Goal: Task Accomplishment & Management: Manage account settings

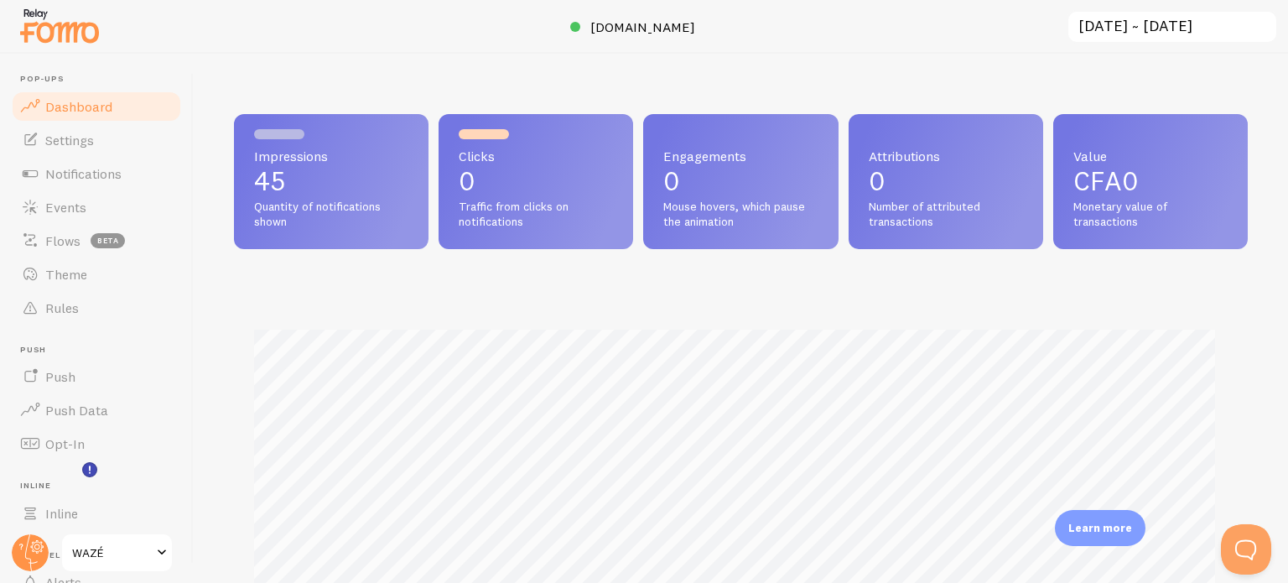
scroll to position [143, 0]
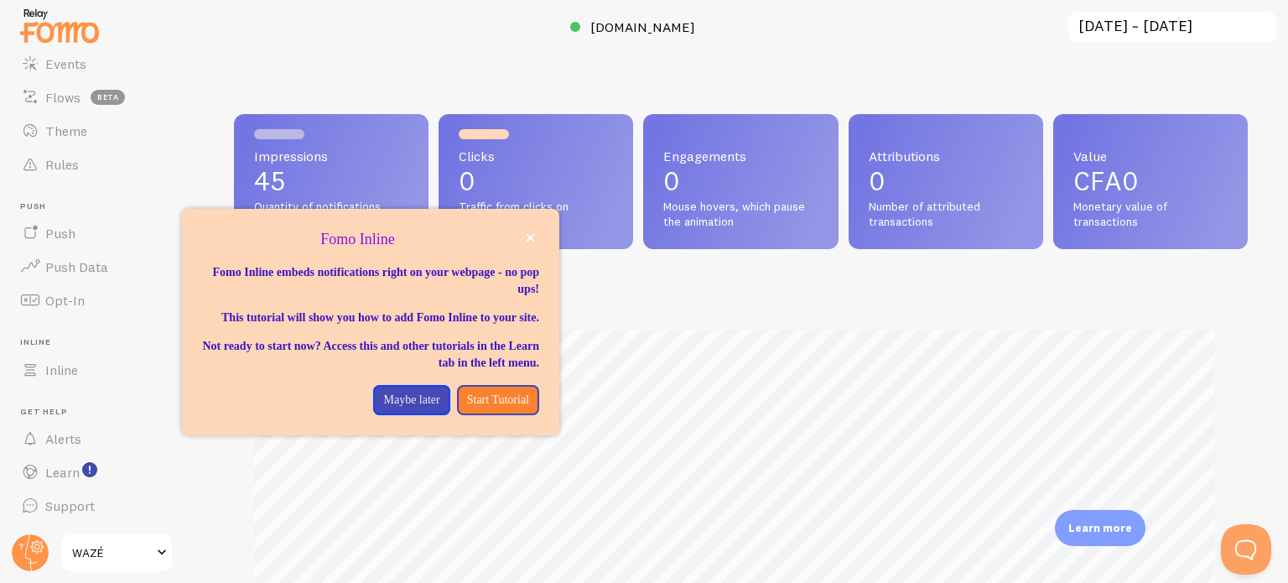
click at [156, 564] on link "WAZÉ" at bounding box center [116, 552] width 113 height 40
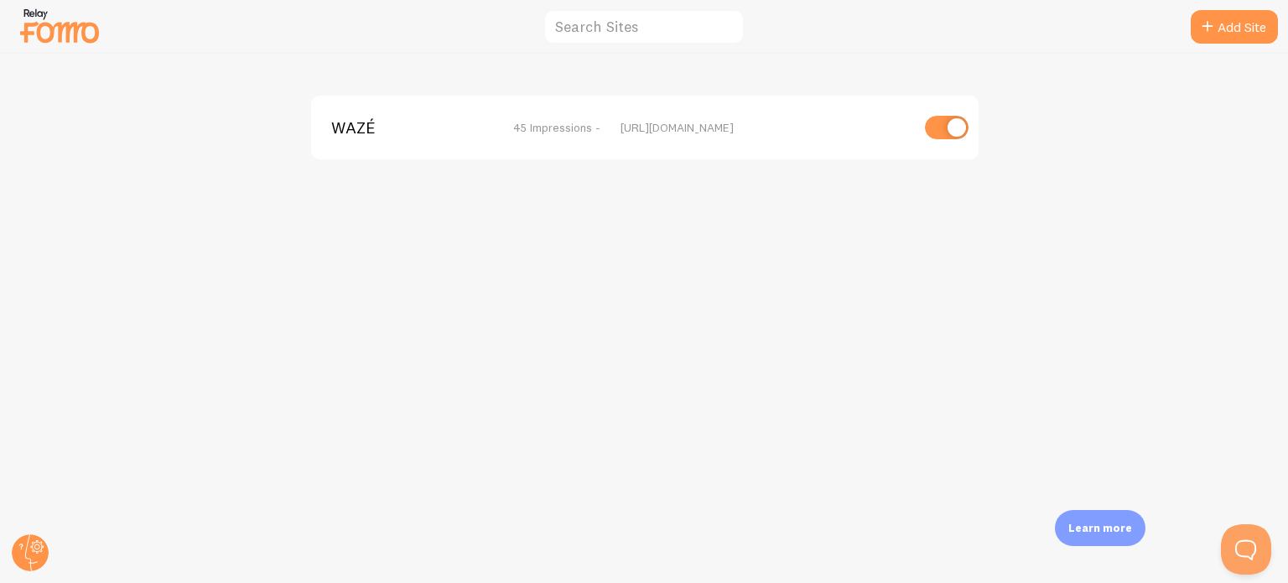
click at [389, 34] on div at bounding box center [644, 27] width 1288 height 54
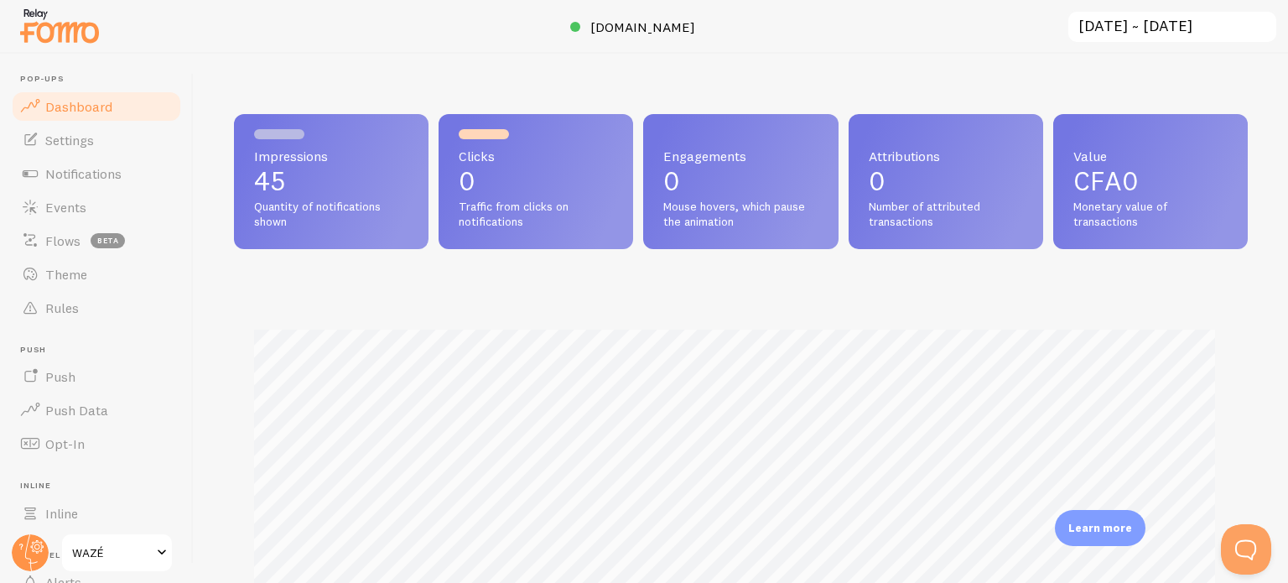
scroll to position [440, 1000]
click at [49, 378] on span "Push" at bounding box center [60, 376] width 30 height 17
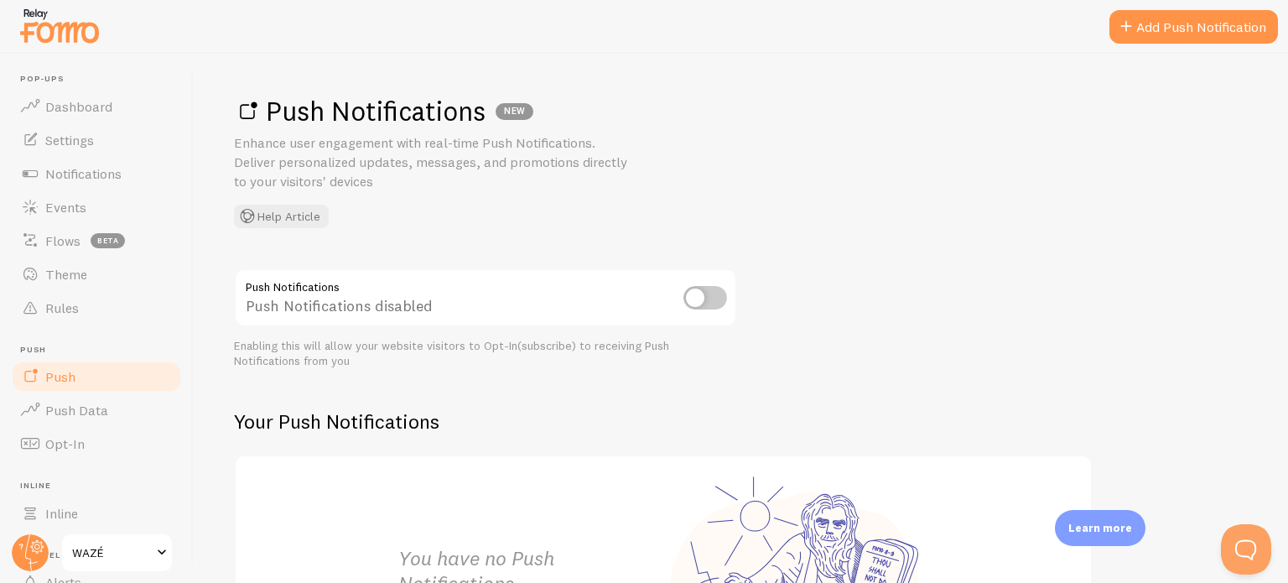
click at [96, 284] on link "Theme" at bounding box center [96, 274] width 173 height 34
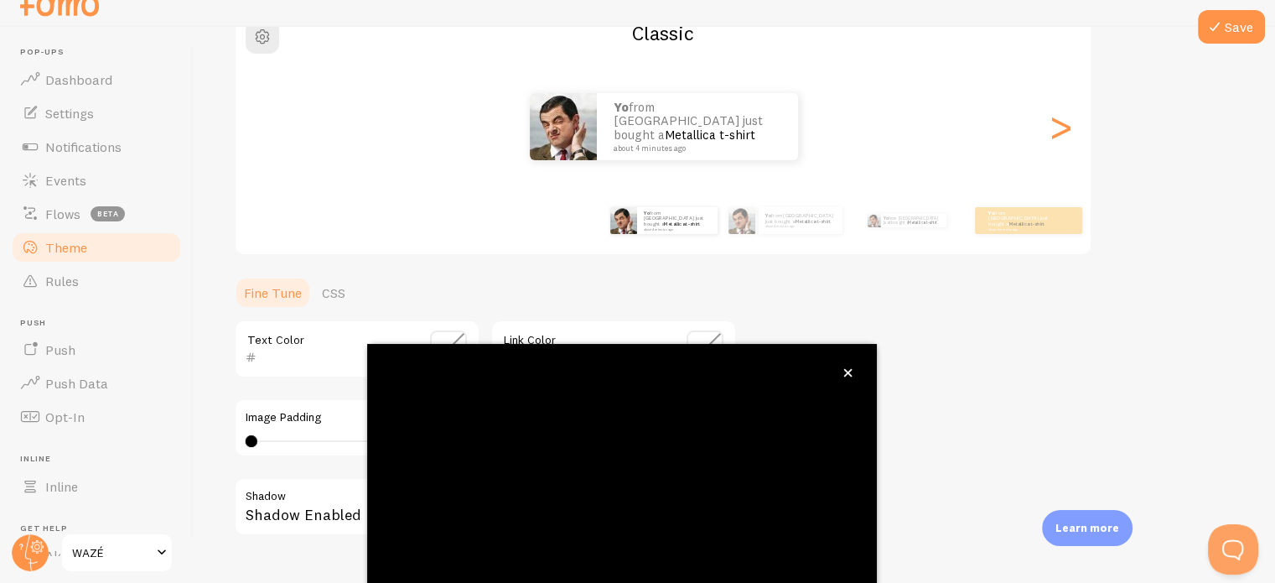
scroll to position [27, 0]
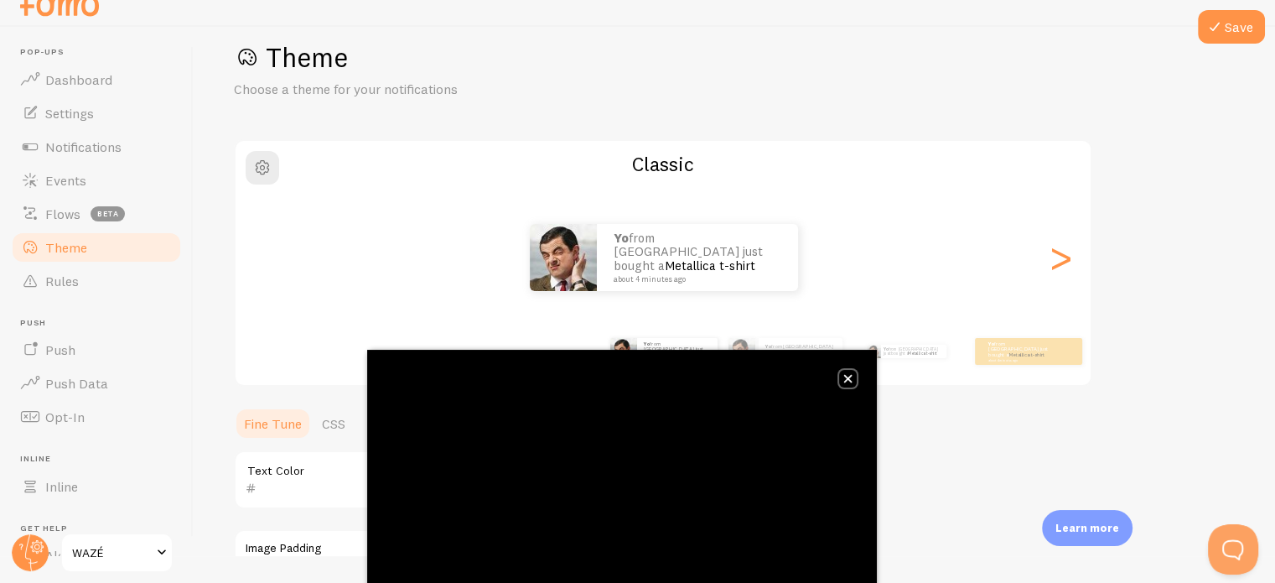
click at [849, 375] on icon "close," at bounding box center [848, 378] width 9 height 9
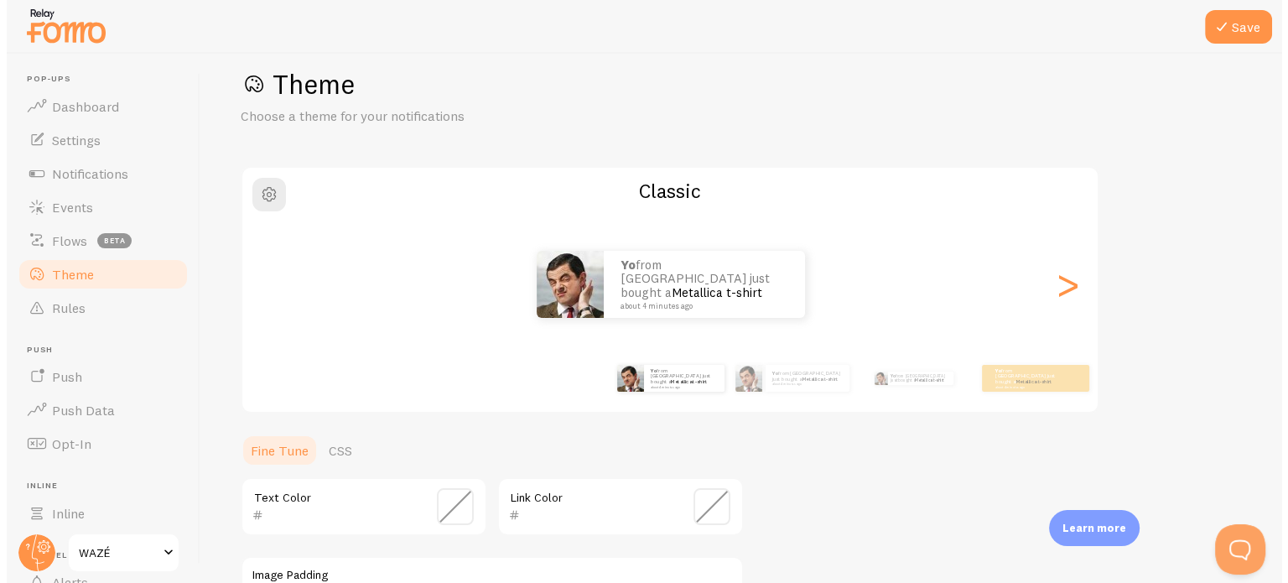
scroll to position [0, 0]
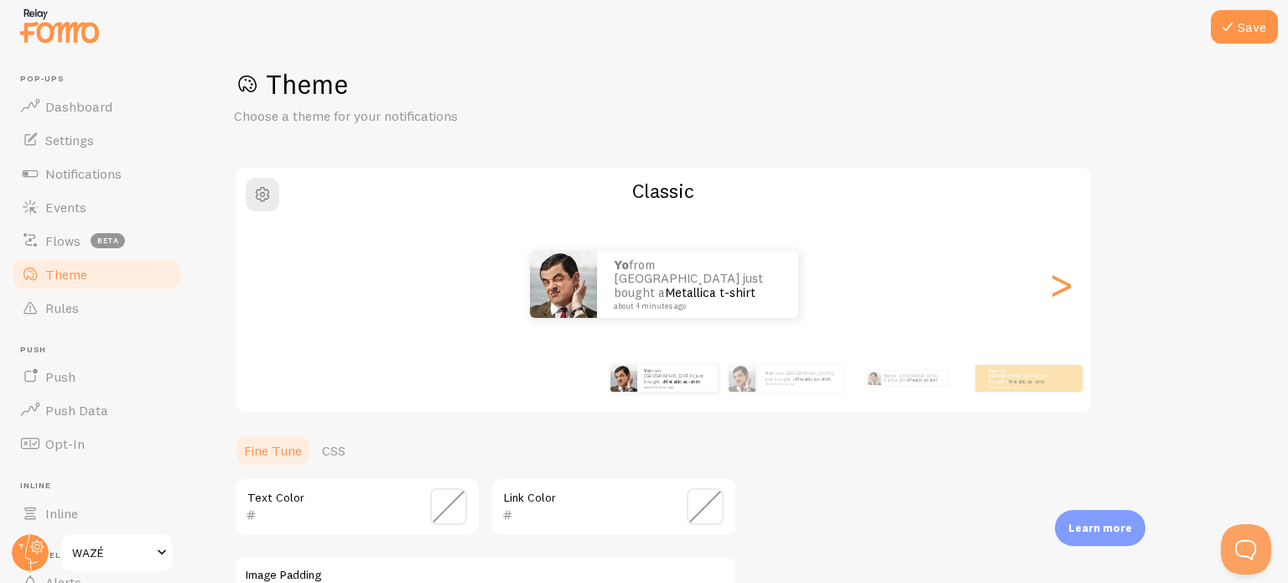
click at [1068, 285] on div ">" at bounding box center [1061, 284] width 20 height 121
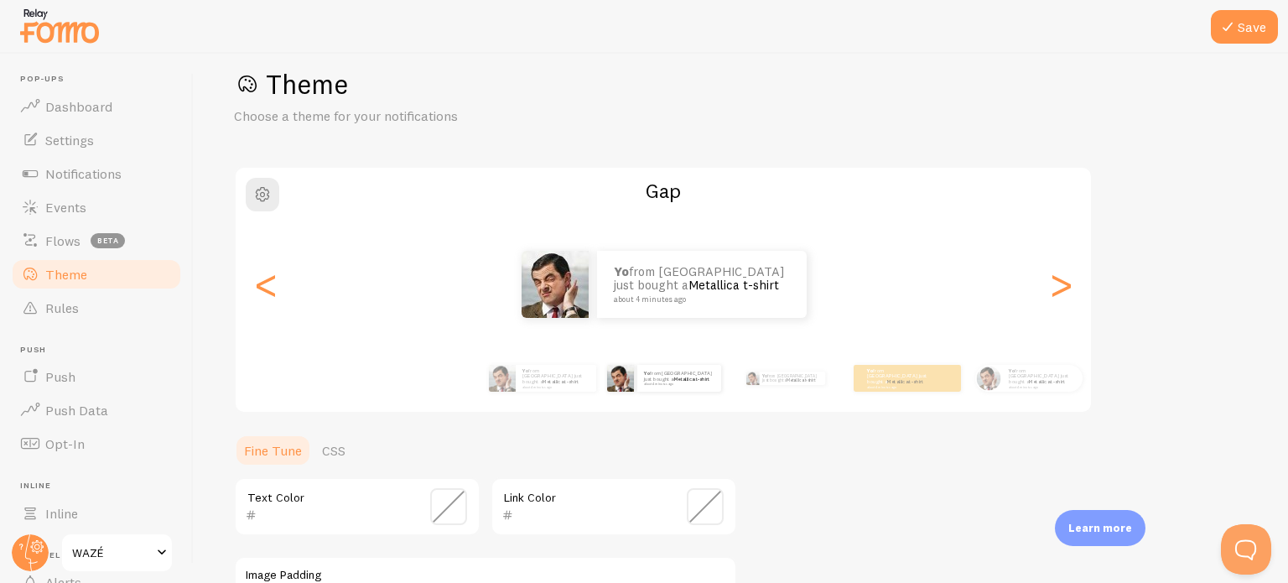
click at [1068, 285] on div ">" at bounding box center [1061, 284] width 20 height 121
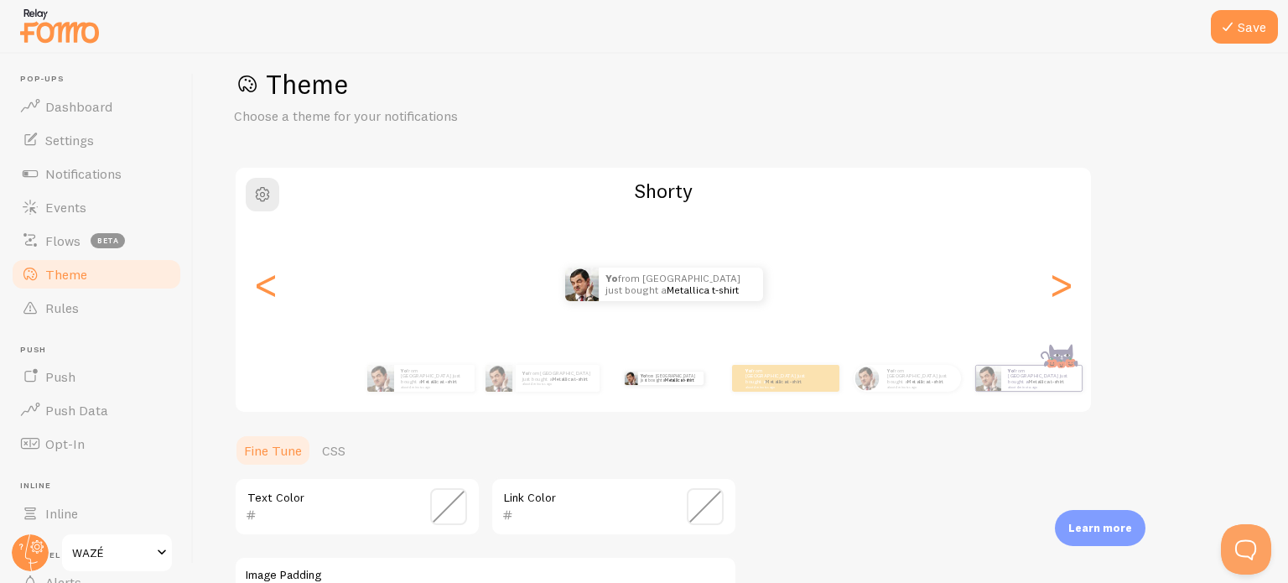
click at [1068, 285] on div ">" at bounding box center [1061, 284] width 20 height 121
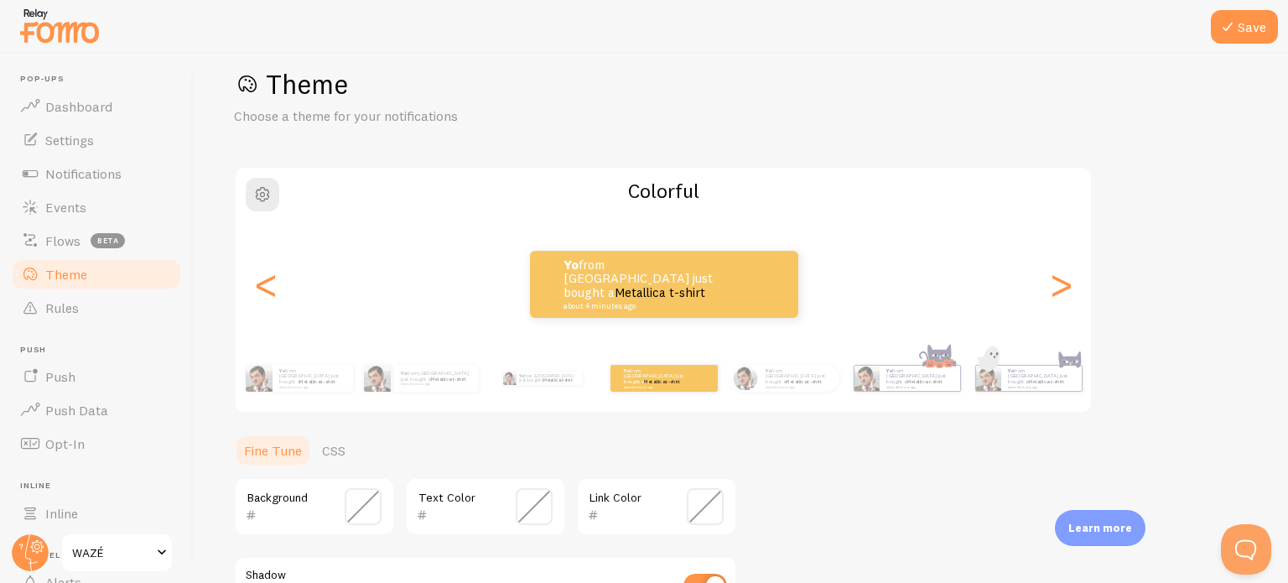
click at [1068, 285] on div ">" at bounding box center [1061, 284] width 20 height 121
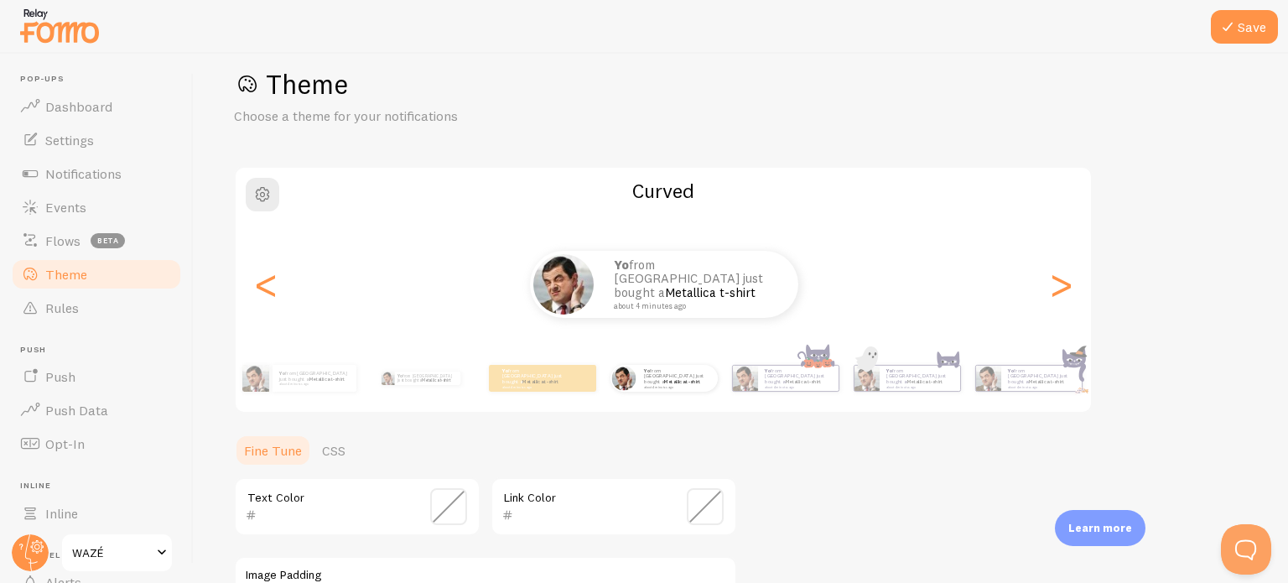
click at [1068, 285] on div ">" at bounding box center [1061, 284] width 20 height 121
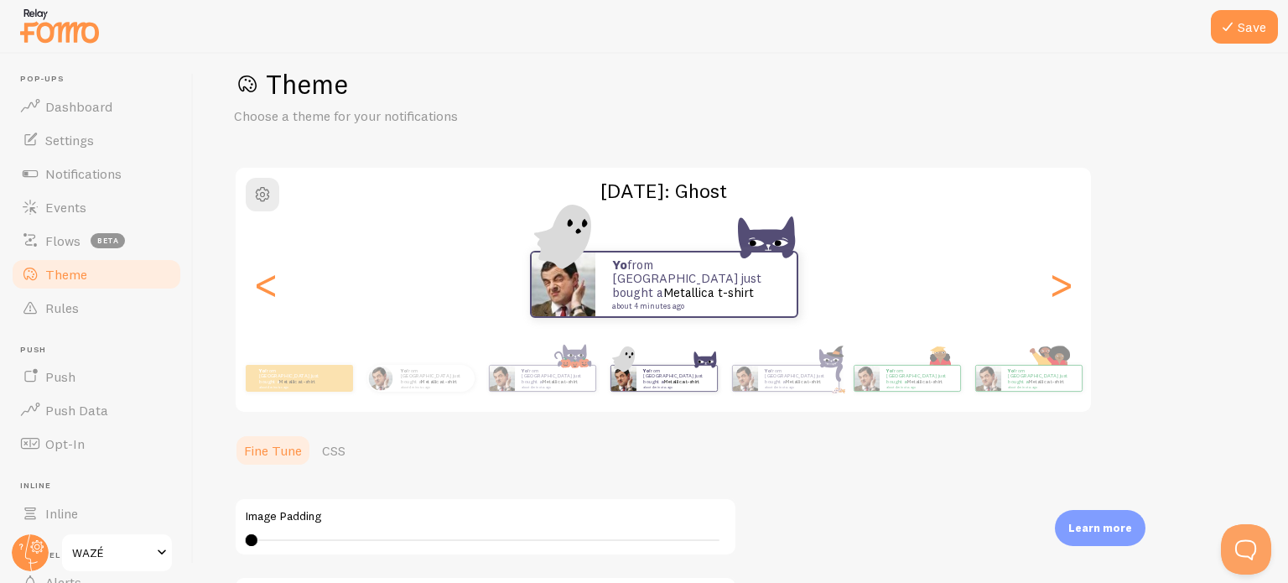
click at [1068, 285] on div ">" at bounding box center [1061, 284] width 20 height 121
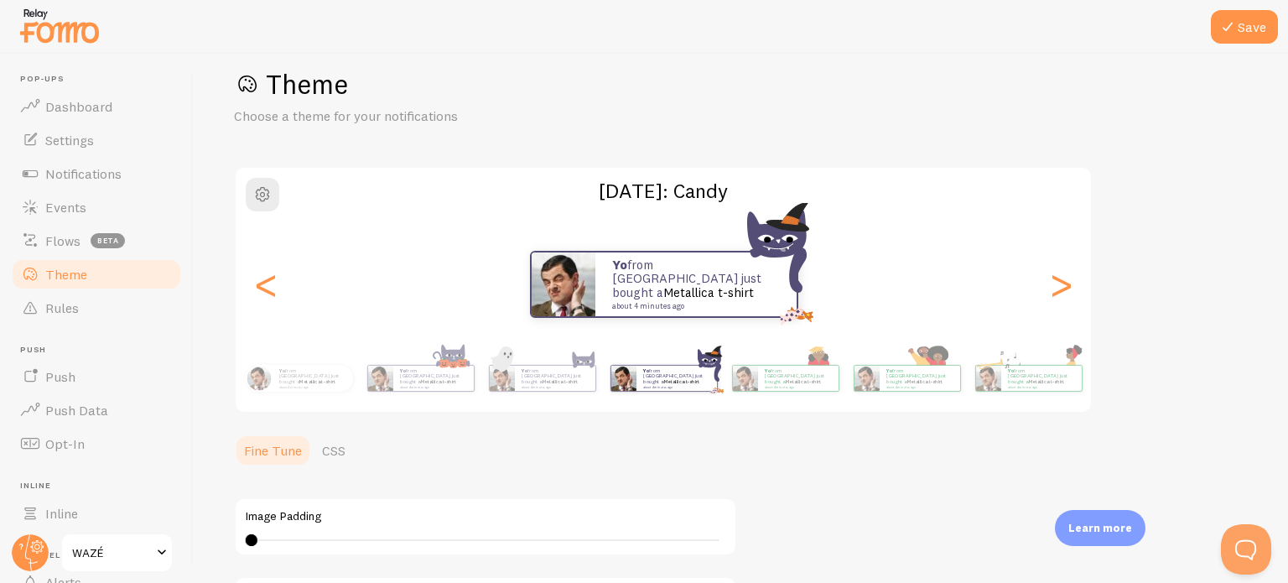
type input "0"
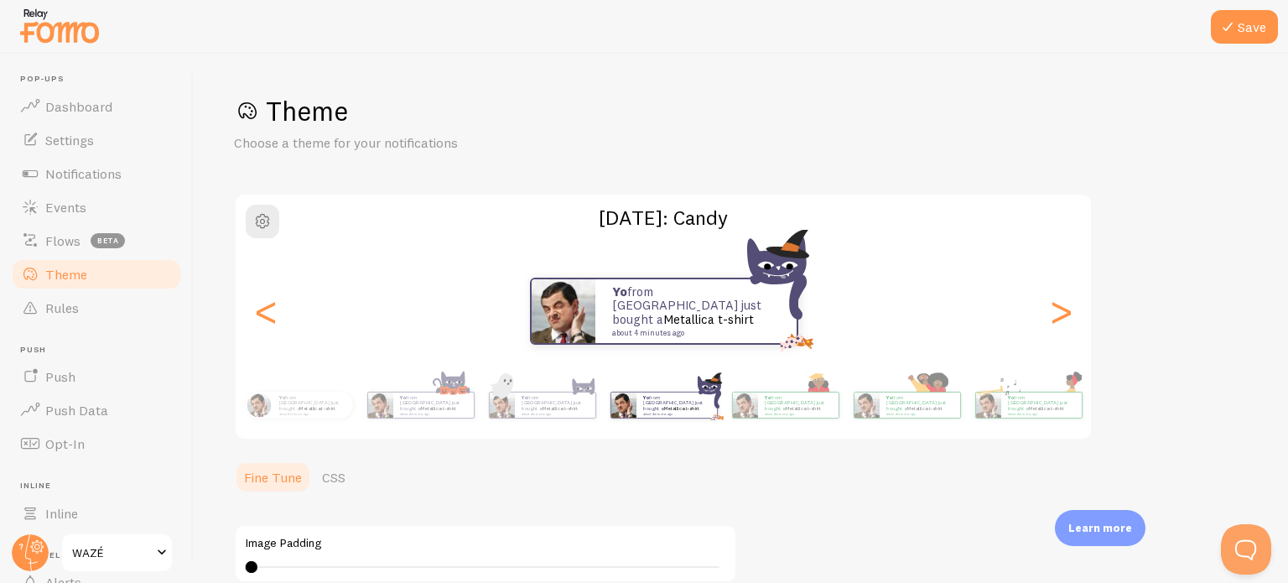
click at [1067, 312] on div ">" at bounding box center [1061, 311] width 20 height 121
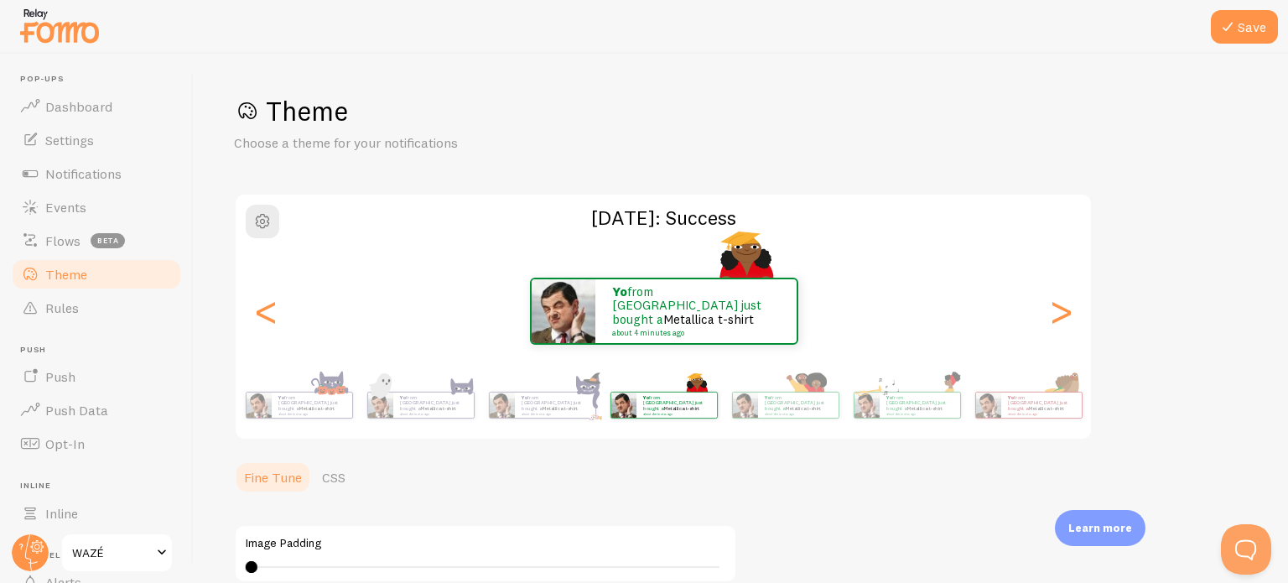
click at [1067, 312] on div ">" at bounding box center [1061, 311] width 20 height 121
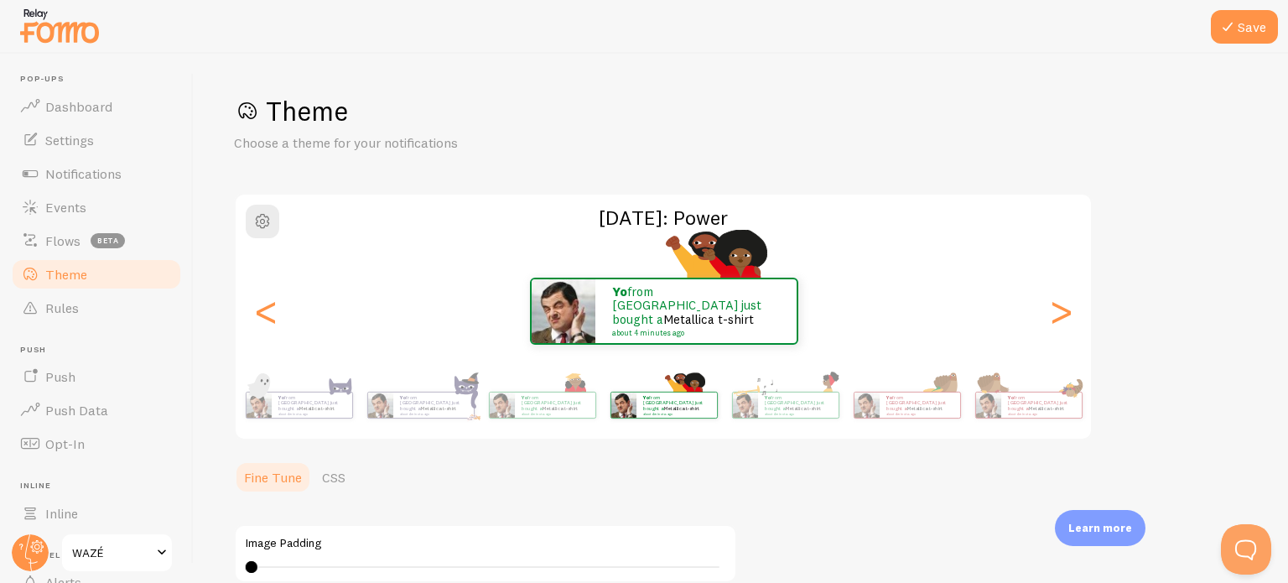
click at [1067, 312] on div ">" at bounding box center [1061, 311] width 20 height 121
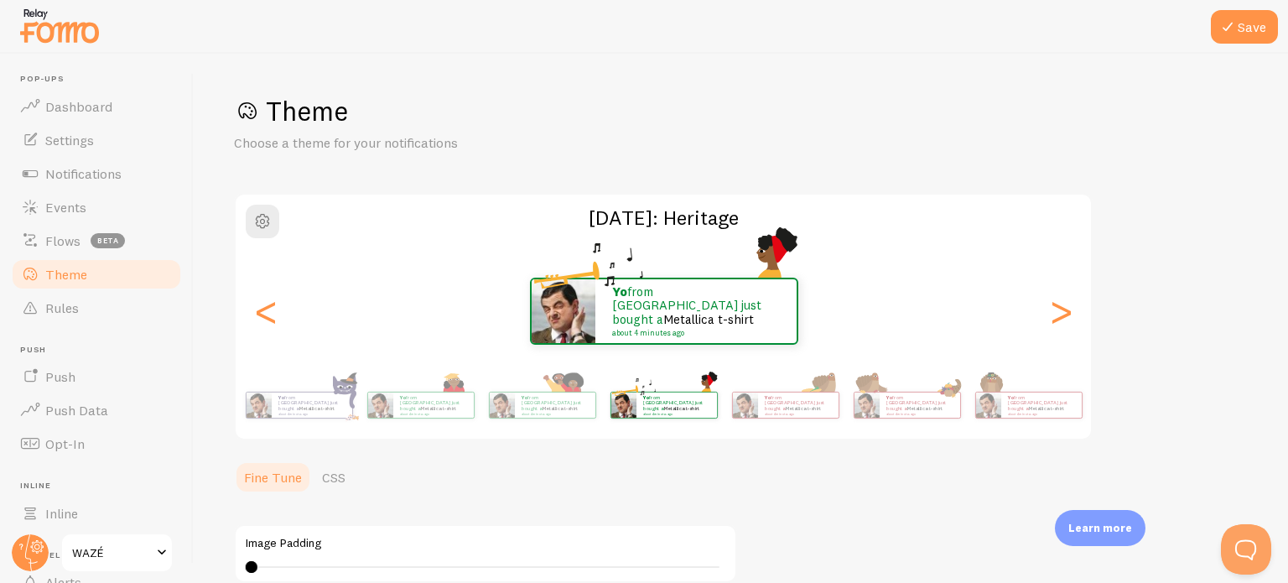
click at [1067, 312] on div ">" at bounding box center [1061, 311] width 20 height 121
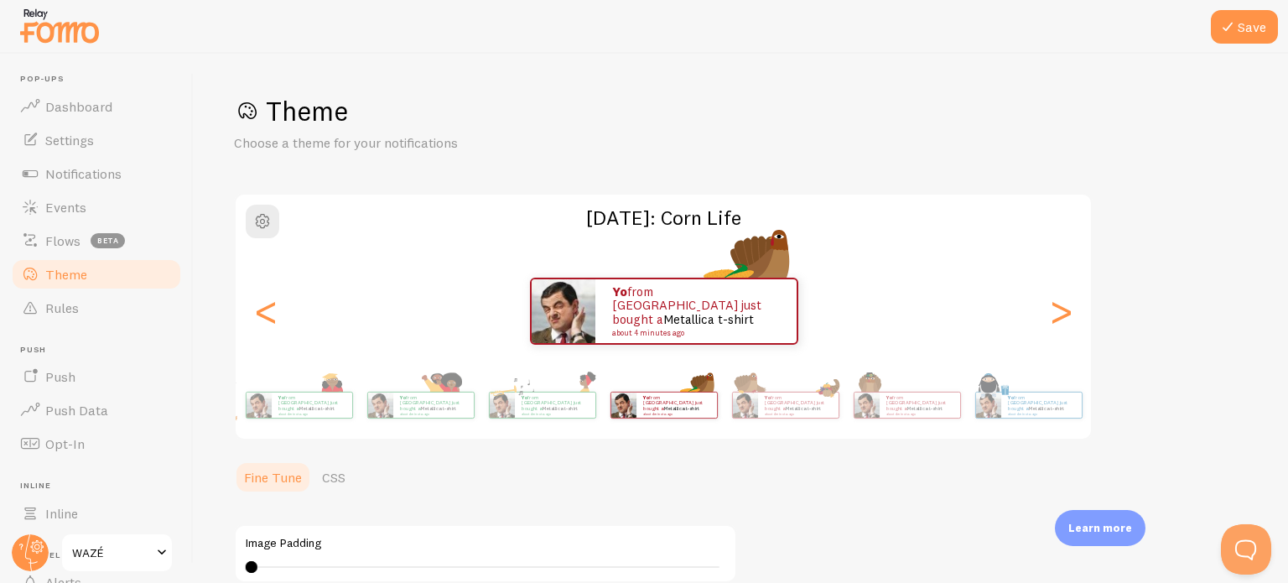
click at [1067, 312] on div ">" at bounding box center [1061, 311] width 20 height 121
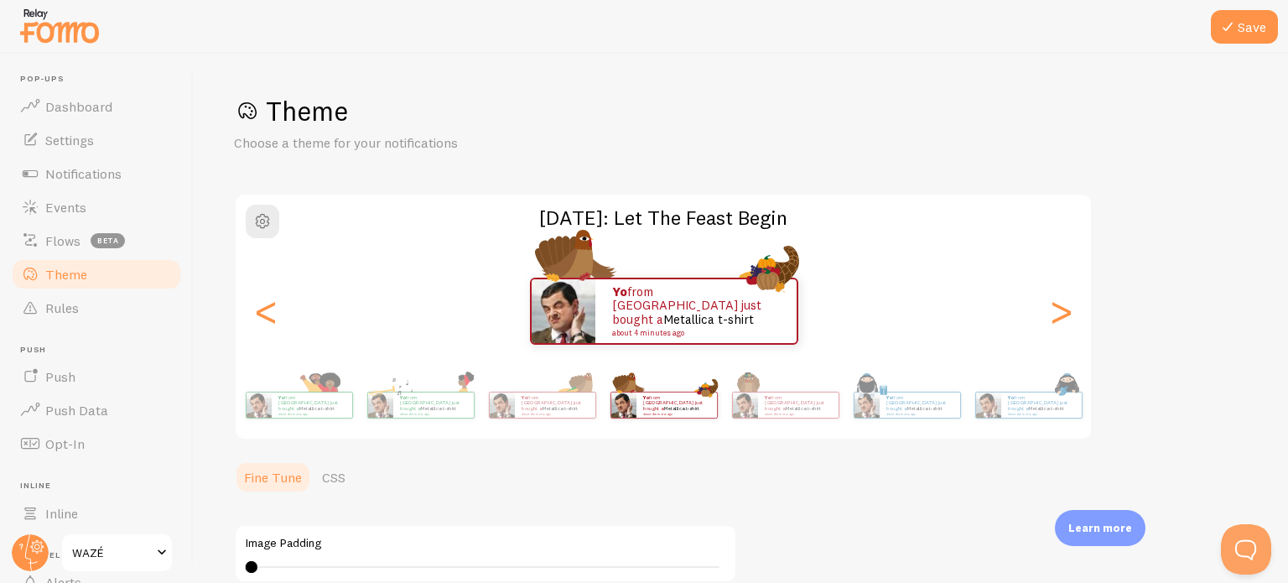
click at [1067, 312] on div ">" at bounding box center [1061, 311] width 20 height 121
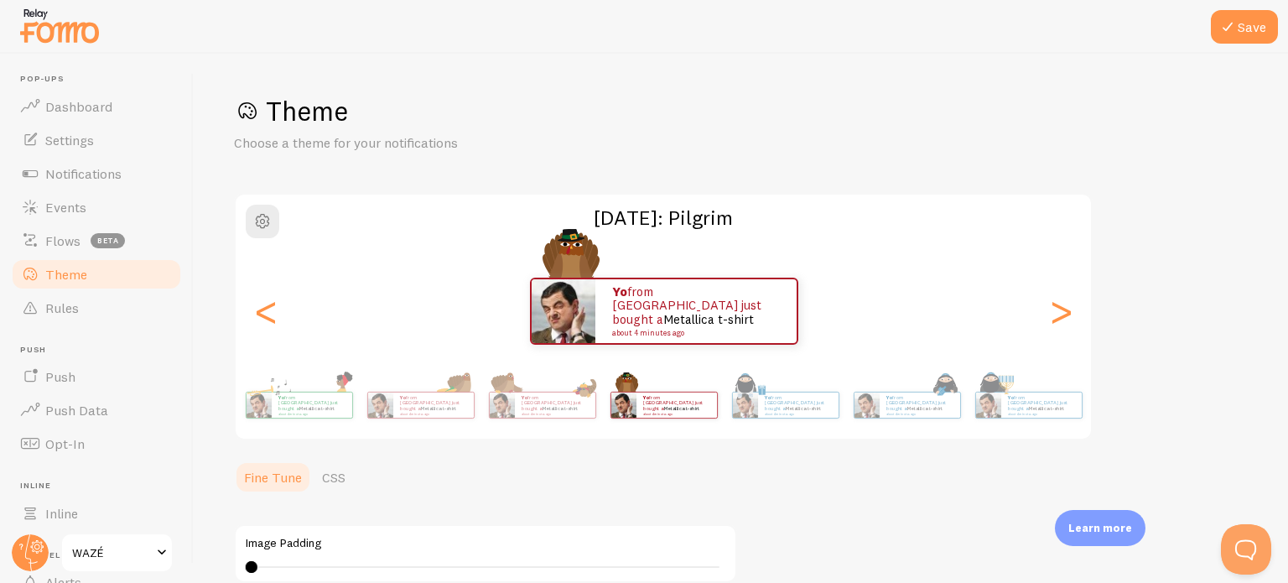
click at [1067, 312] on div ">" at bounding box center [1061, 311] width 20 height 121
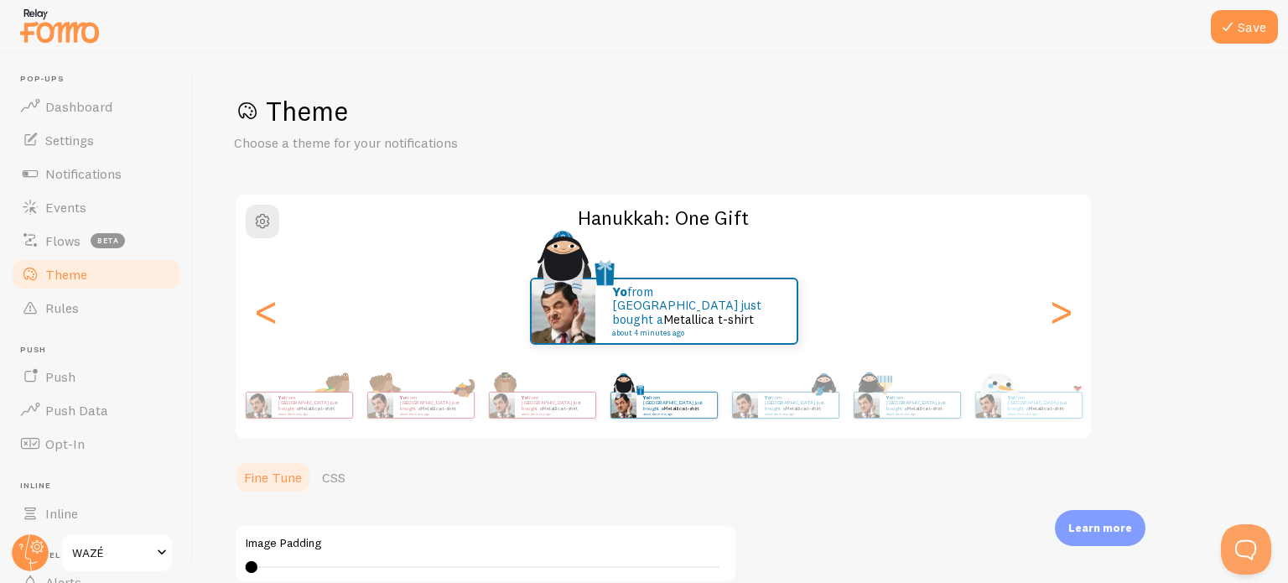
click at [1067, 312] on div ">" at bounding box center [1061, 311] width 20 height 121
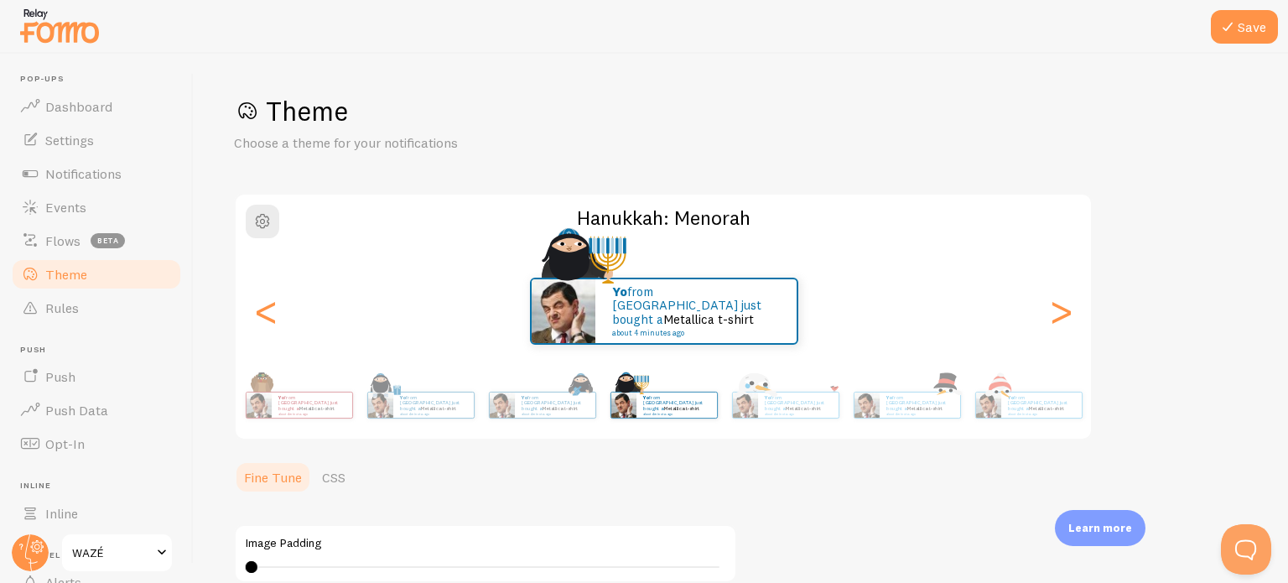
click at [1067, 312] on div ">" at bounding box center [1061, 311] width 20 height 121
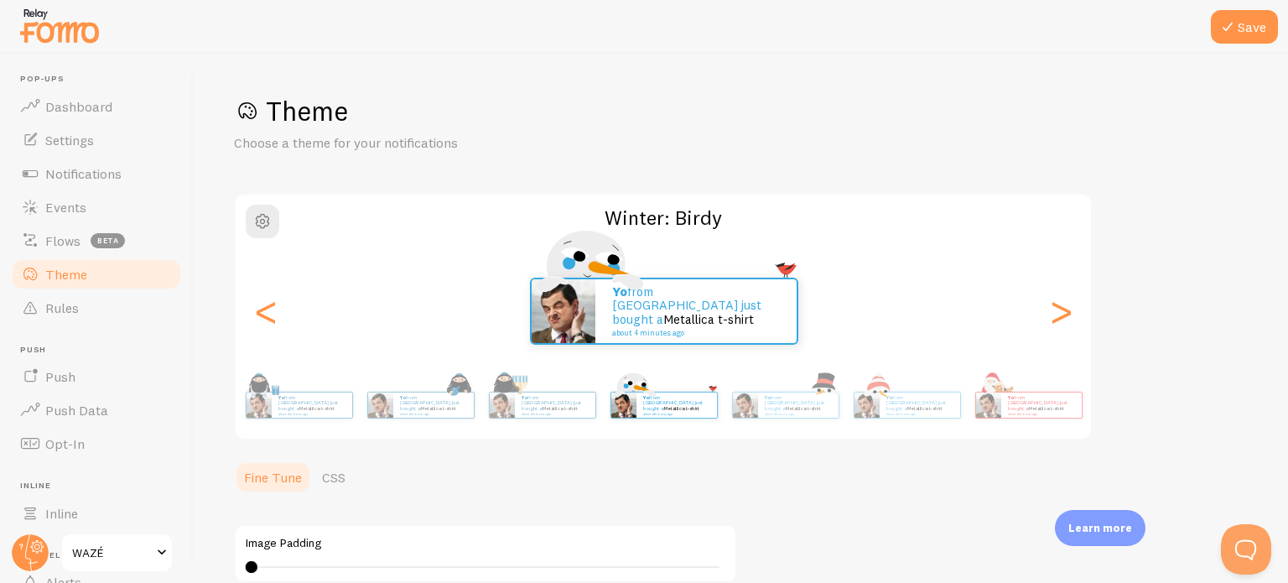
click at [1063, 308] on div ">" at bounding box center [1061, 311] width 20 height 121
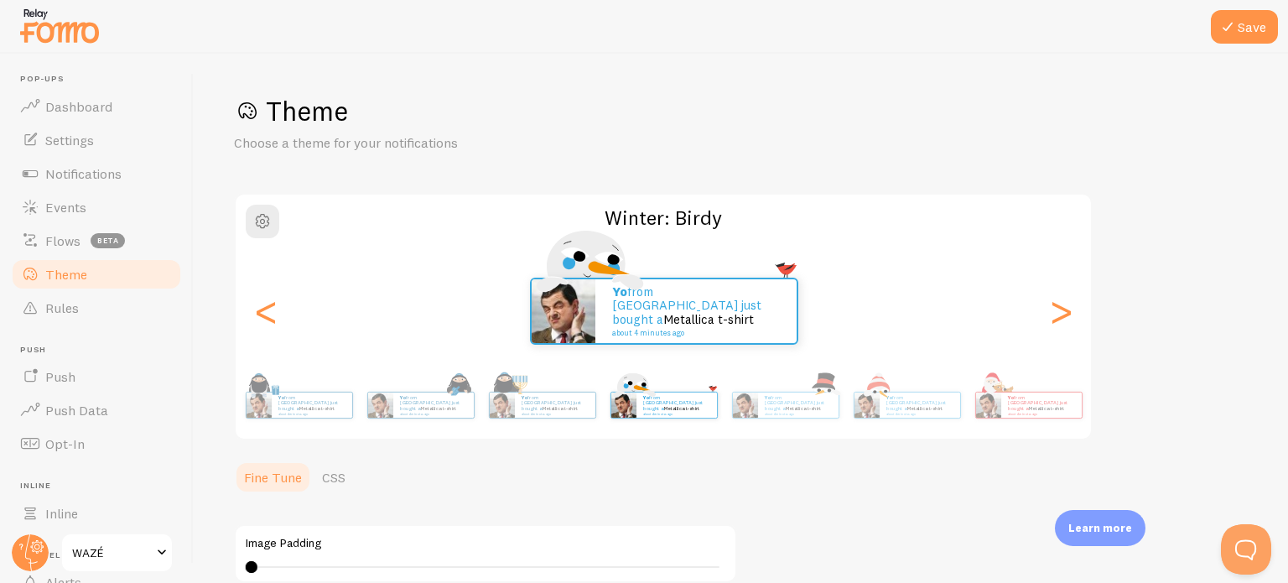
click at [1063, 308] on div ">" at bounding box center [1061, 311] width 20 height 121
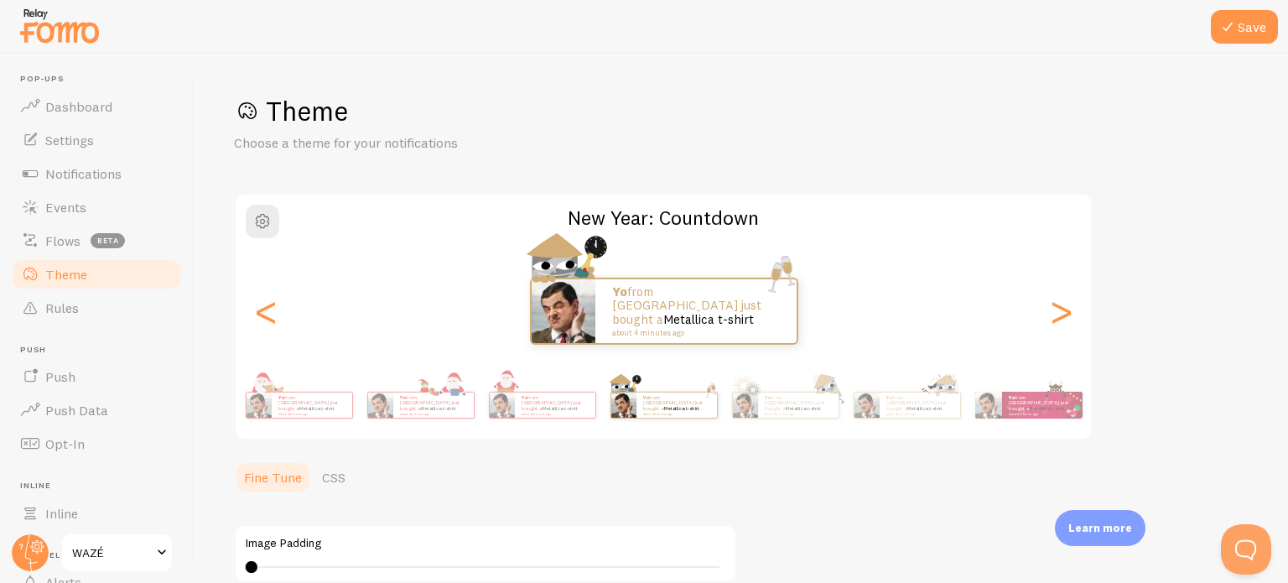
click at [1063, 308] on div ">" at bounding box center [1061, 311] width 20 height 121
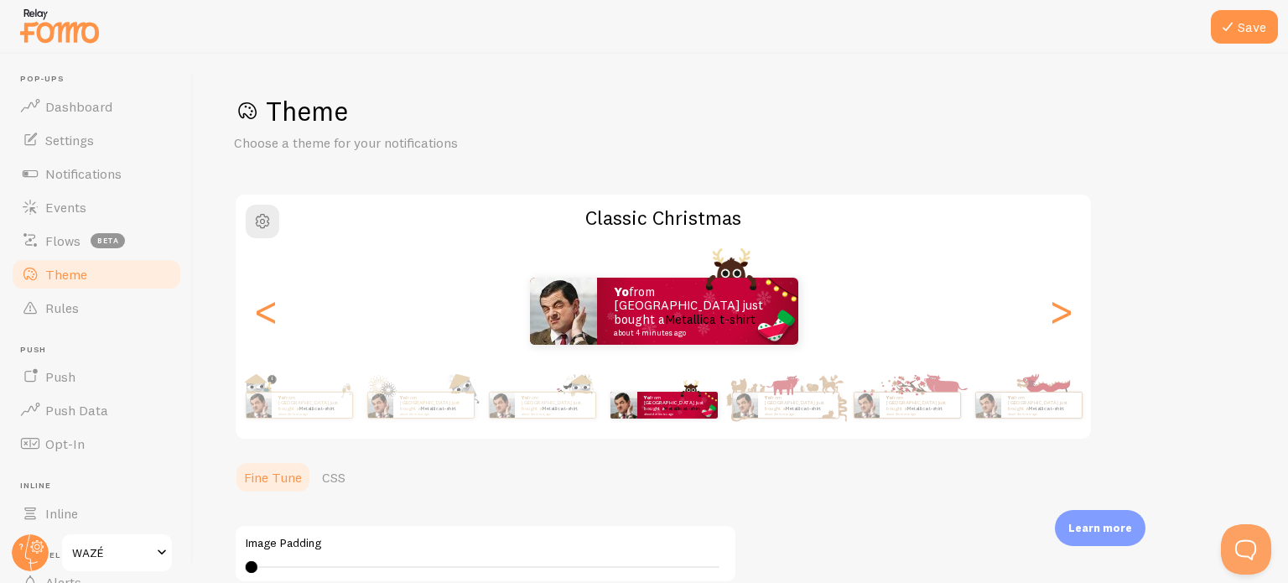
click at [1063, 308] on div ">" at bounding box center [1061, 311] width 20 height 121
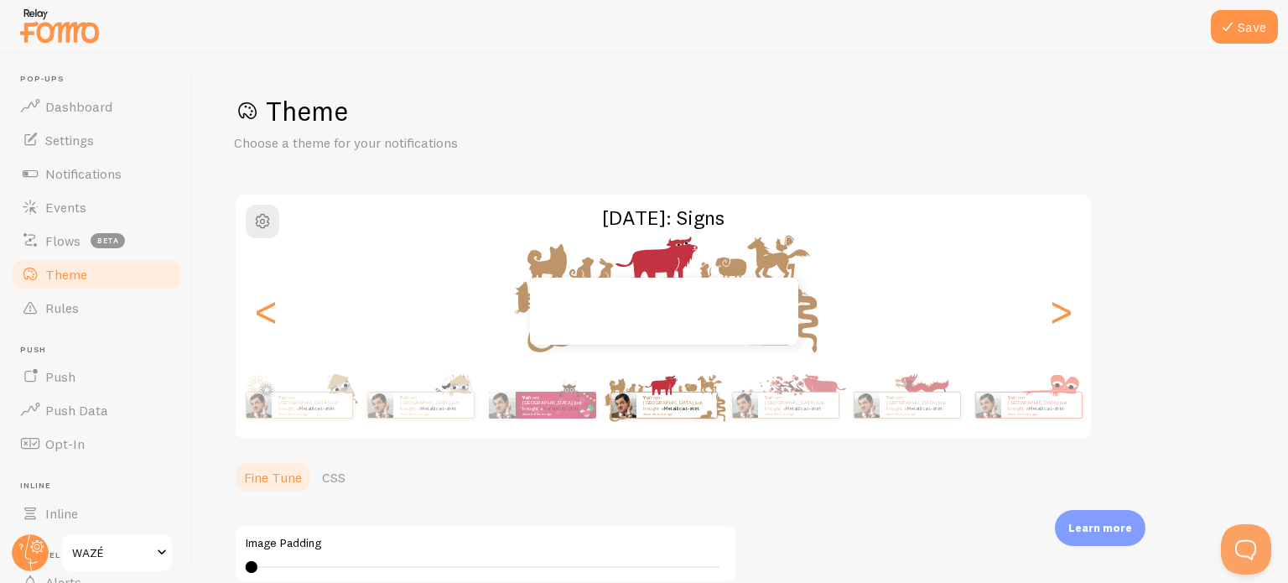
click at [1063, 308] on div ">" at bounding box center [1061, 311] width 20 height 121
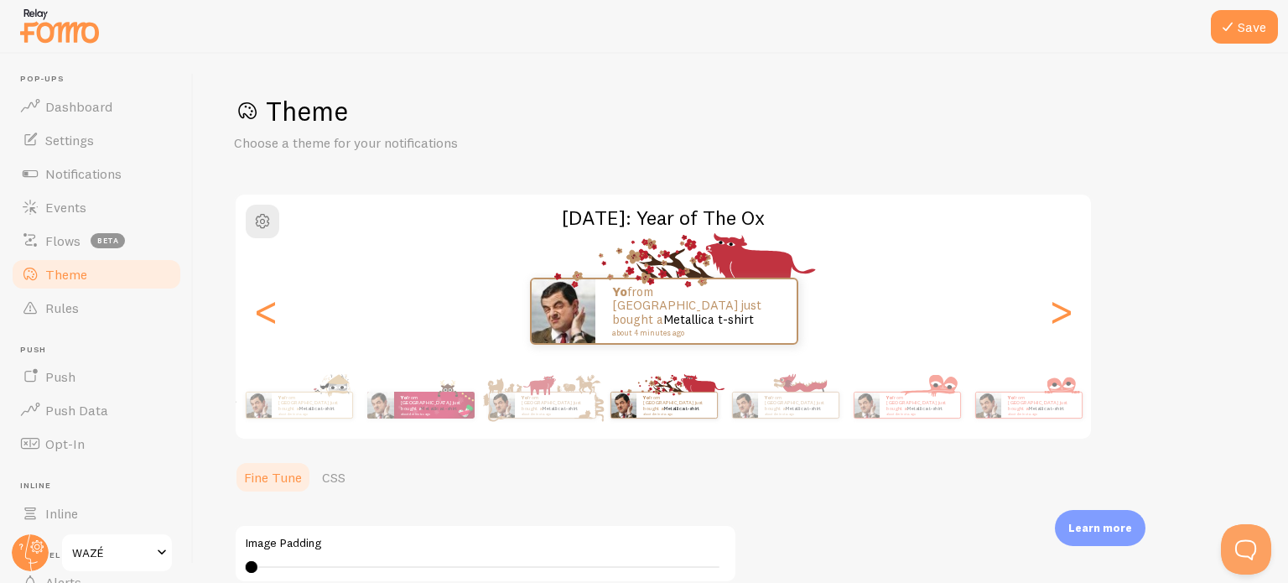
click at [563, 147] on p "Choose a theme for your notifications" at bounding box center [435, 142] width 402 height 19
click at [257, 299] on div "<" at bounding box center [266, 311] width 20 height 121
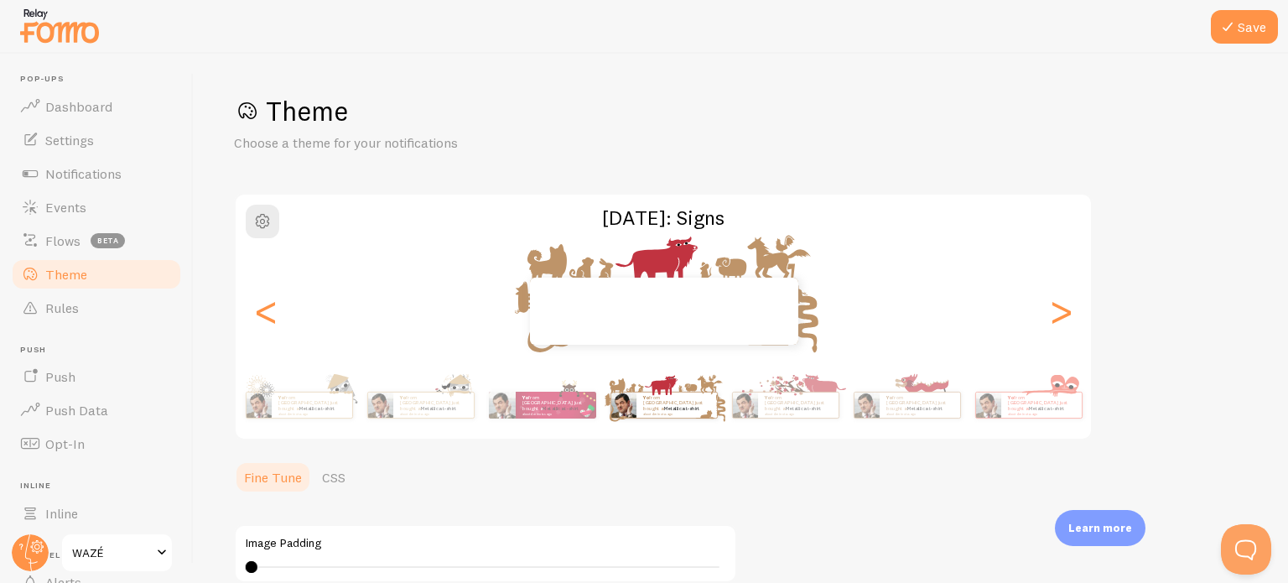
click at [265, 221] on span "button" at bounding box center [262, 221] width 20 height 20
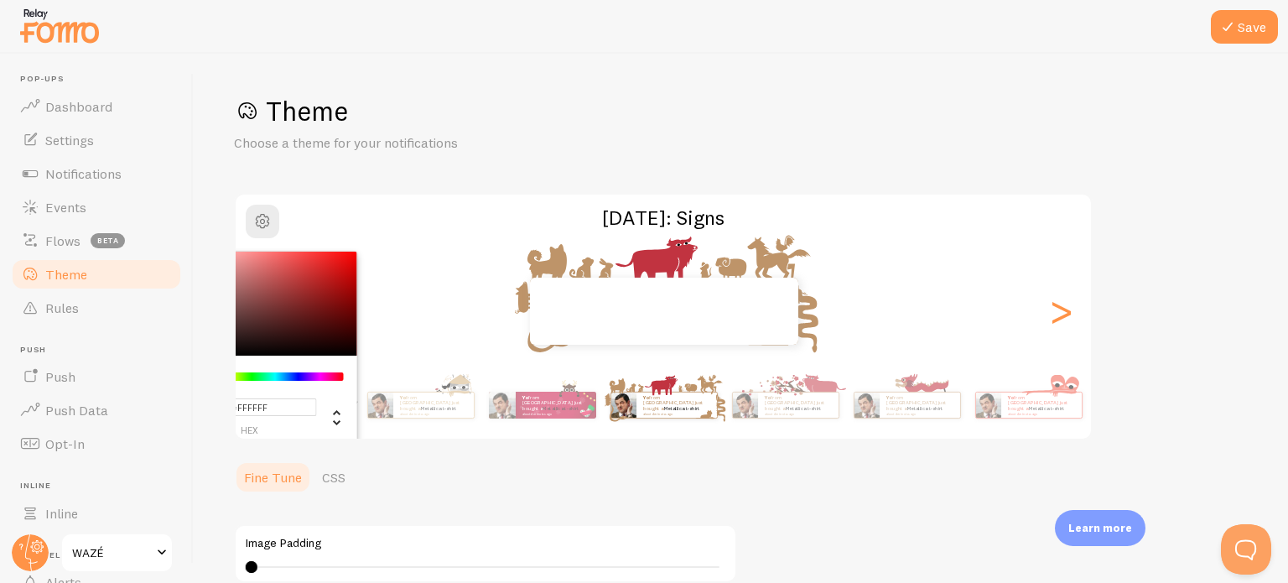
click at [335, 127] on h1 "Theme" at bounding box center [741, 111] width 1014 height 34
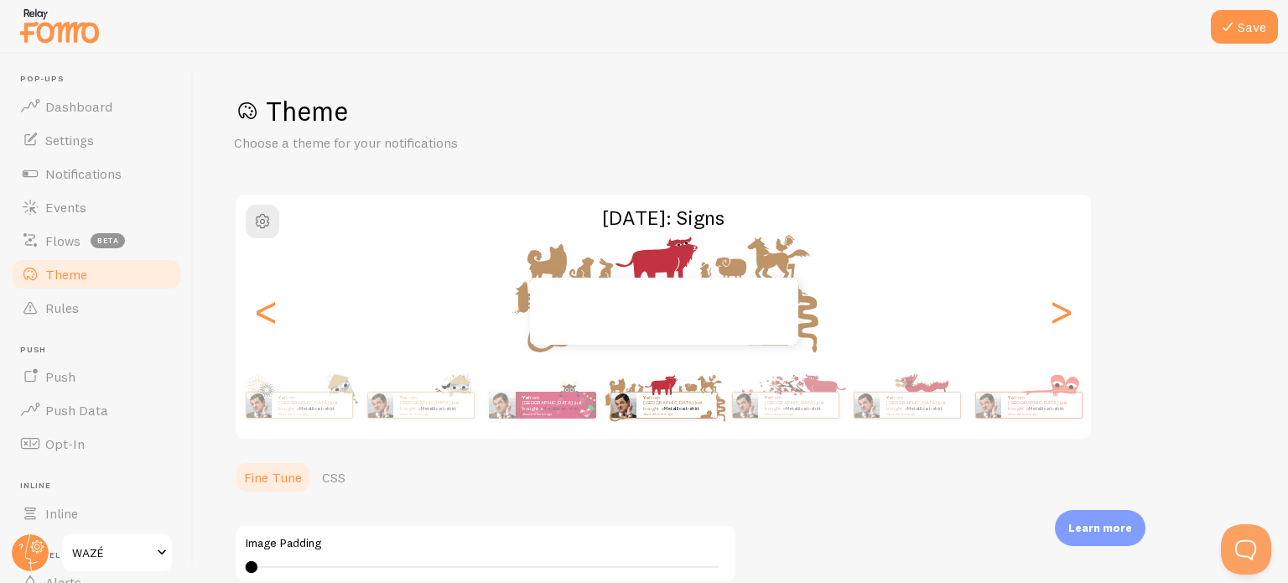
click at [96, 138] on link "Settings" at bounding box center [96, 140] width 173 height 34
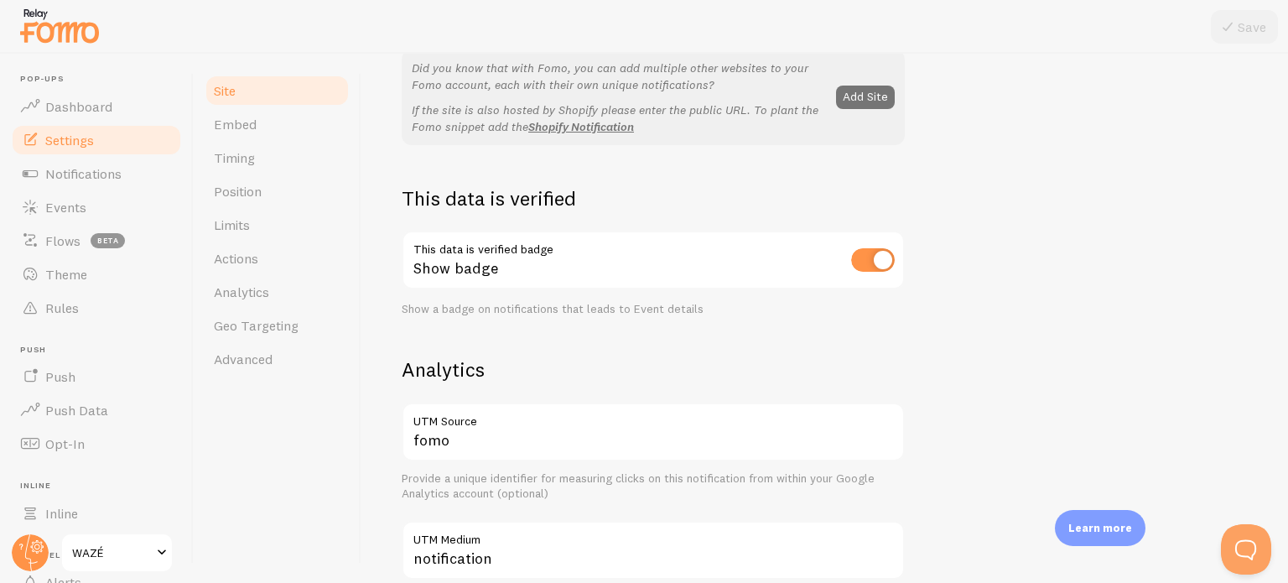
scroll to position [362, 0]
click at [275, 172] on link "Timing" at bounding box center [277, 158] width 147 height 34
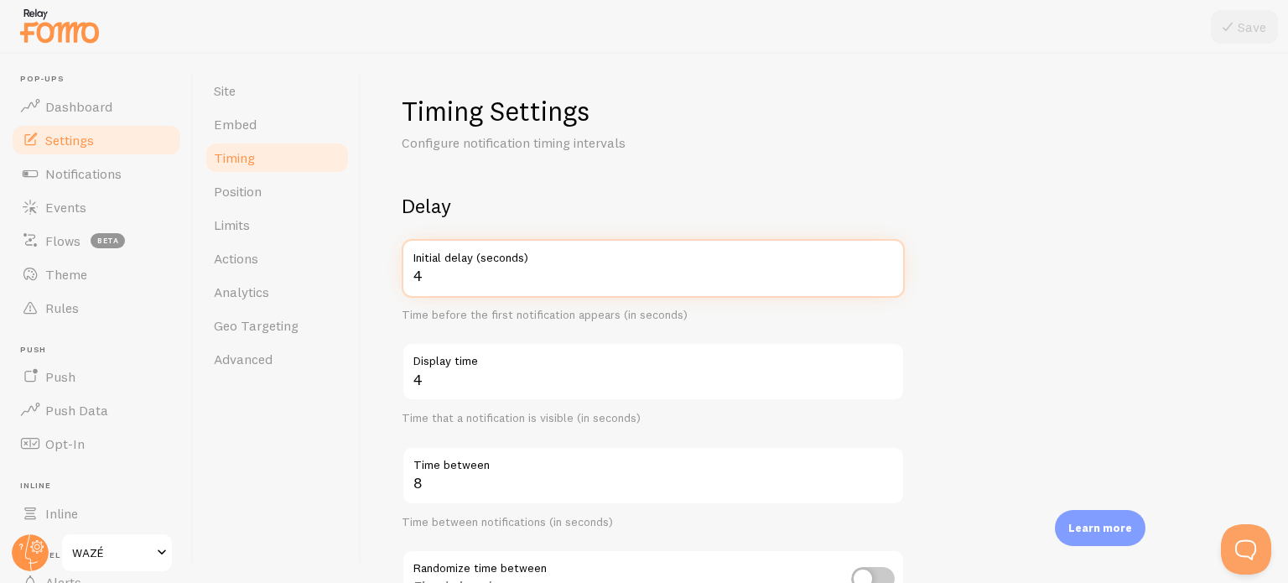
type input "4"
click at [885, 267] on input "4" at bounding box center [653, 268] width 503 height 59
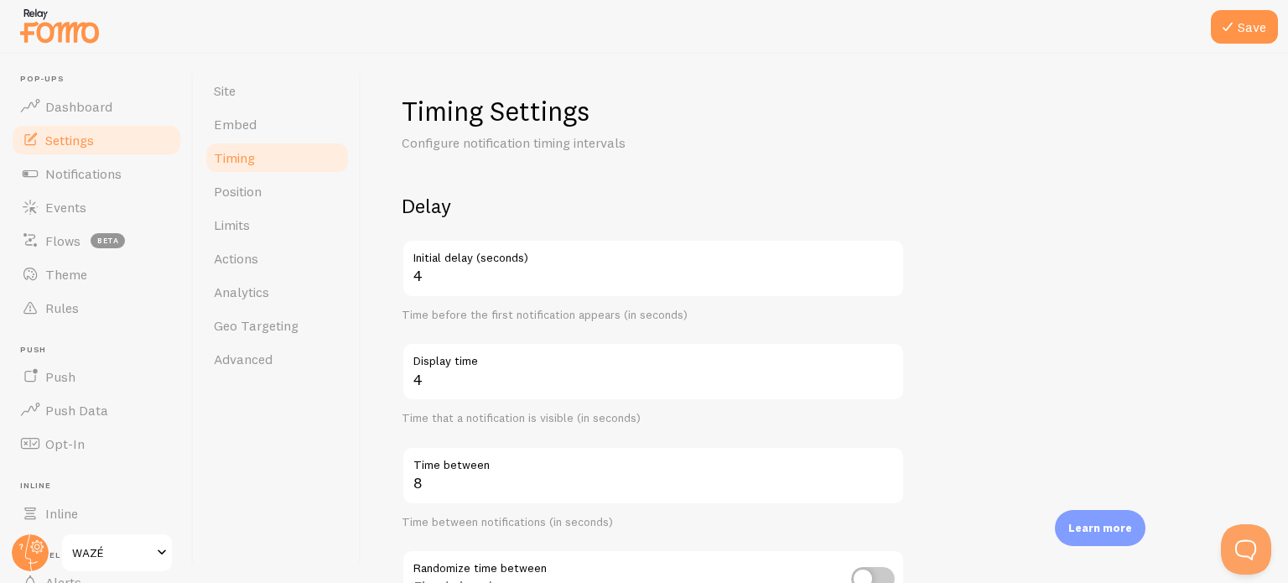
click at [1228, 23] on icon at bounding box center [1227, 27] width 20 height 20
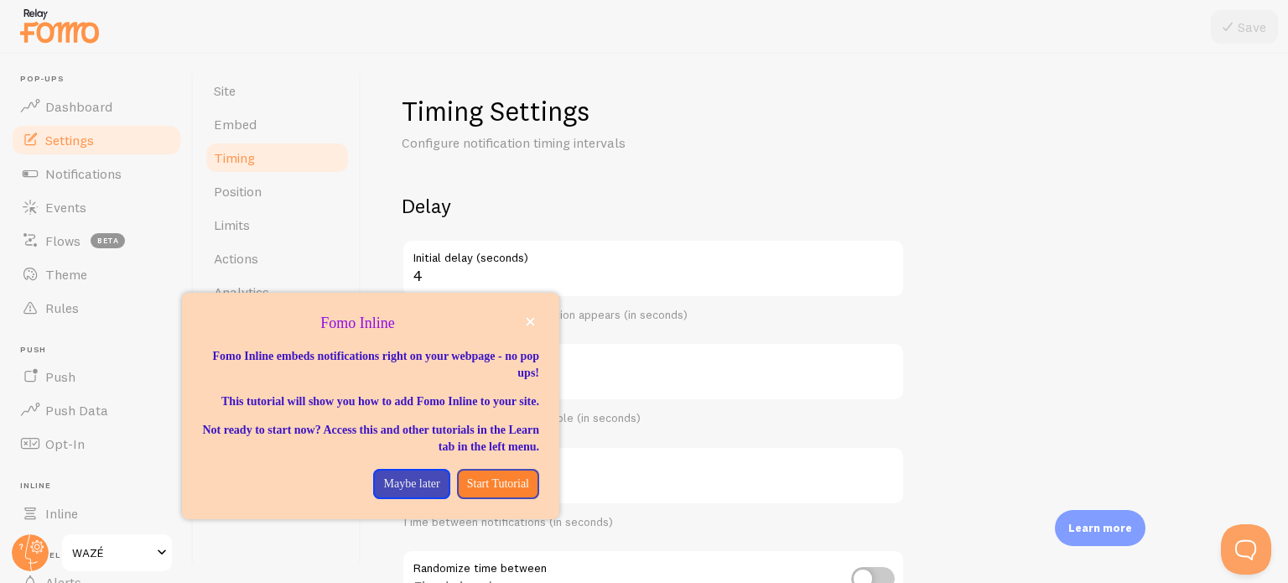
click at [81, 105] on span "Dashboard" at bounding box center [78, 106] width 67 height 17
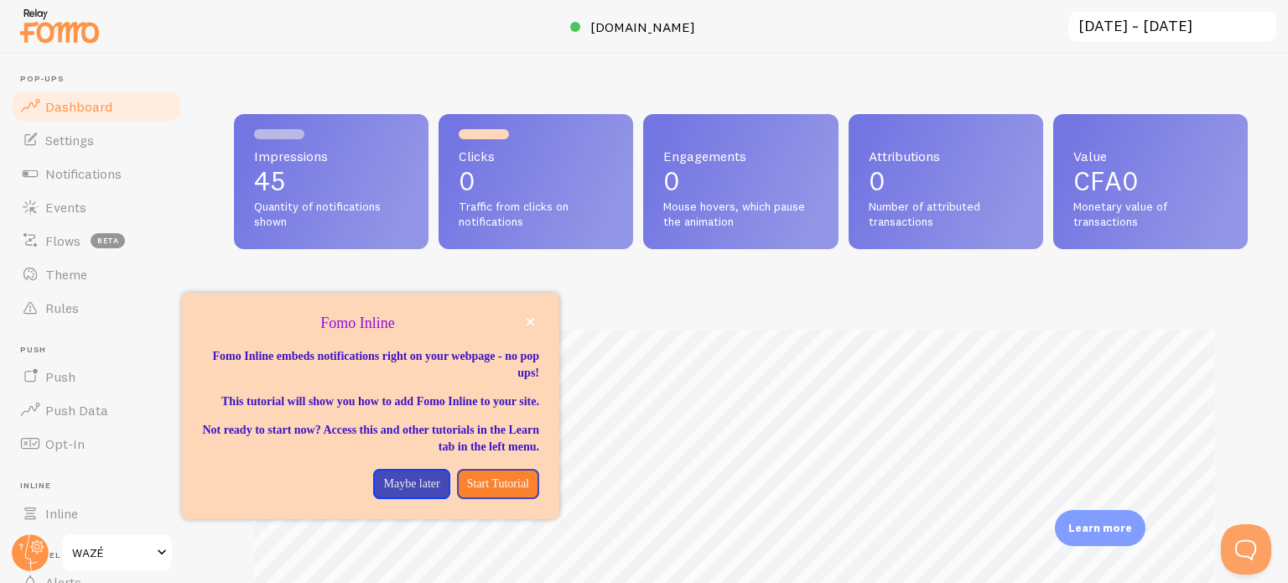
scroll to position [440, 1000]
click at [530, 314] on button "close," at bounding box center [531, 322] width 18 height 18
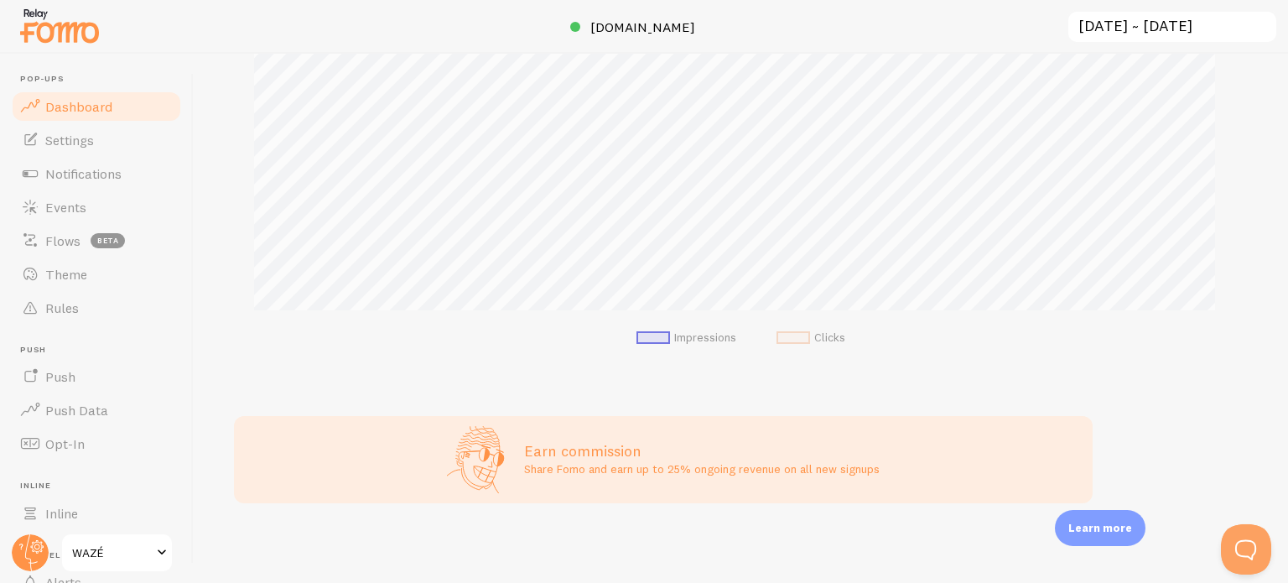
scroll to position [0, 0]
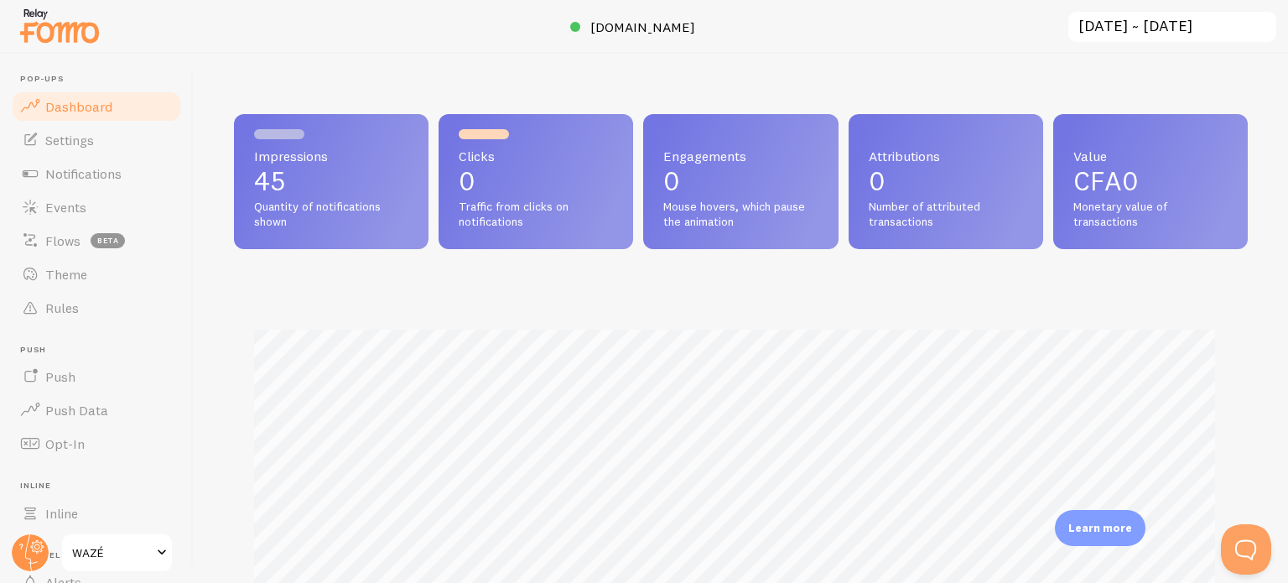
click at [138, 155] on link "Settings" at bounding box center [96, 140] width 173 height 34
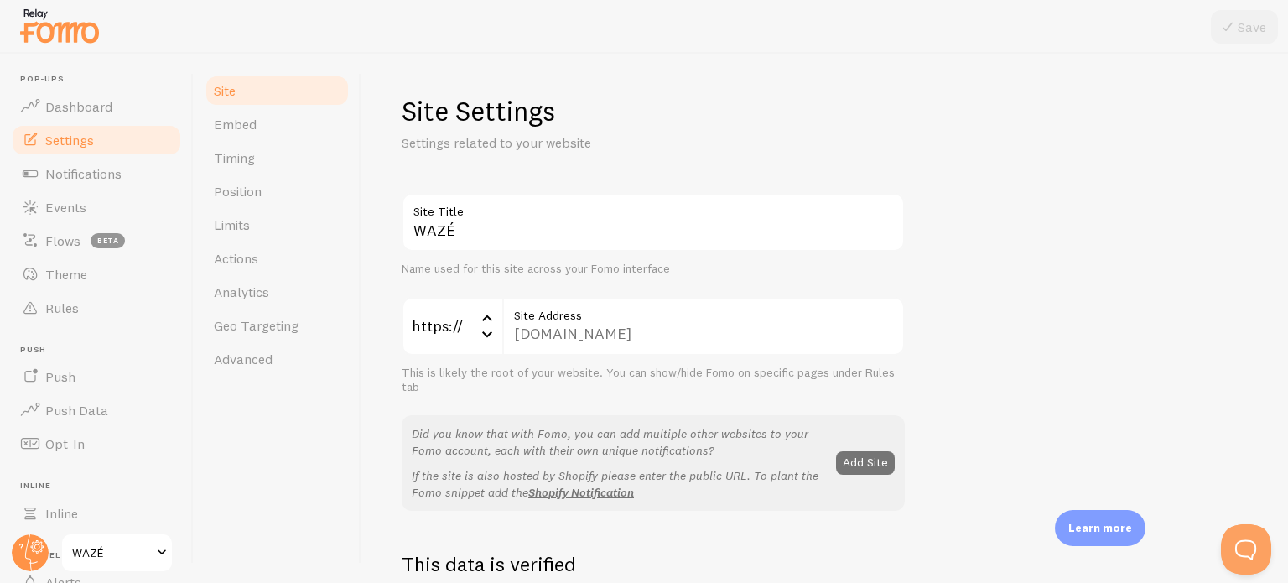
click at [131, 173] on link "Notifications" at bounding box center [96, 174] width 173 height 34
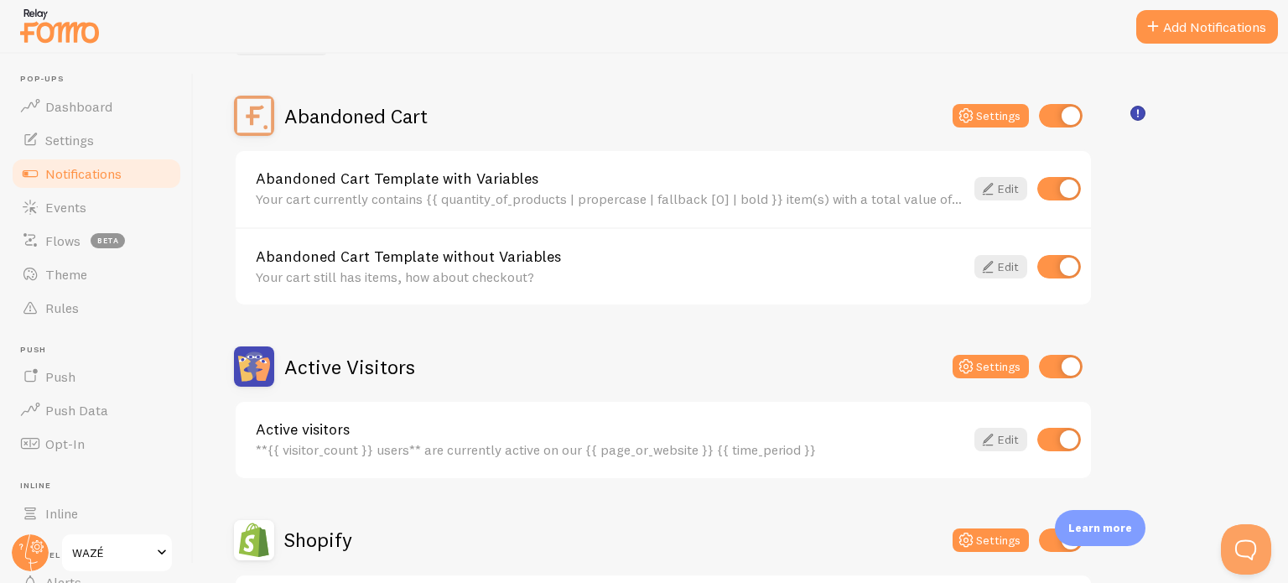
scroll to position [132, 0]
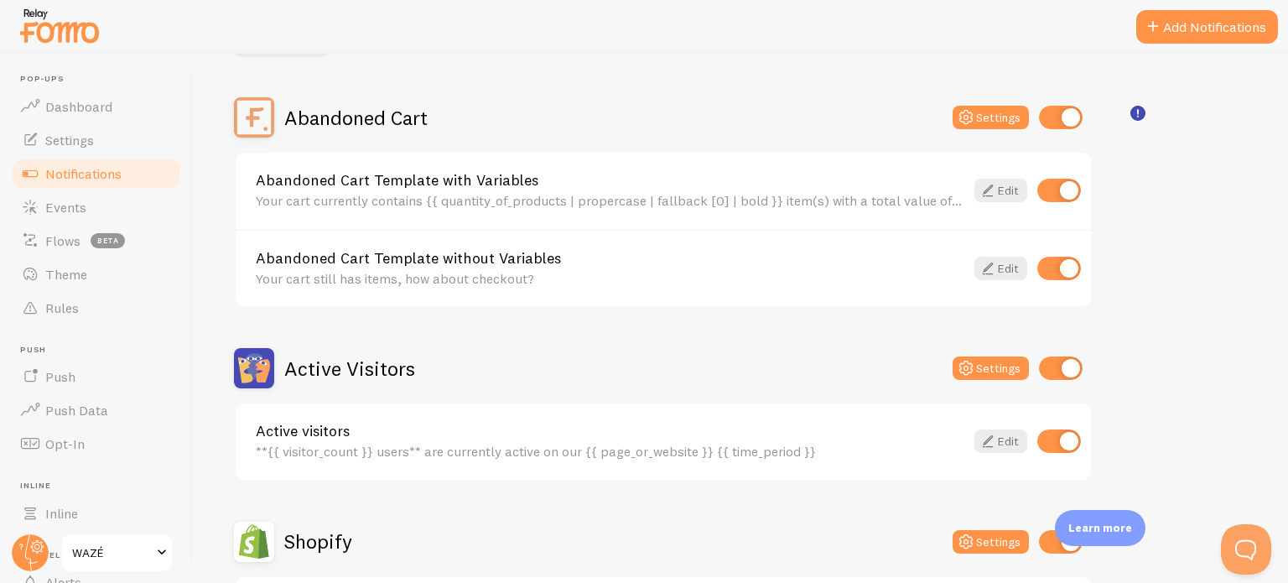
click at [1065, 111] on input "checkbox" at bounding box center [1061, 117] width 44 height 23
checkbox input "false"
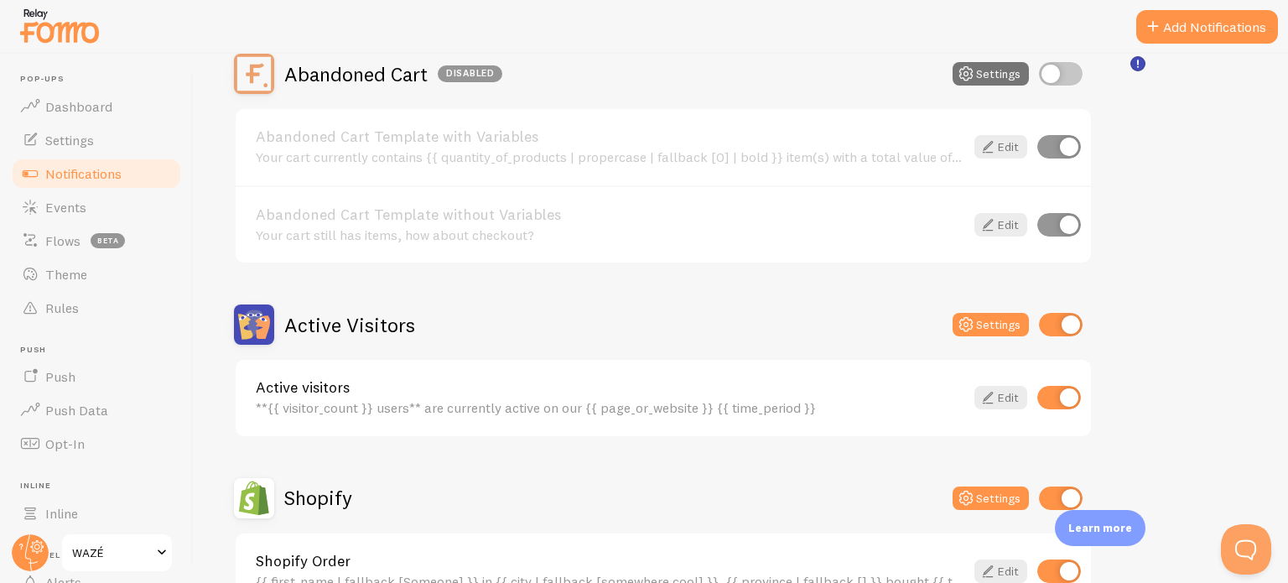
scroll to position [186, 0]
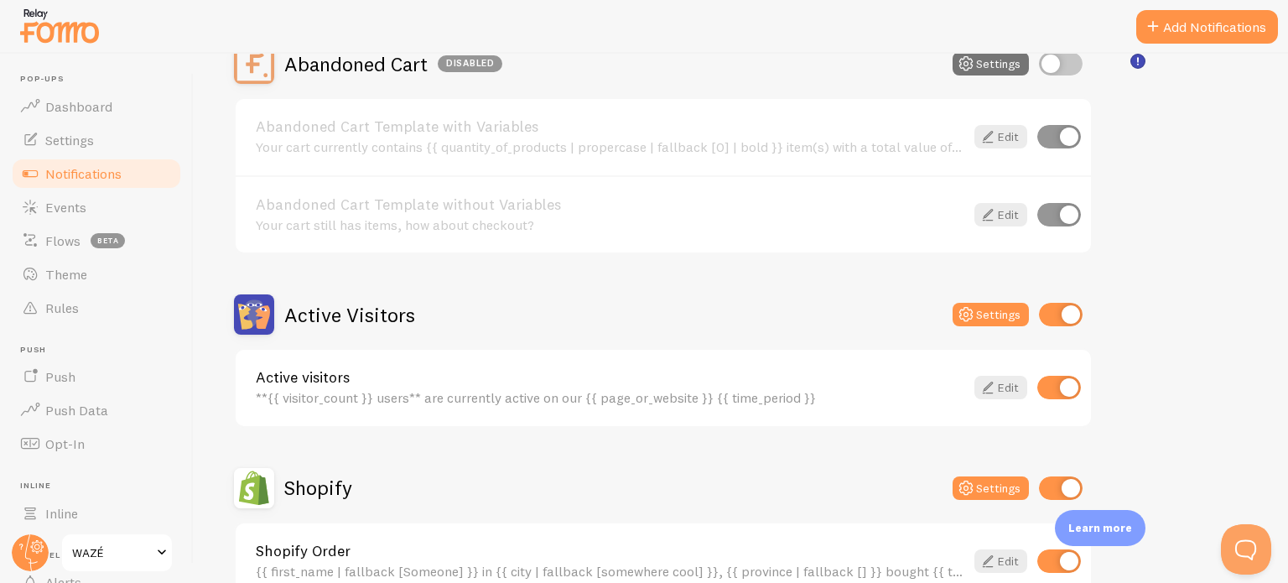
click at [1010, 386] on link "Edit" at bounding box center [1000, 387] width 53 height 23
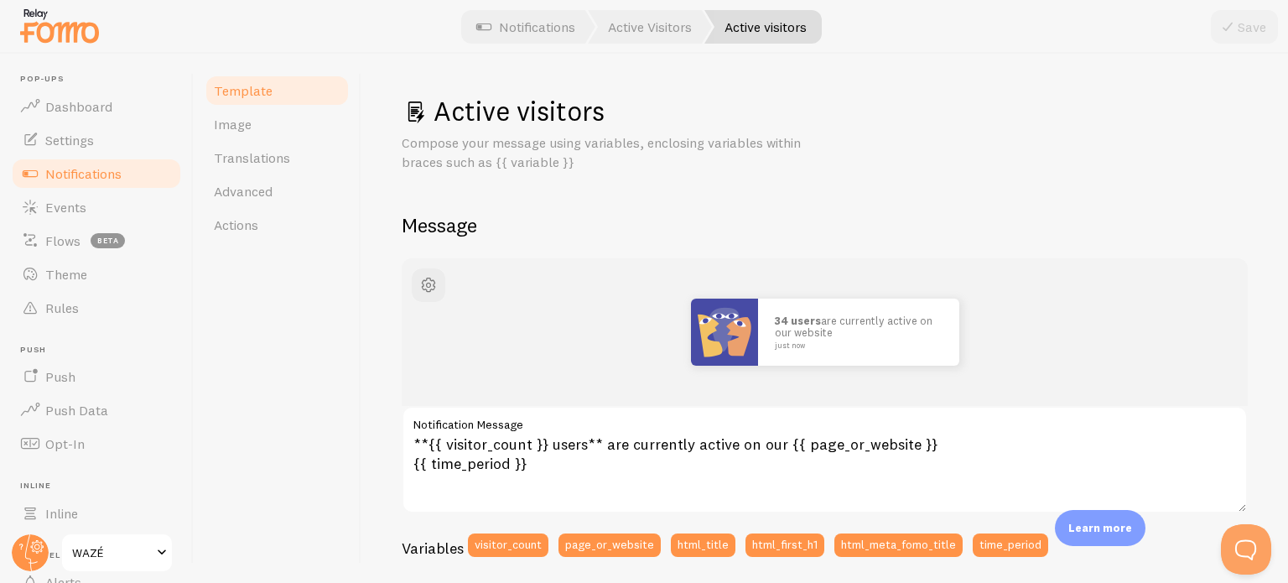
click at [929, 338] on p "34 users are currently active on our website just now" at bounding box center [859, 331] width 168 height 34
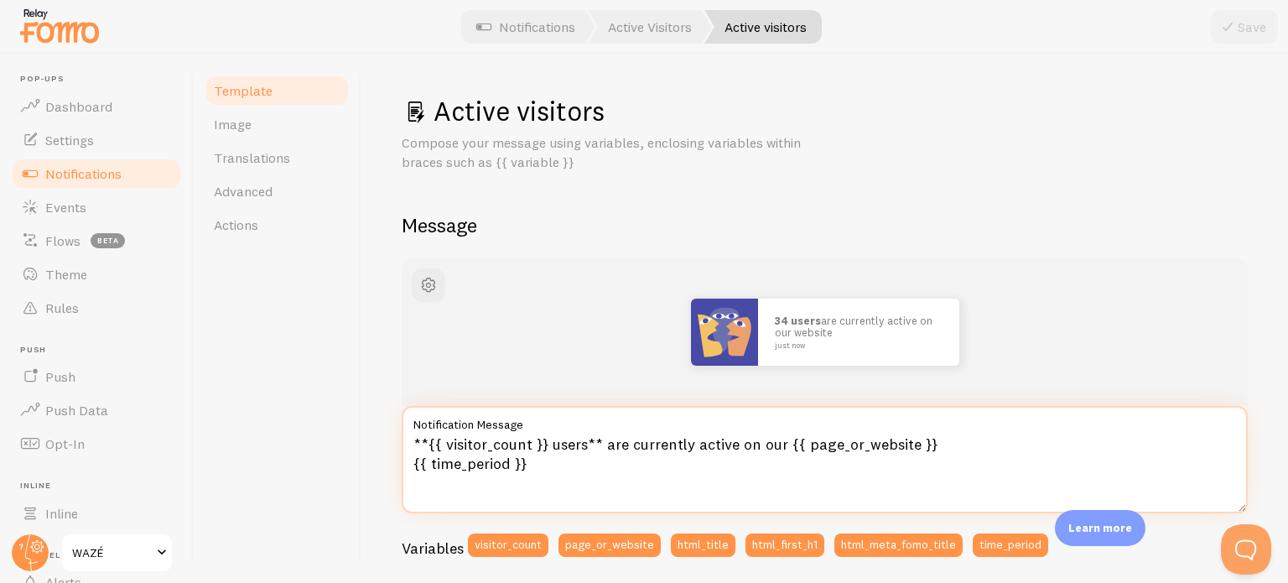
drag, startPoint x: 413, startPoint y: 439, endPoint x: 587, endPoint y: 471, distance: 176.5
click at [587, 471] on textarea "**{{ visitor_count }} users** are currently active on our {{ page_or_website }}…" at bounding box center [825, 459] width 846 height 107
paste textarea "🔥 {{ visitor_count }} personnes consultent ce produit en ce moment ! Ne ratez p…"
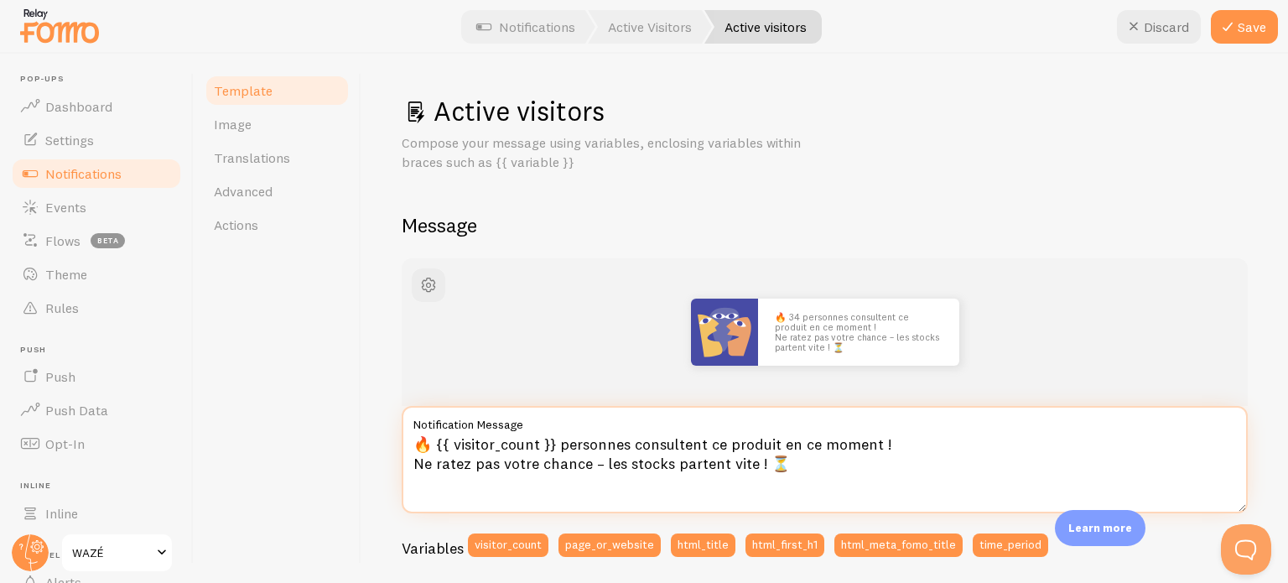
type textarea "🔥 {{ visitor_count }} personnes consultent ce produit en ce moment ! Ne ratez p…"
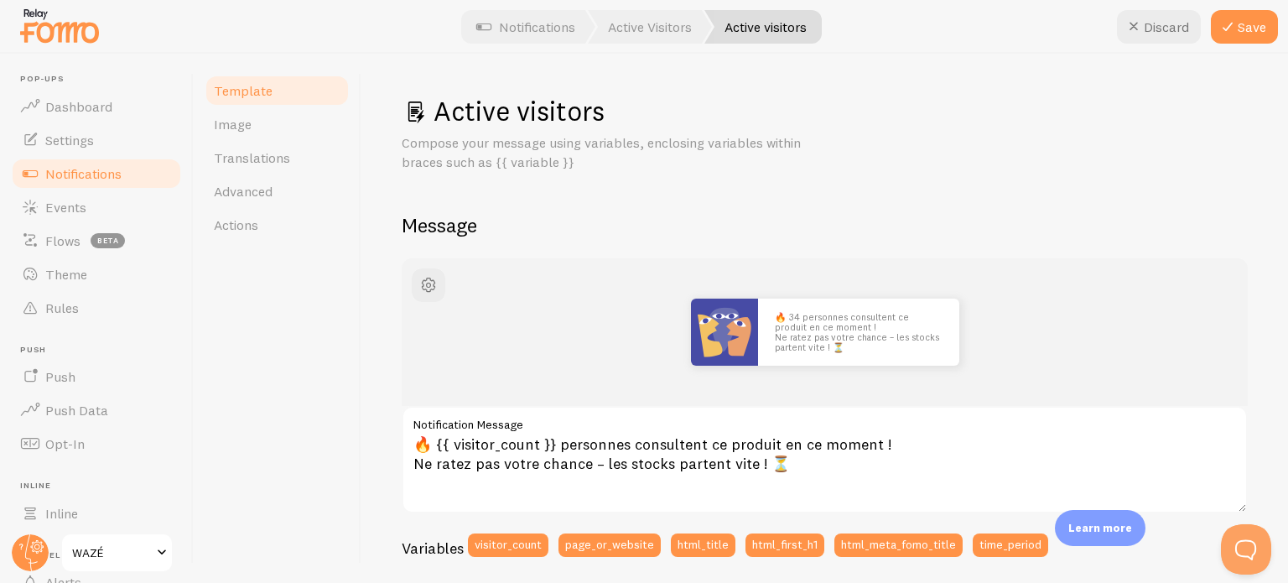
click at [1258, 32] on button "Save" at bounding box center [1244, 27] width 67 height 34
click at [715, 338] on img at bounding box center [724, 331] width 67 height 67
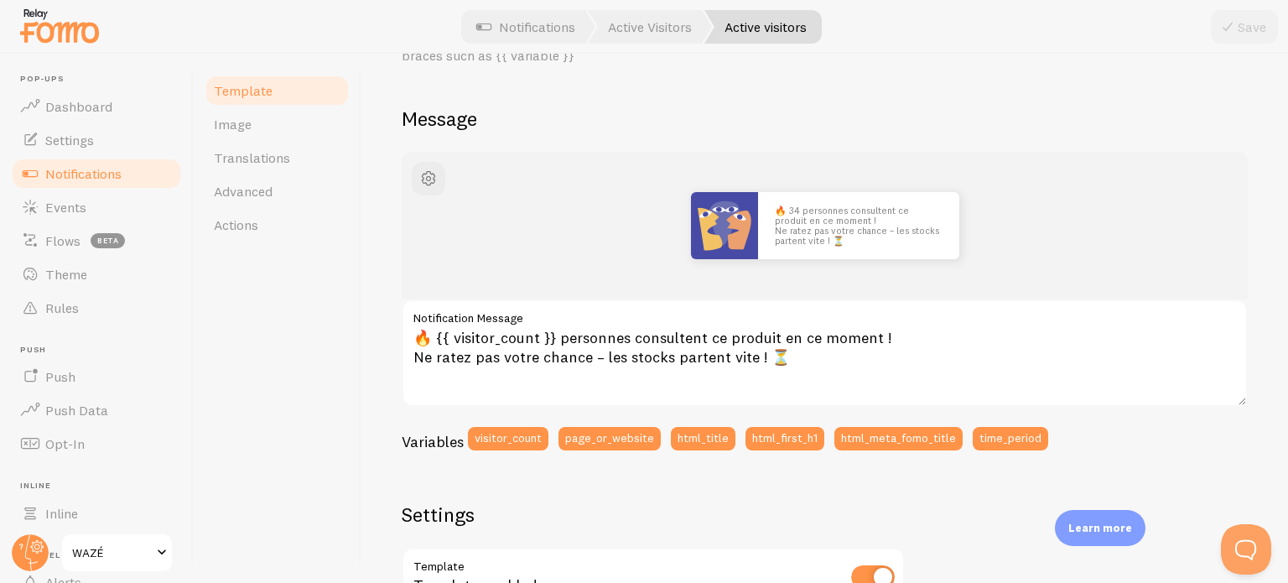
scroll to position [77, 0]
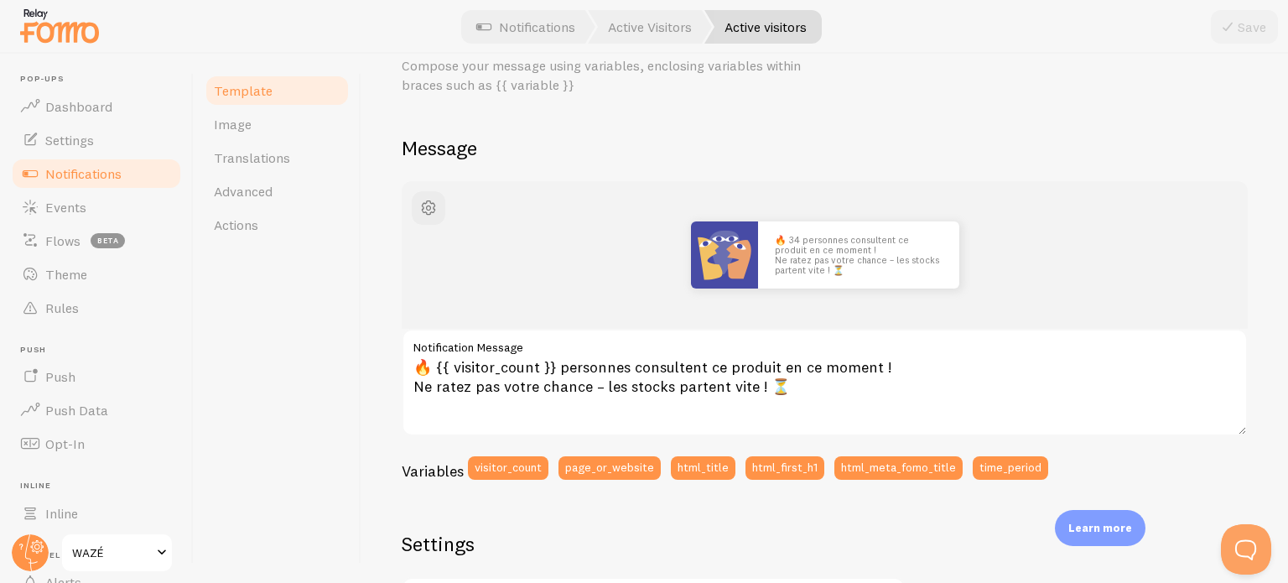
click at [299, 122] on link "Image" at bounding box center [277, 124] width 147 height 34
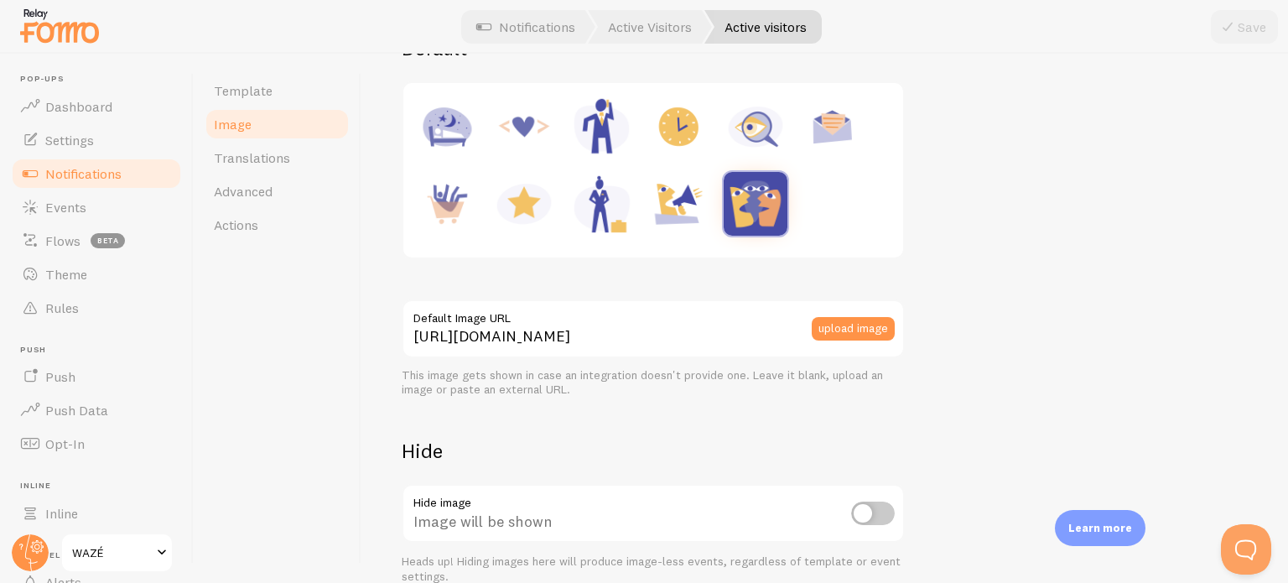
scroll to position [253, 0]
click at [662, 134] on img at bounding box center [678, 128] width 64 height 64
type input "[URL][DOMAIN_NAME]"
click at [1240, 26] on button "Save" at bounding box center [1244, 27] width 67 height 34
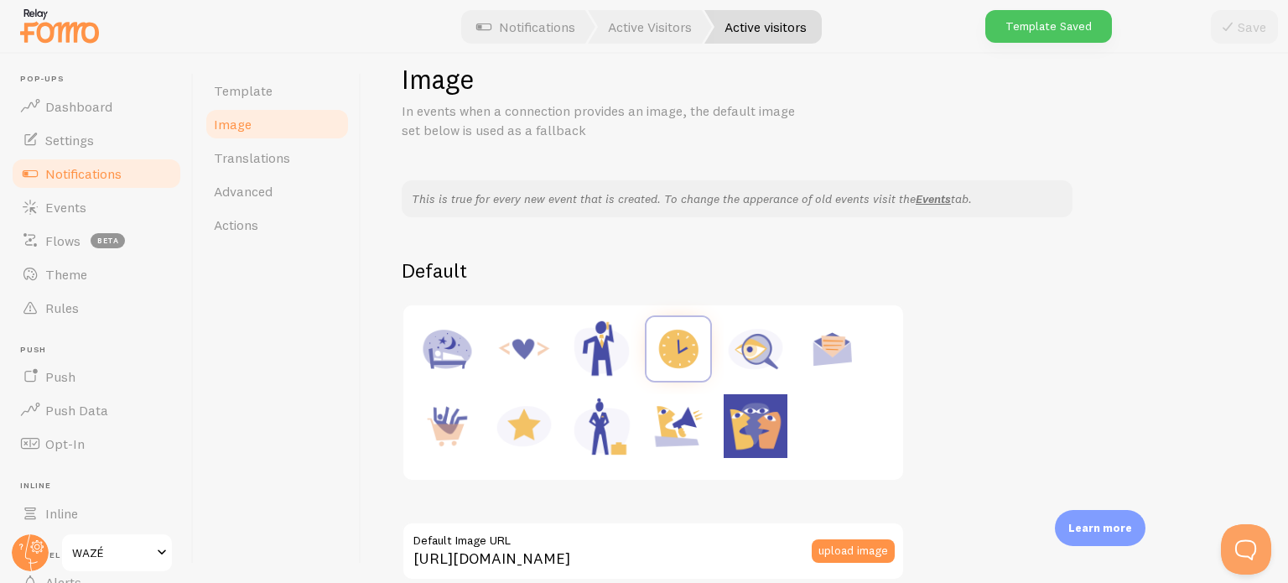
scroll to position [22, 0]
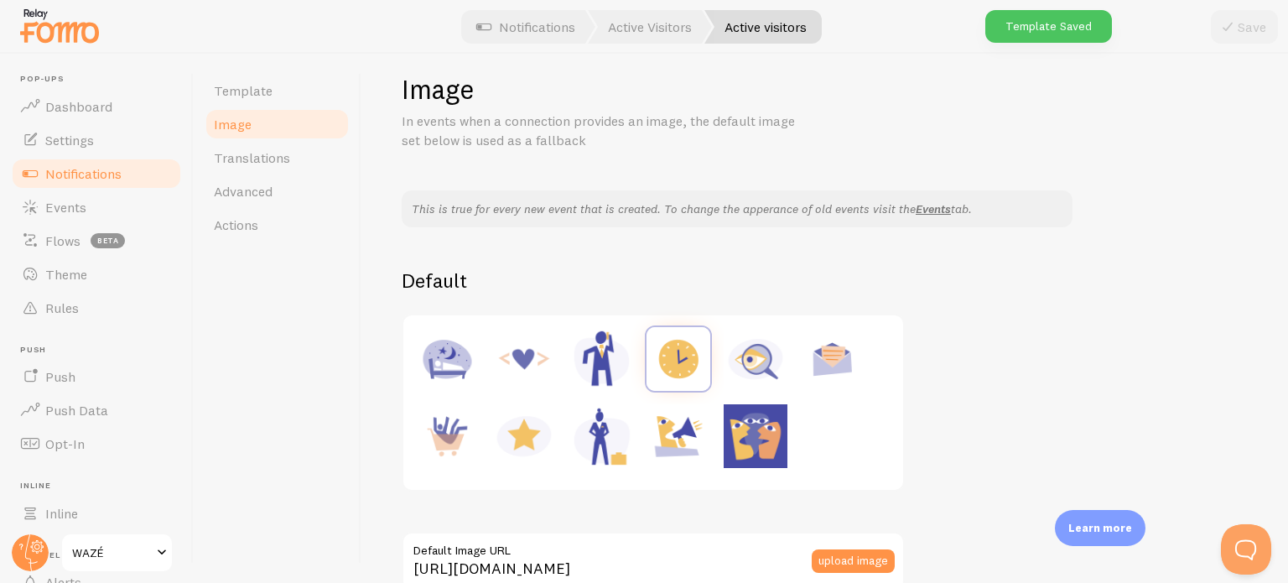
click at [304, 83] on link "Template" at bounding box center [277, 91] width 147 height 34
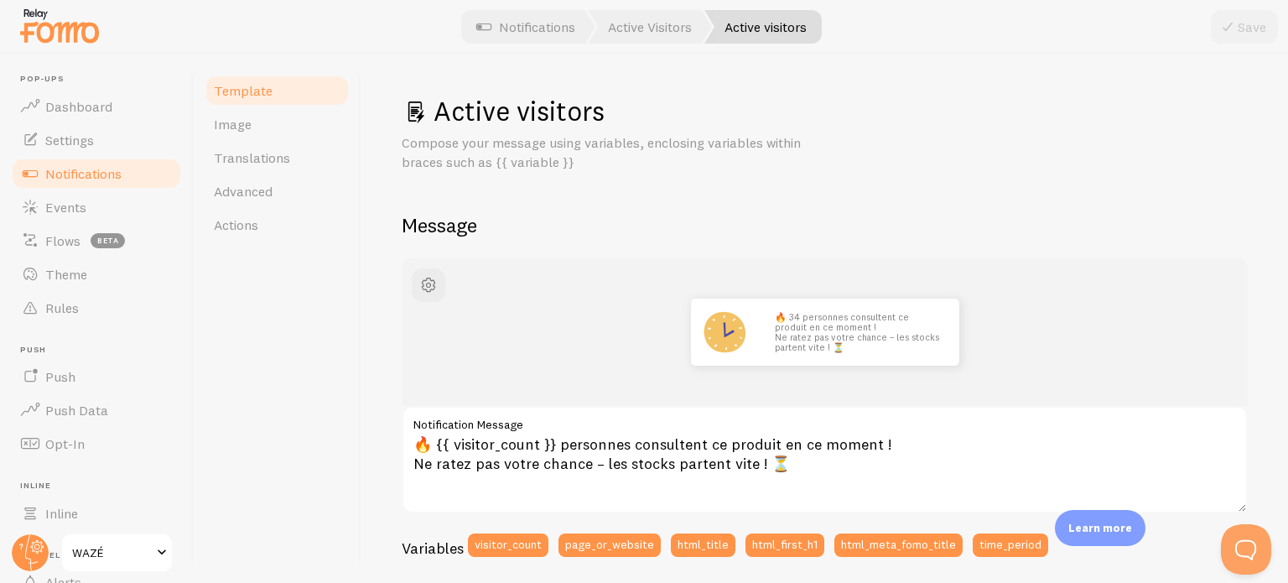
click at [99, 174] on span "Notifications" at bounding box center [83, 173] width 76 height 17
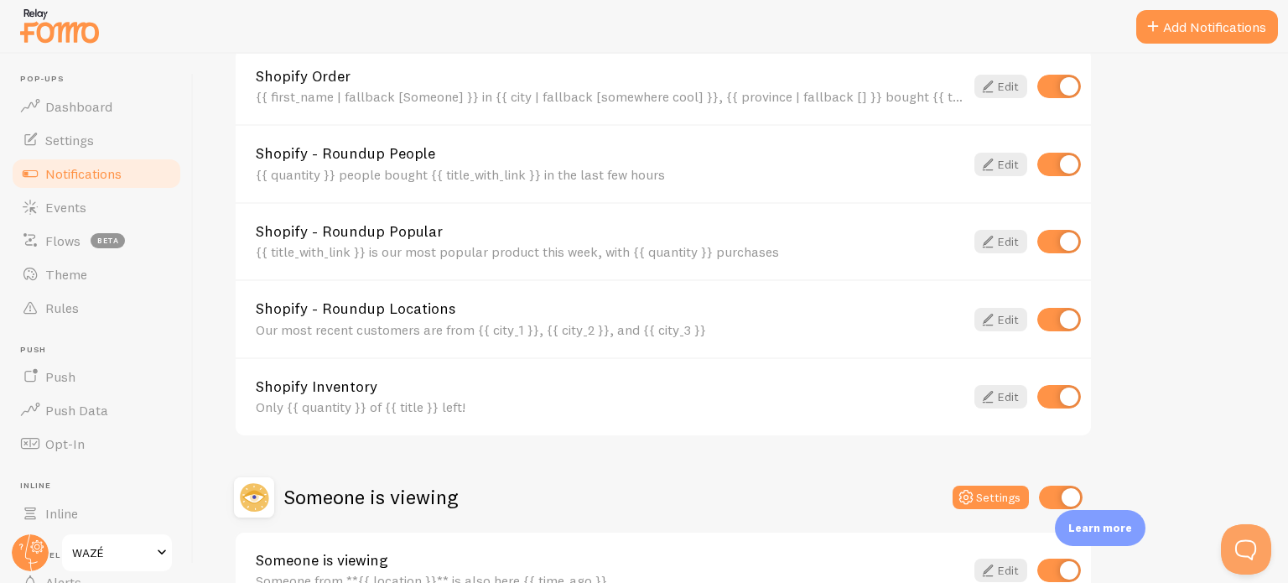
scroll to position [763, 0]
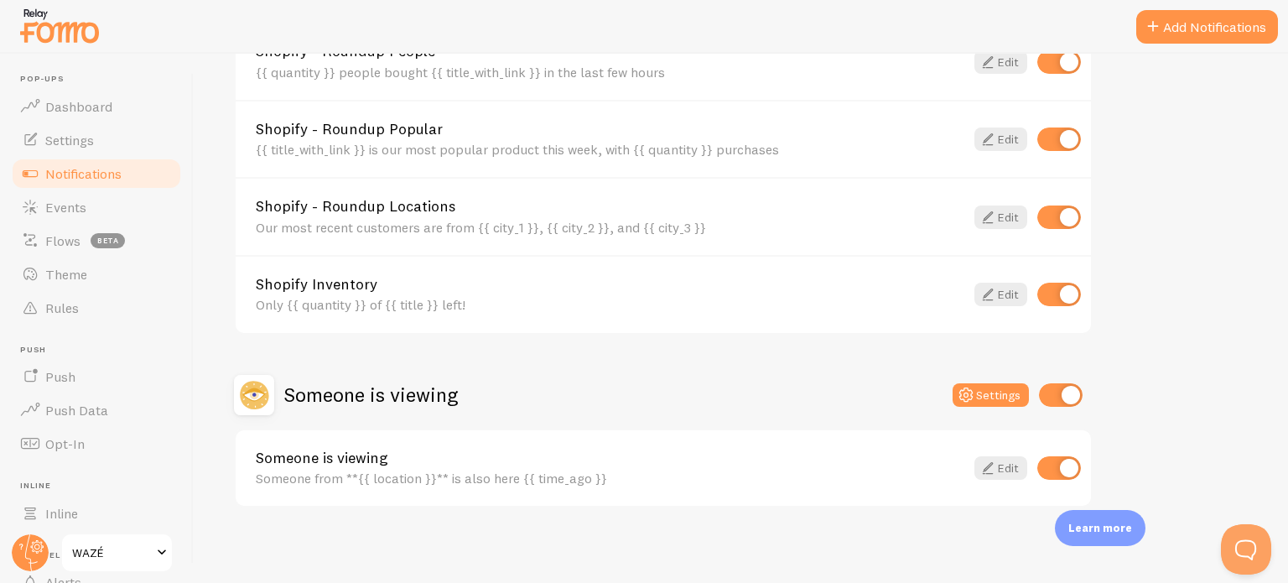
click at [1010, 462] on link "Edit" at bounding box center [1000, 467] width 53 height 23
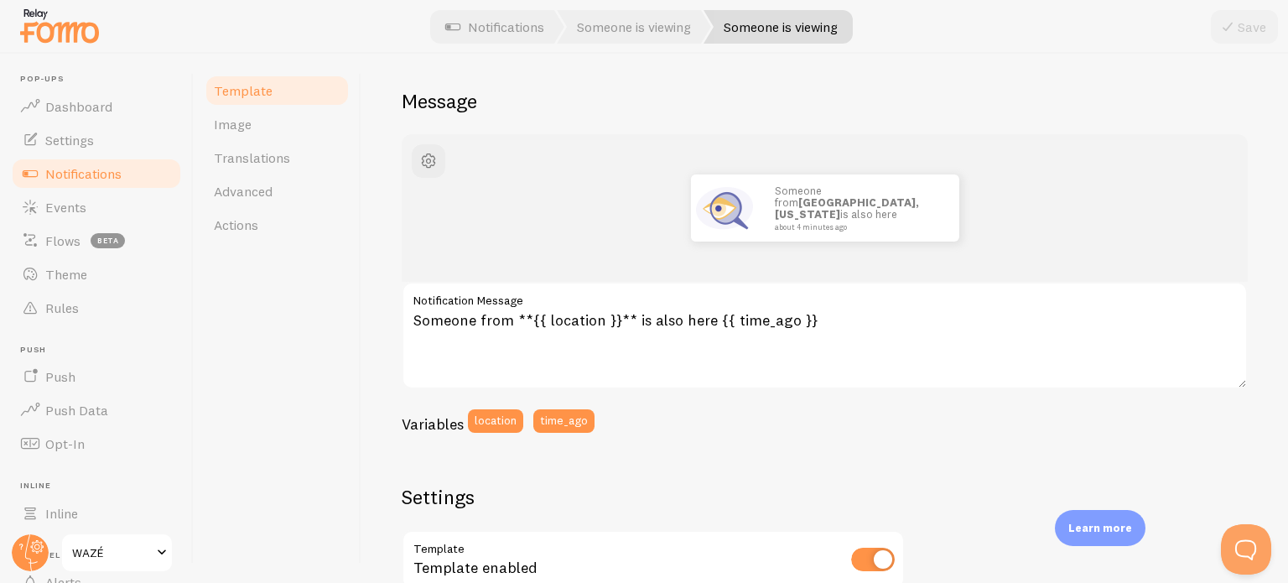
scroll to position [129, 0]
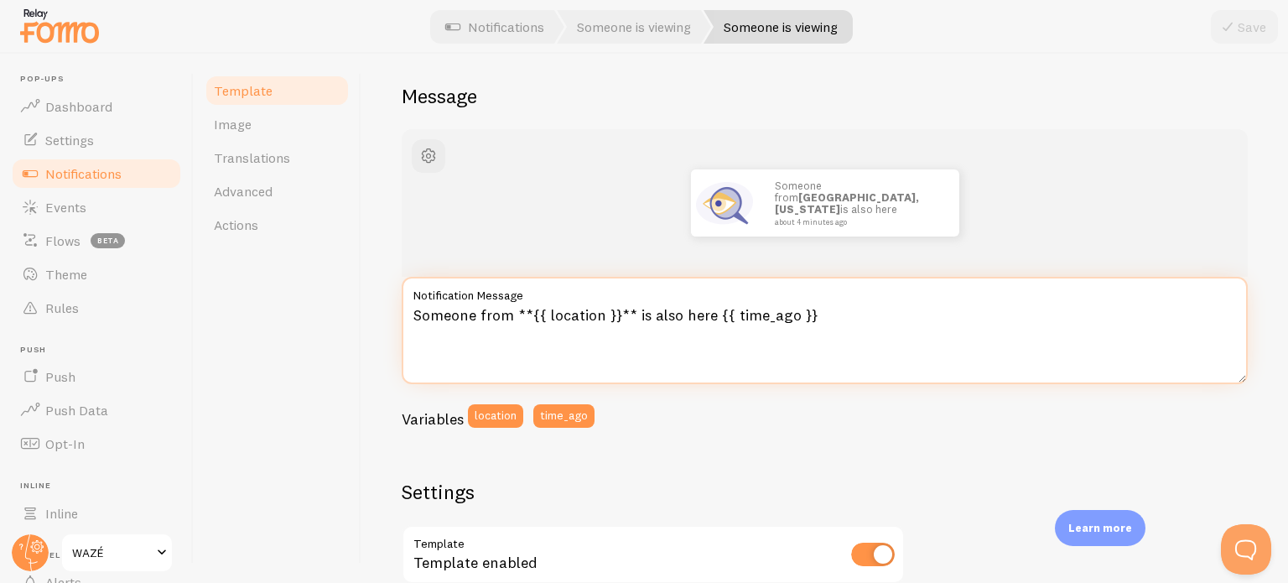
click at [667, 314] on textarea "Someone from **{{ location }}** is also here {{ time_ago }}" at bounding box center [825, 330] width 846 height 107
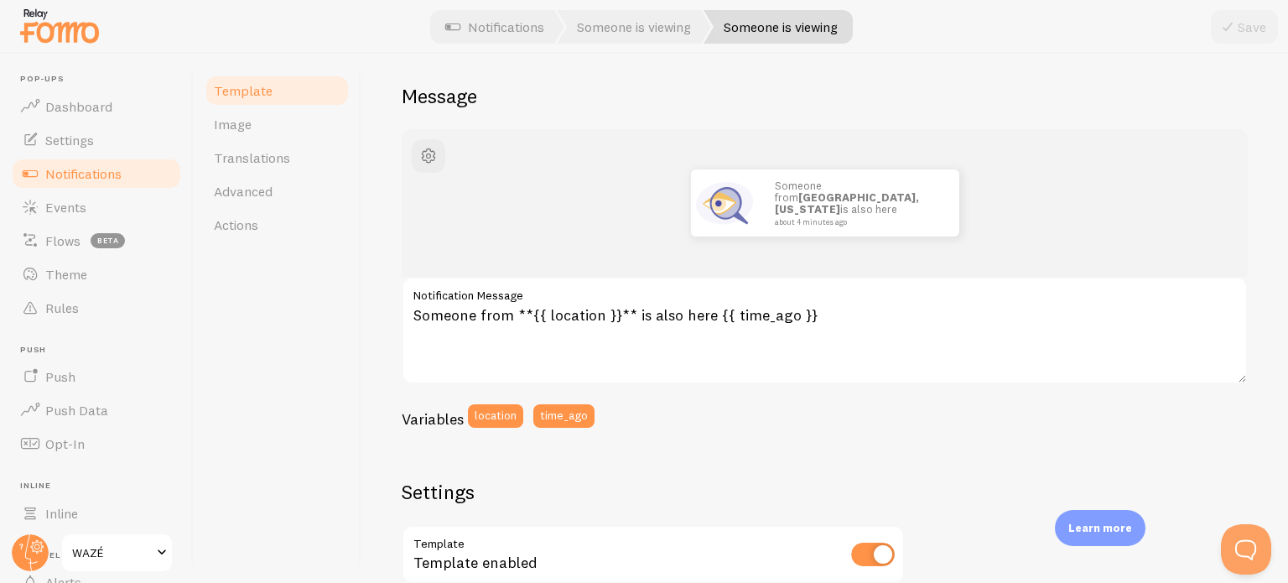
drag, startPoint x: 667, startPoint y: 314, endPoint x: 489, endPoint y: 200, distance: 211.9
click at [489, 200] on div "Someone from [GEOGRAPHIC_DATA], [US_STATE] is also here about 4 minutes ago" at bounding box center [825, 202] width 766 height 67
click at [290, 91] on link "Template" at bounding box center [277, 91] width 147 height 34
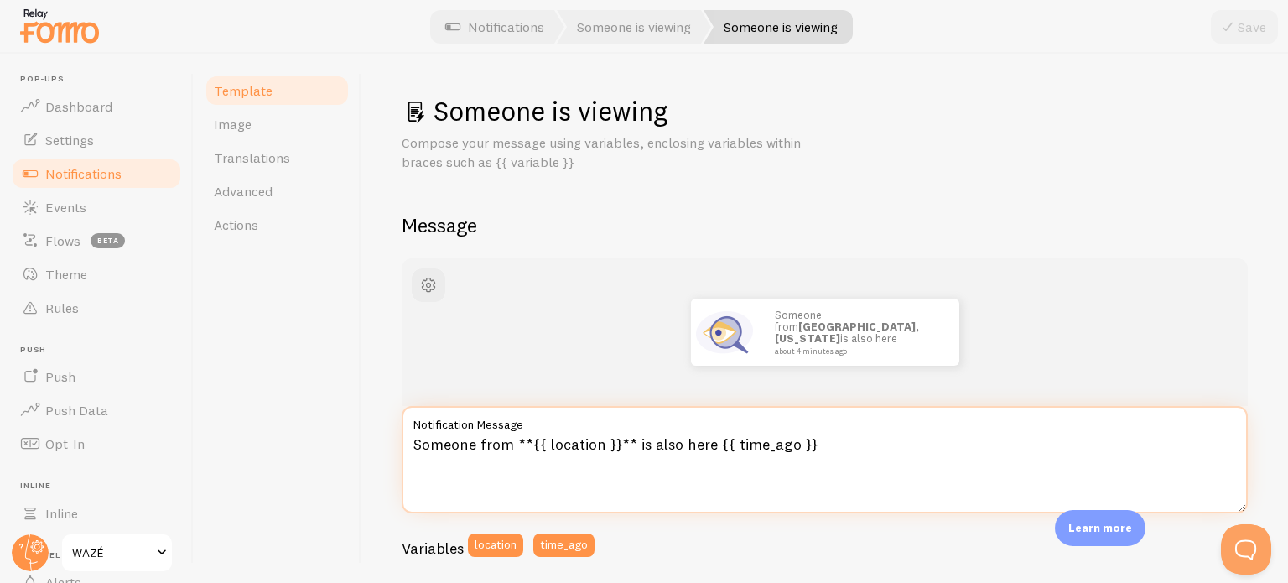
click at [615, 436] on textarea "Someone from **{{ location }}** is also here {{ time_ago }}" at bounding box center [825, 459] width 846 height 107
paste textarea "🛍️ Quelqu’un de {{ location }} consulte ce produit {{ time_ago }} ! Ne manquez …"
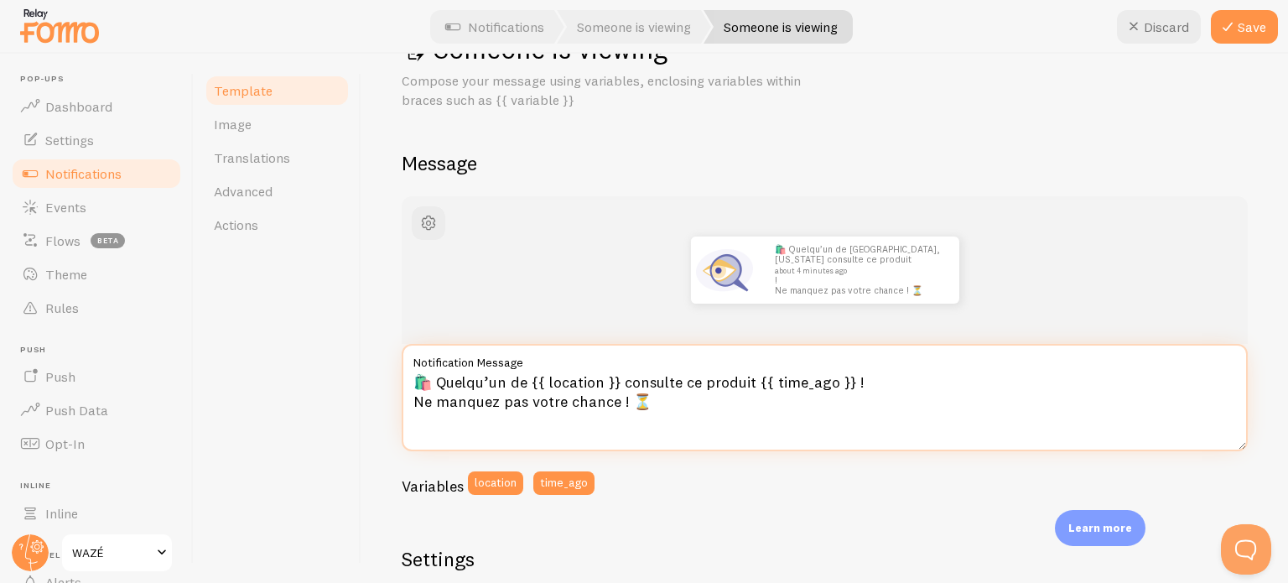
scroll to position [70, 0]
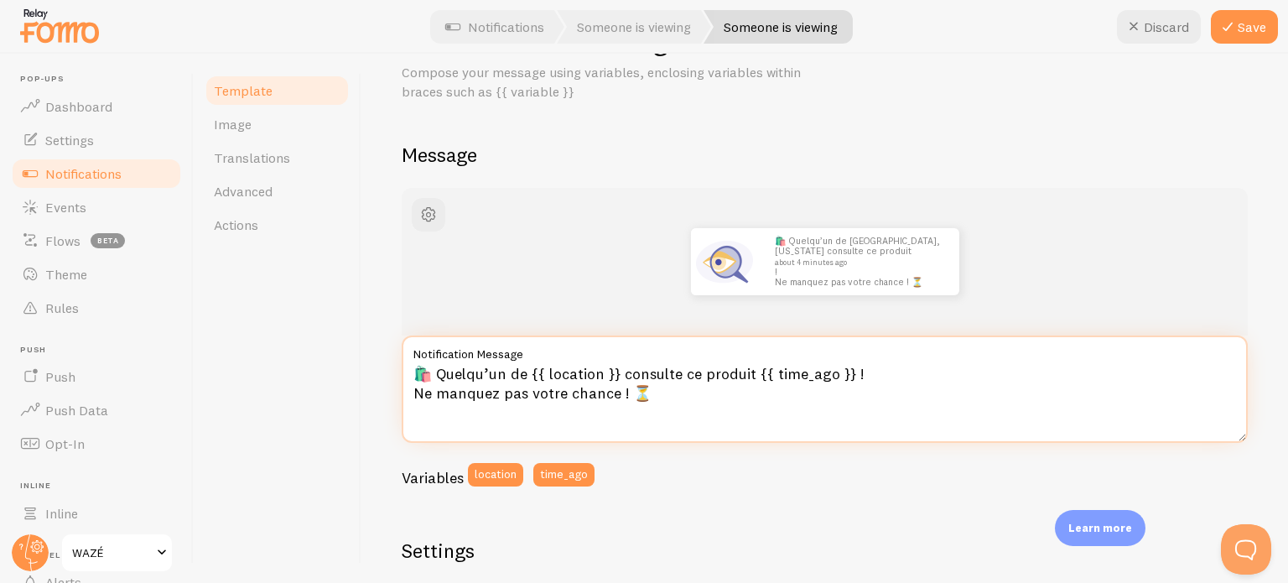
type textarea "🛍️ Quelqu’un de {{ location }} consulte ce produit {{ time_ago }} ! Ne manquez …"
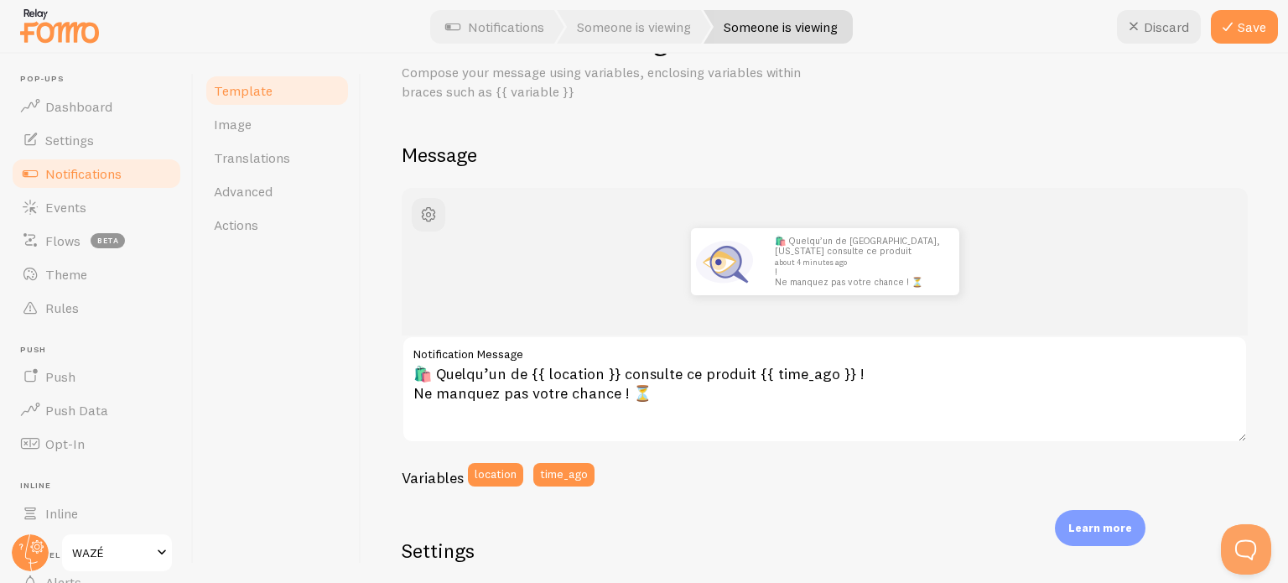
click at [1244, 28] on button "Save" at bounding box center [1244, 27] width 67 height 34
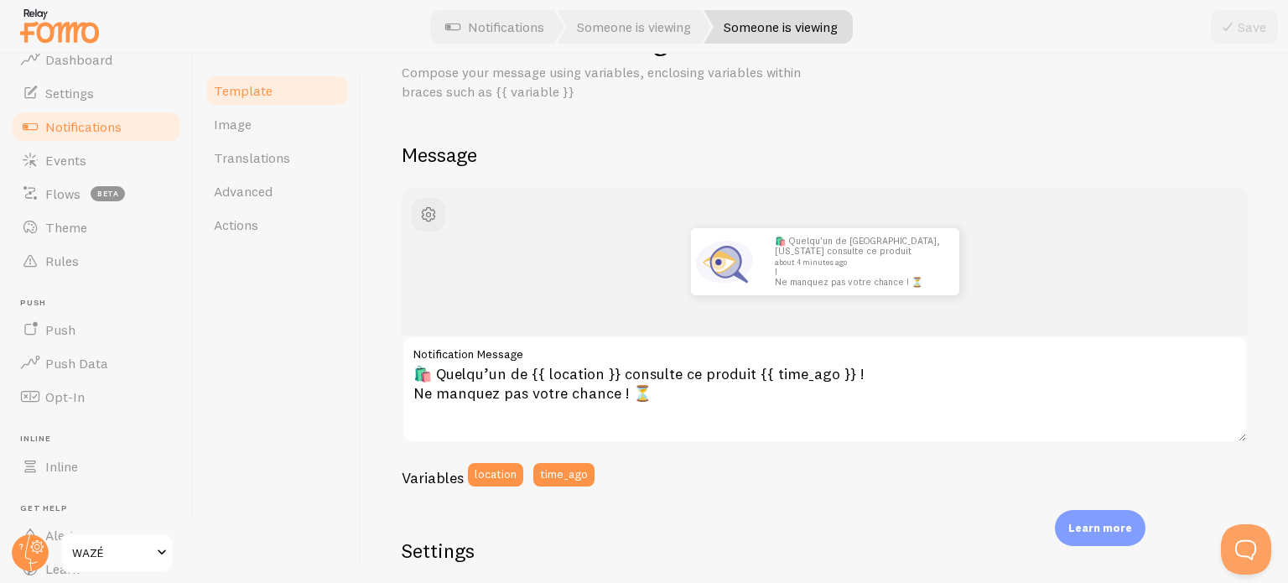
scroll to position [0, 0]
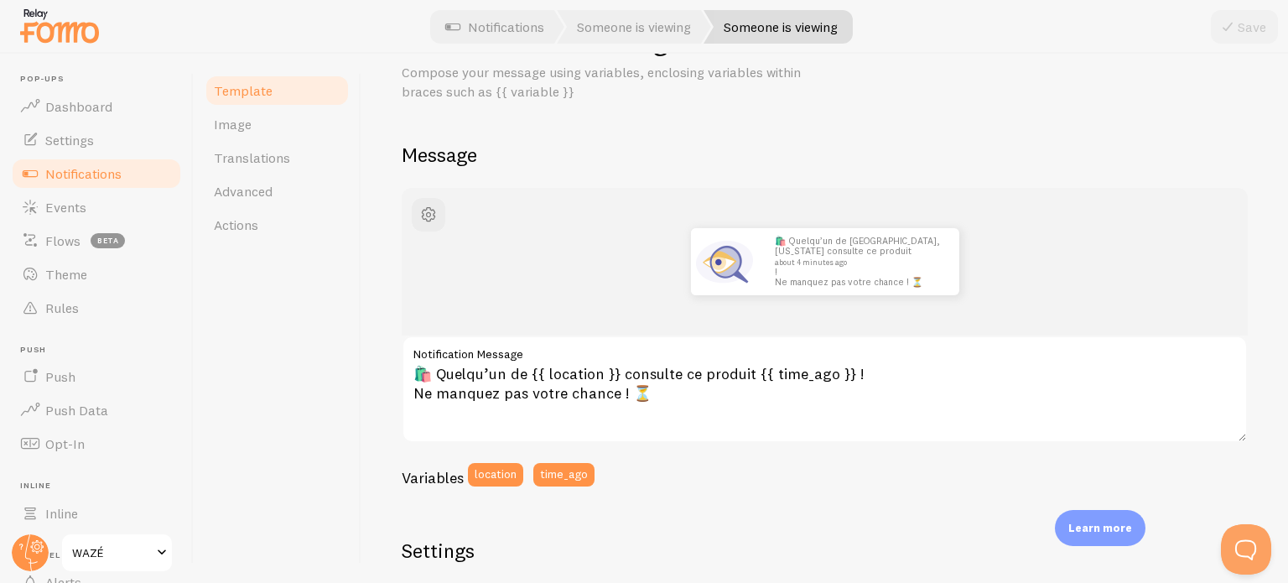
click at [101, 127] on link "Settings" at bounding box center [96, 140] width 173 height 34
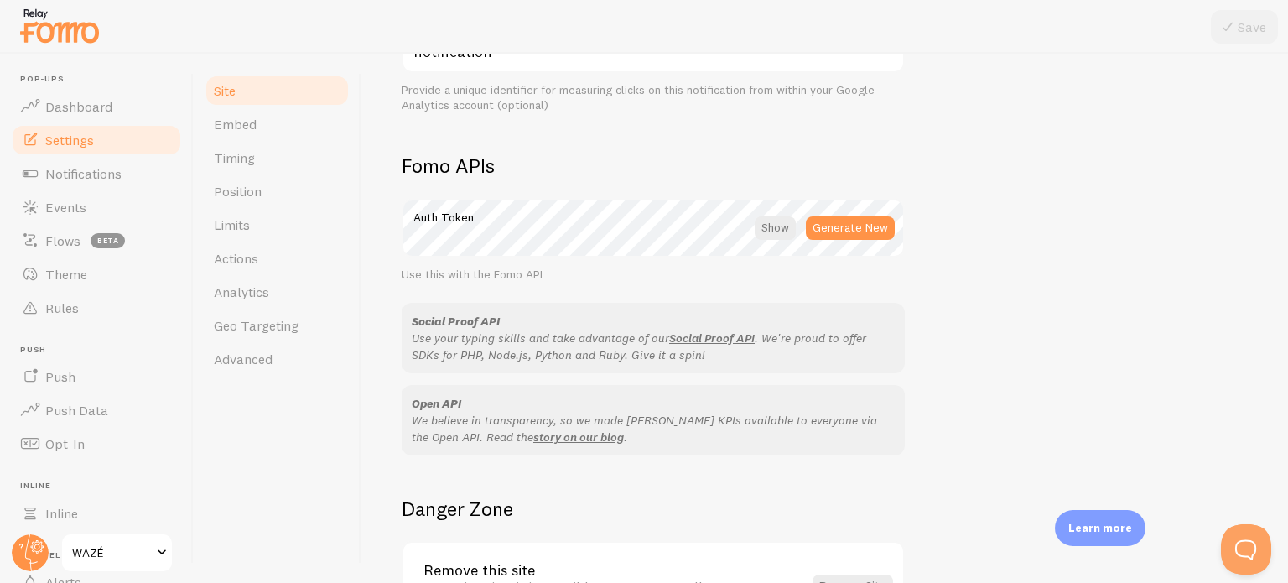
scroll to position [871, 0]
click at [786, 224] on div at bounding box center [775, 228] width 41 height 23
click at [786, 224] on div at bounding box center [777, 228] width 37 height 23
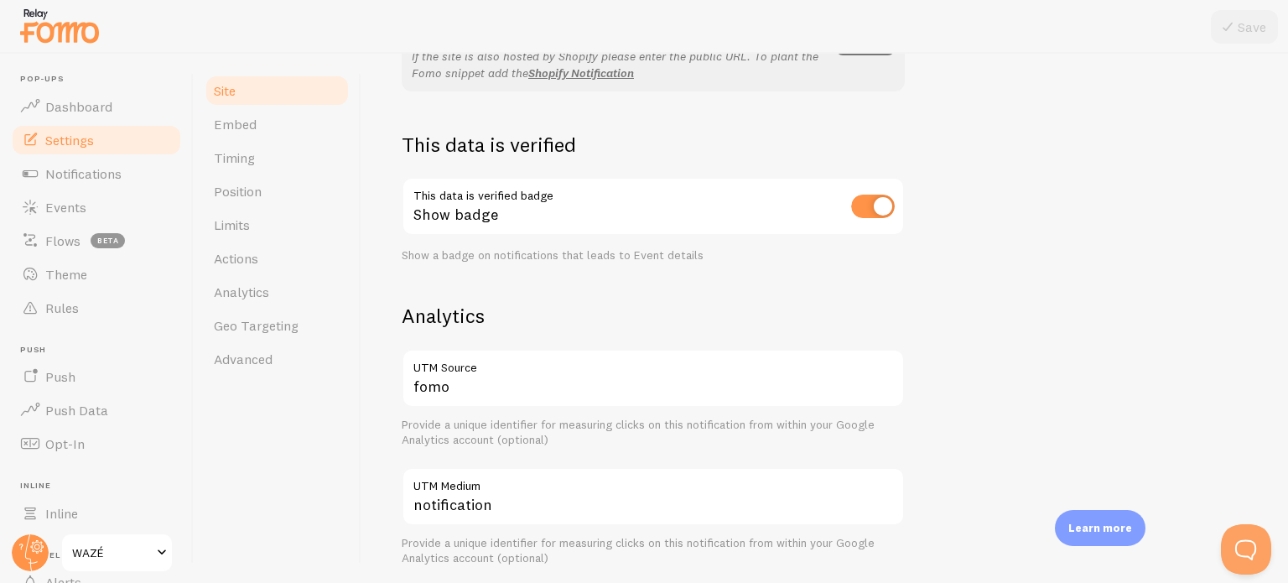
scroll to position [418, 0]
click at [273, 200] on link "Position" at bounding box center [277, 191] width 147 height 34
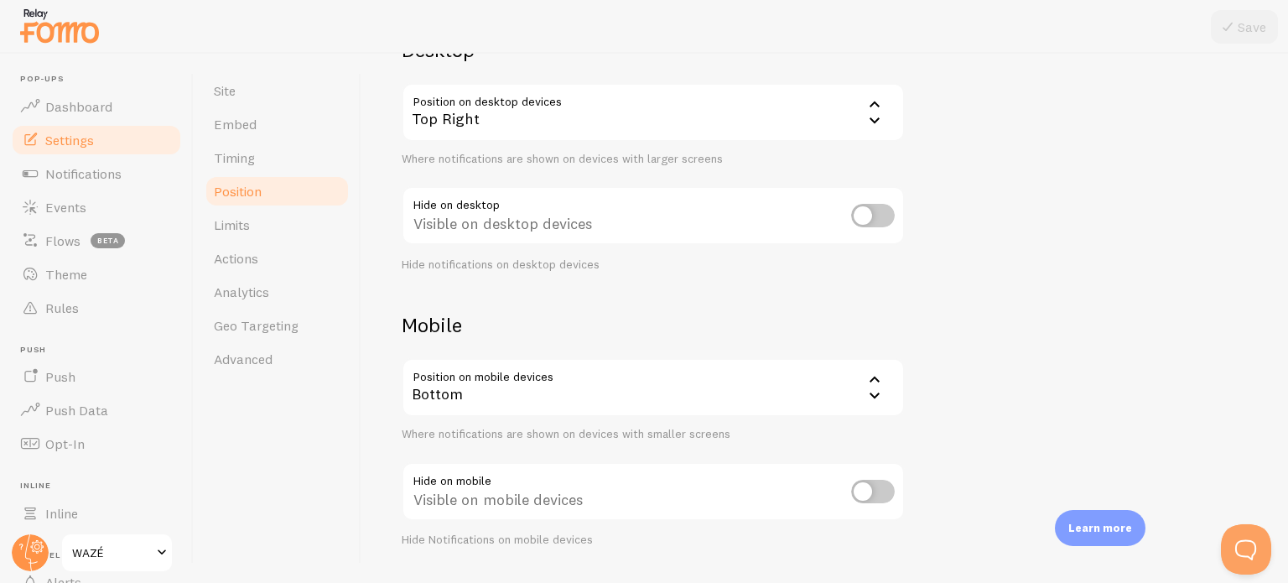
scroll to position [199, 0]
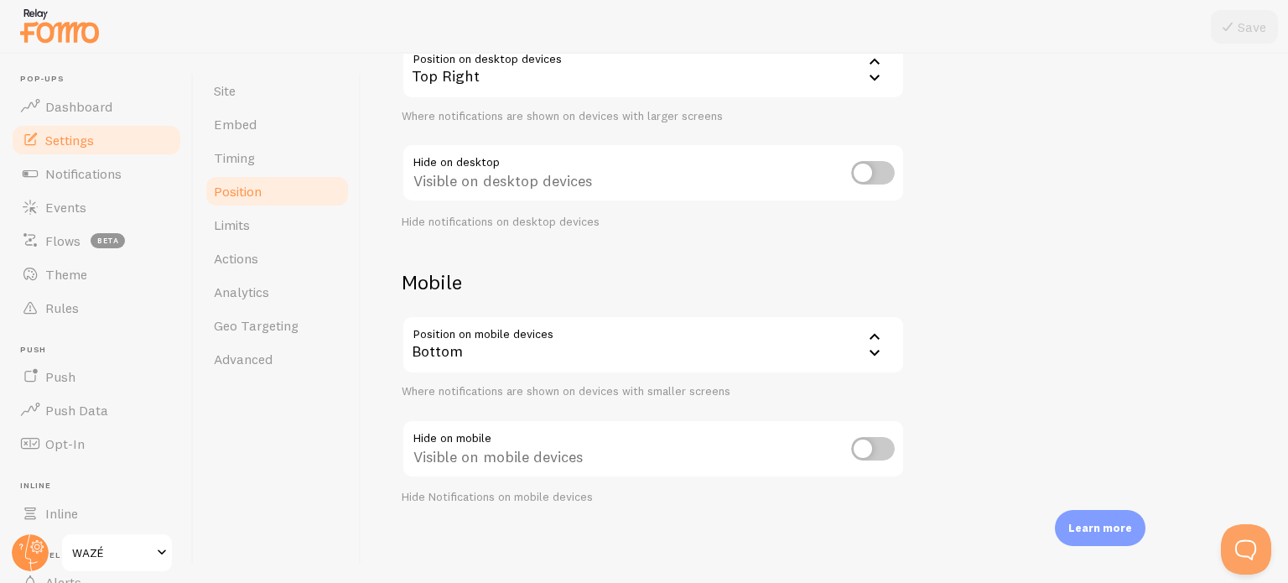
click at [869, 335] on icon at bounding box center [874, 337] width 20 height 20
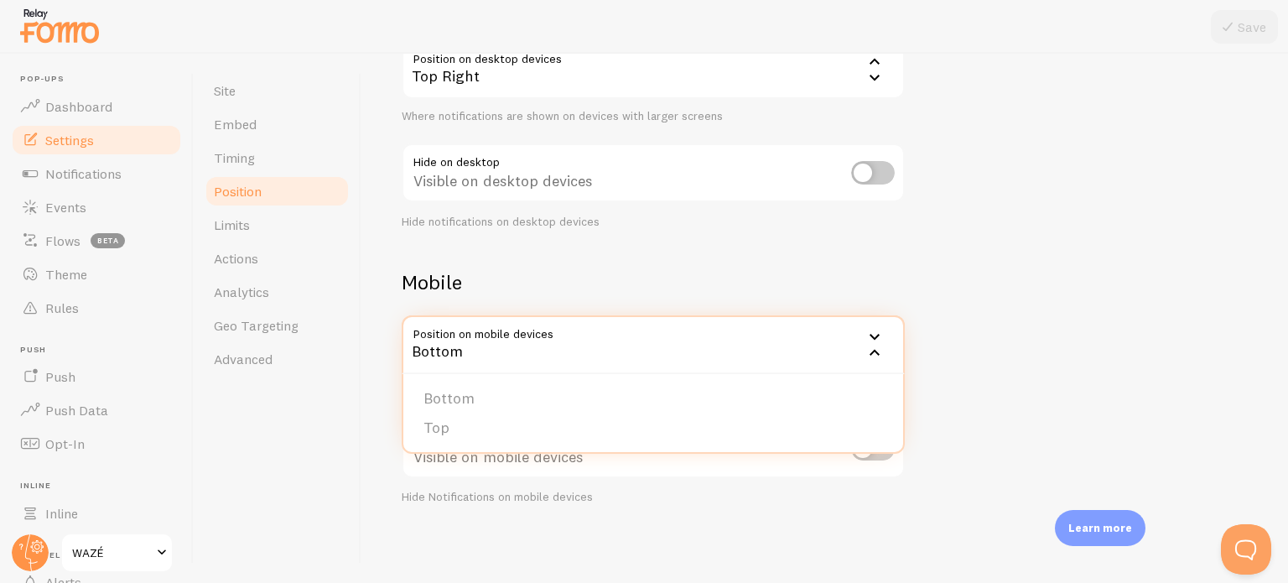
click at [869, 335] on icon at bounding box center [874, 337] width 20 height 20
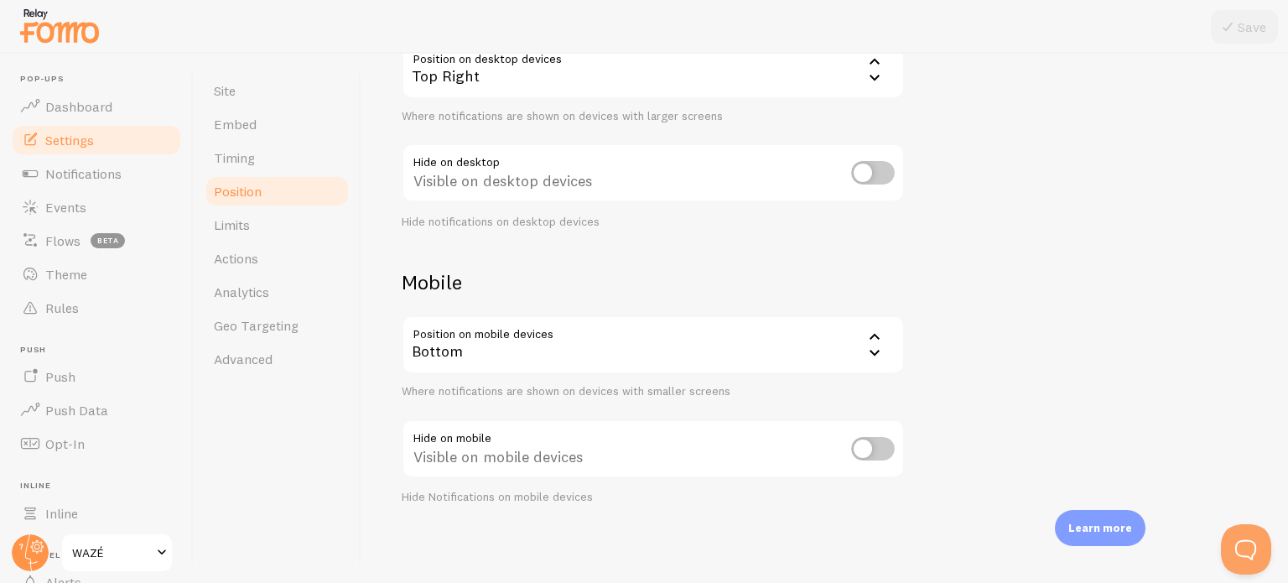
click at [963, 323] on div "Devices & Position Placement of notifications on mobile and desktop devices Des…" at bounding box center [825, 200] width 846 height 610
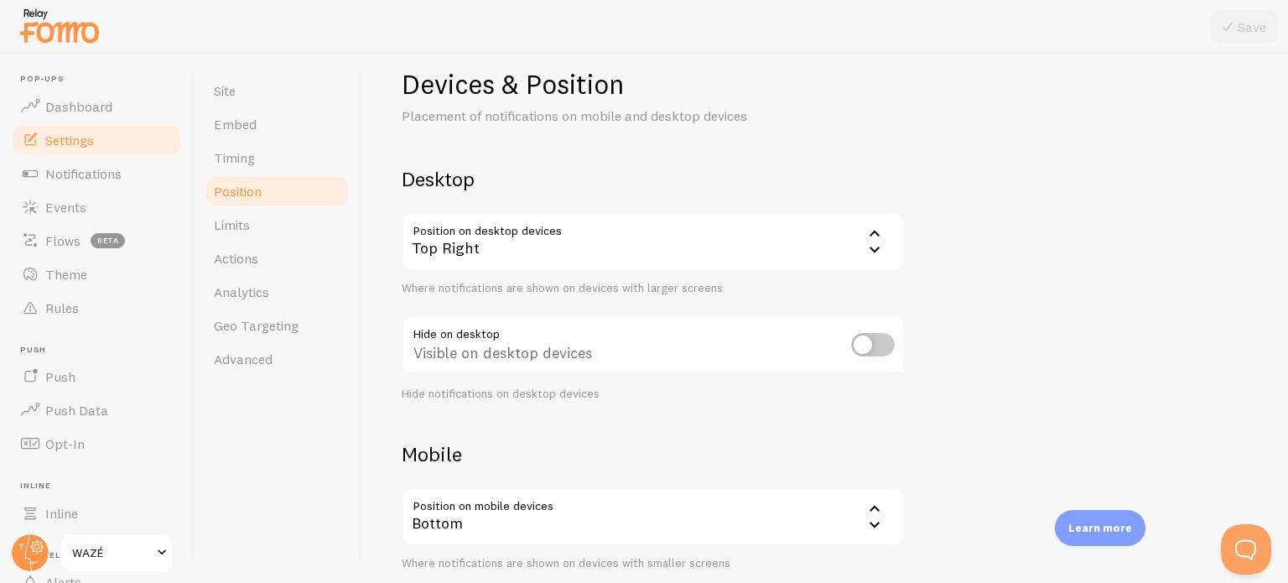
scroll to position [0, 0]
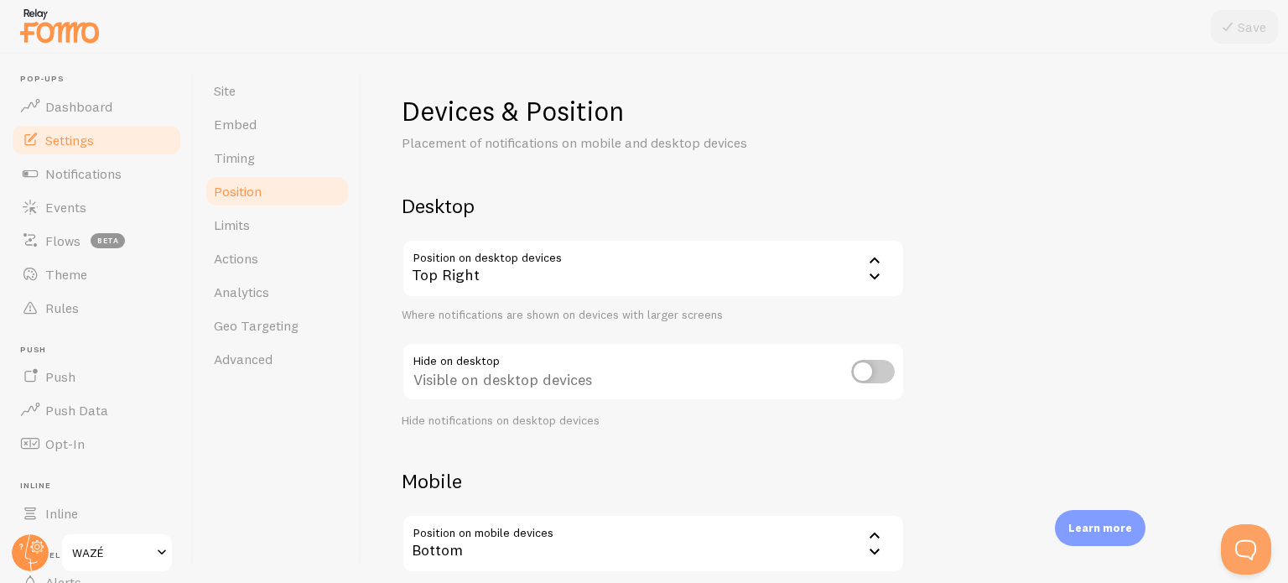
click at [885, 257] on div "Top Right" at bounding box center [653, 268] width 503 height 59
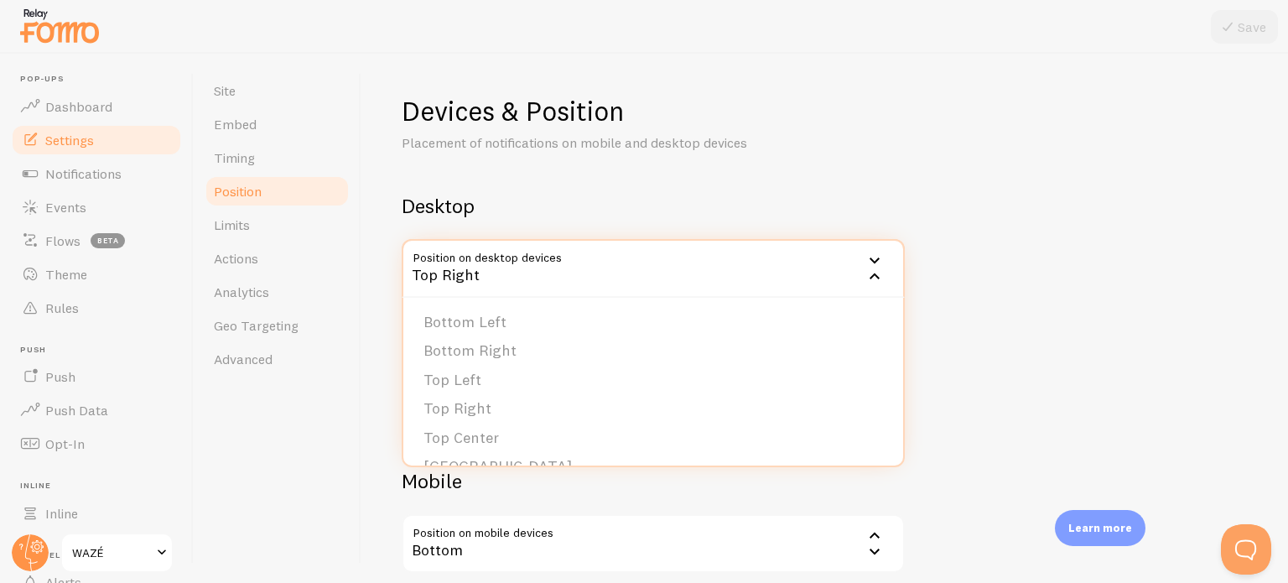
scroll to position [141, 0]
click at [1136, 391] on div "Devices & Position Placement of notifications on mobile and desktop devices Des…" at bounding box center [825, 399] width 846 height 610
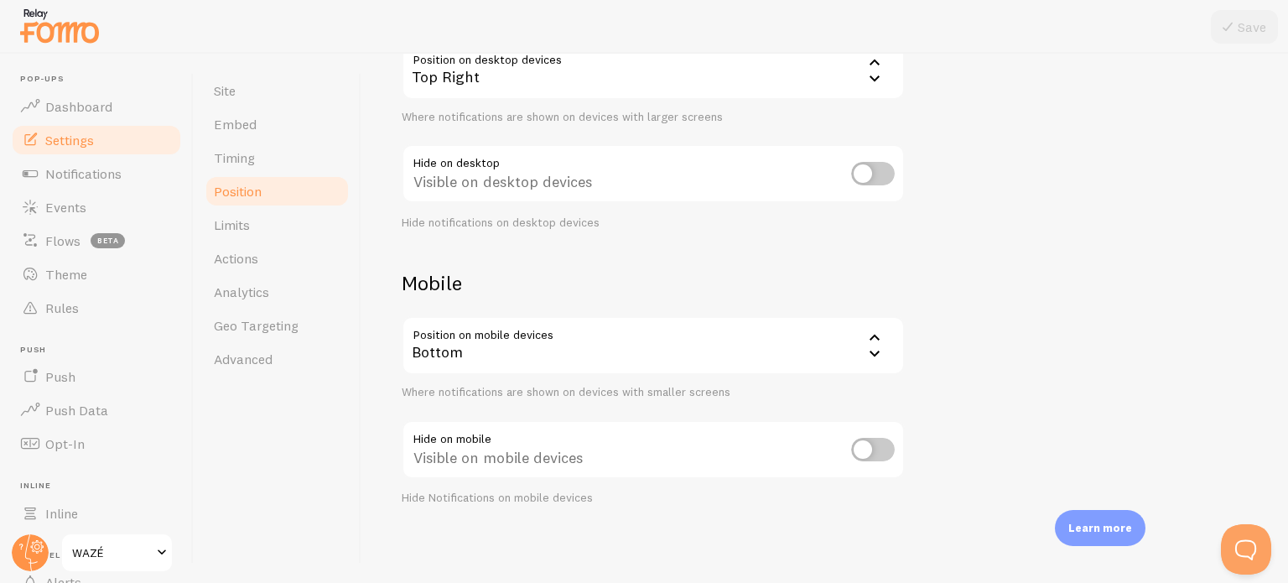
scroll to position [199, 0]
click at [278, 159] on link "Timing" at bounding box center [277, 158] width 147 height 34
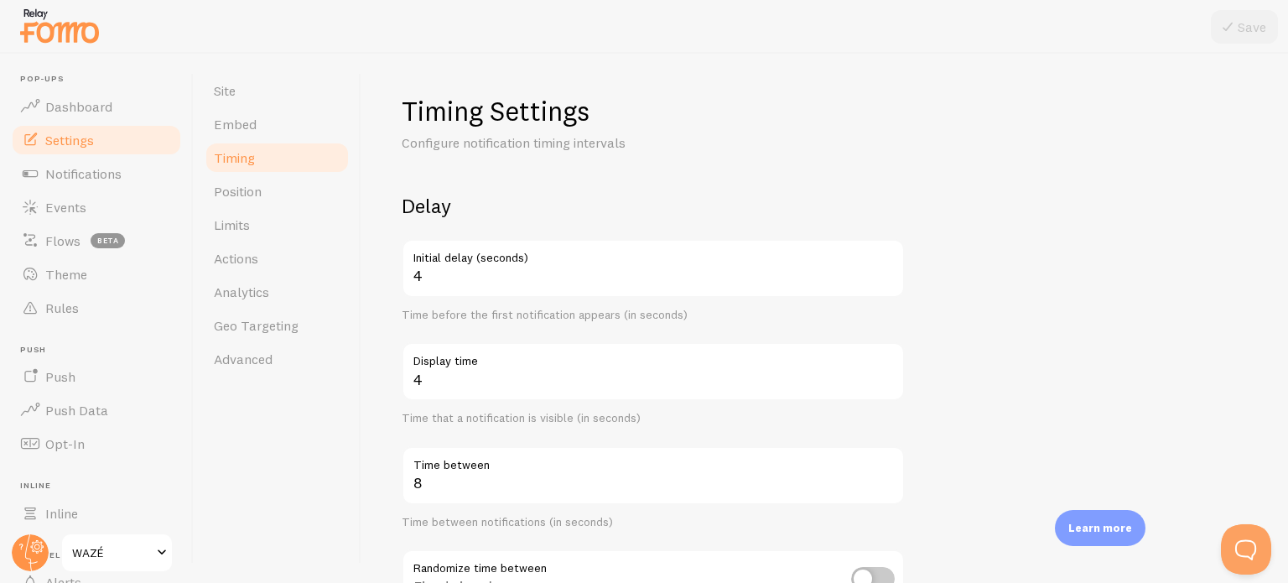
click at [273, 215] on link "Limits" at bounding box center [277, 225] width 147 height 34
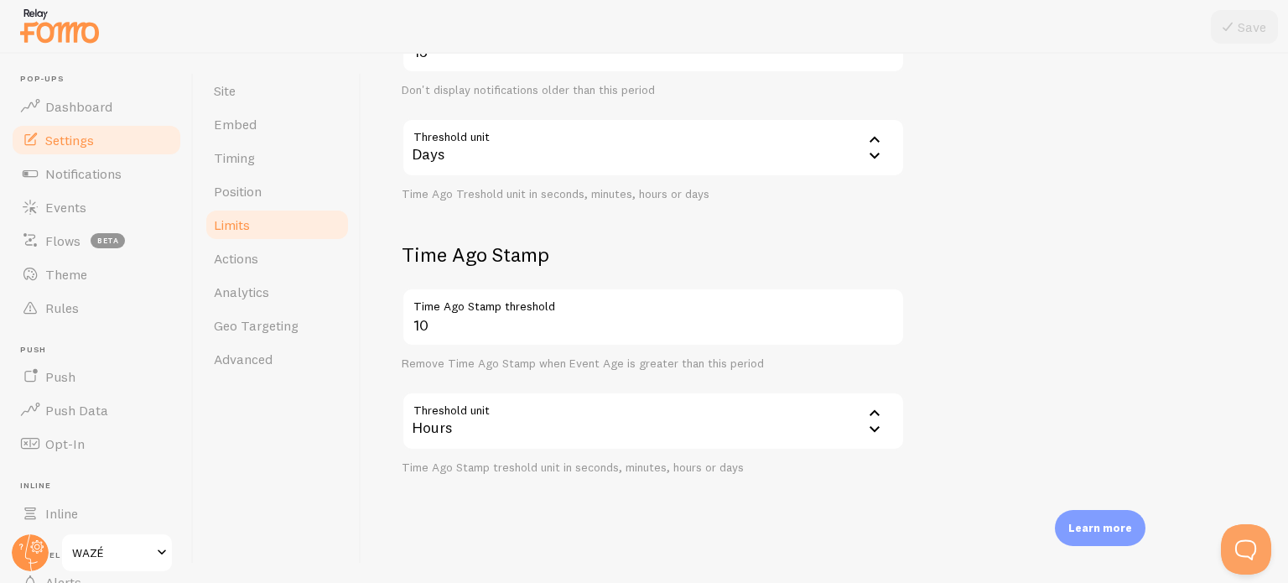
scroll to position [503, 0]
click at [290, 247] on link "Actions" at bounding box center [277, 258] width 147 height 34
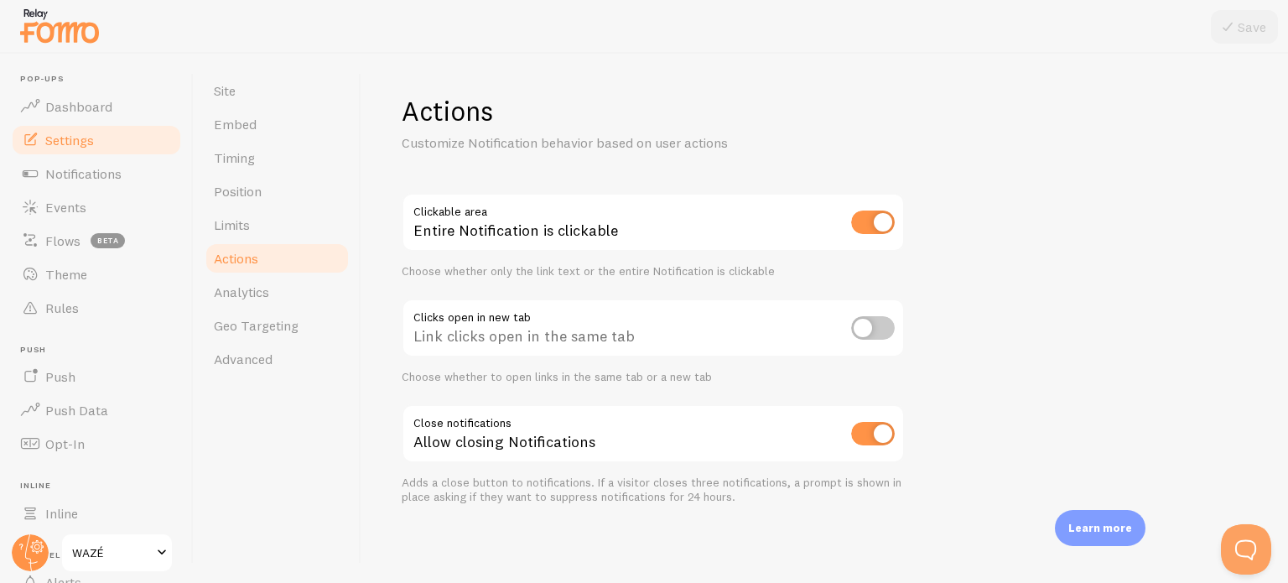
click at [288, 318] on span "Geo Targeting" at bounding box center [256, 325] width 85 height 17
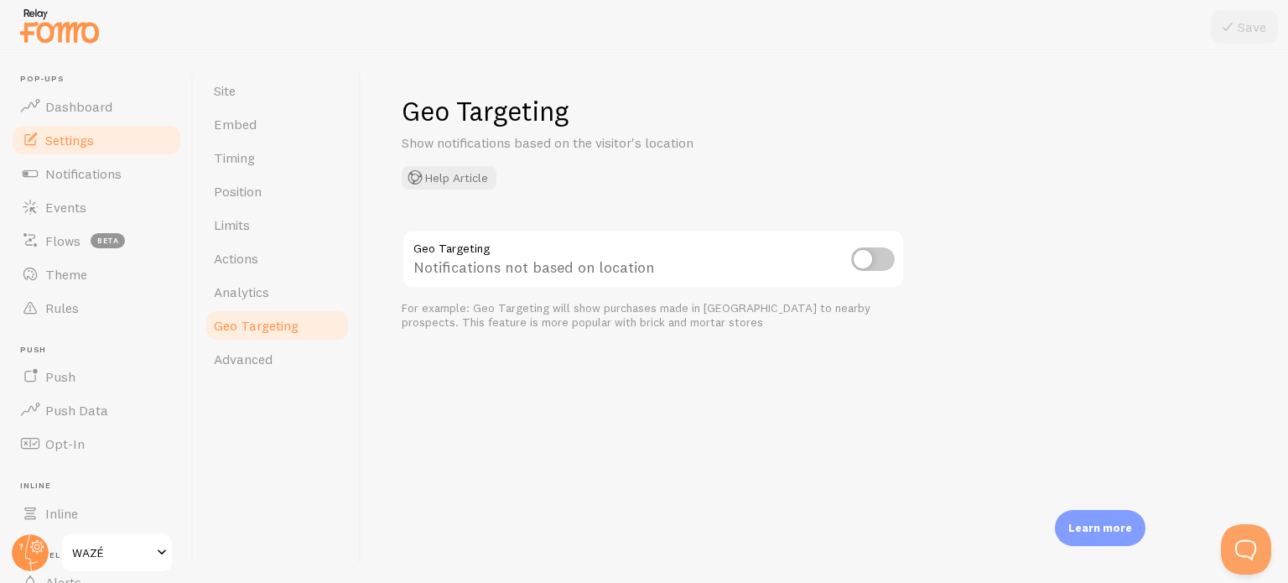
click at [296, 288] on link "Analytics" at bounding box center [277, 292] width 147 height 34
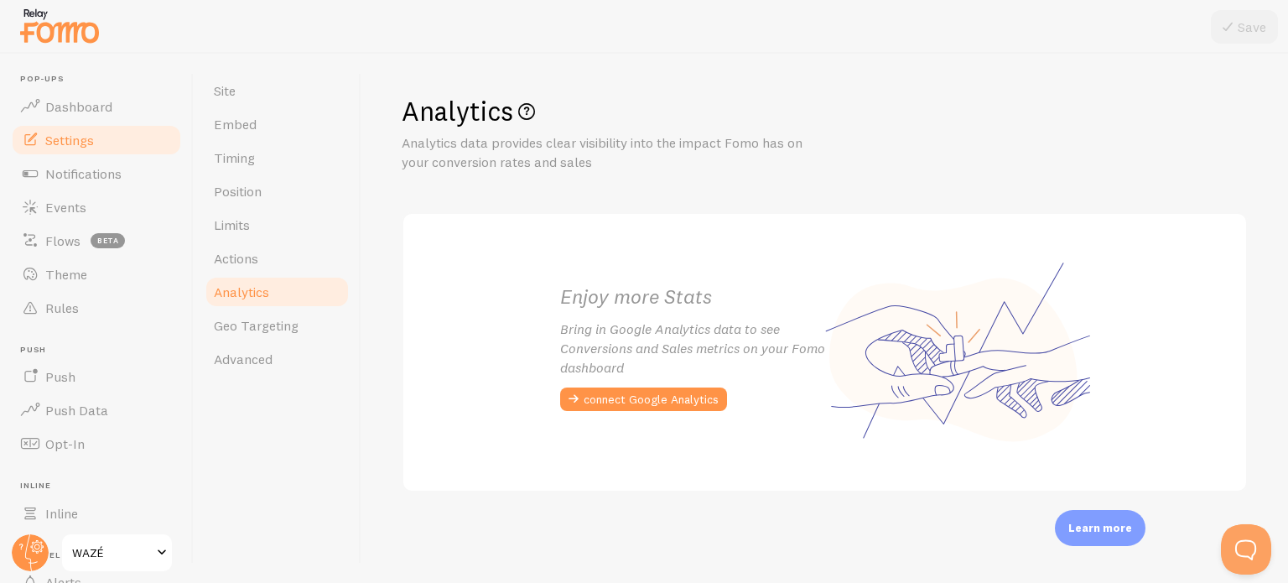
click at [262, 365] on span "Advanced" at bounding box center [243, 358] width 59 height 17
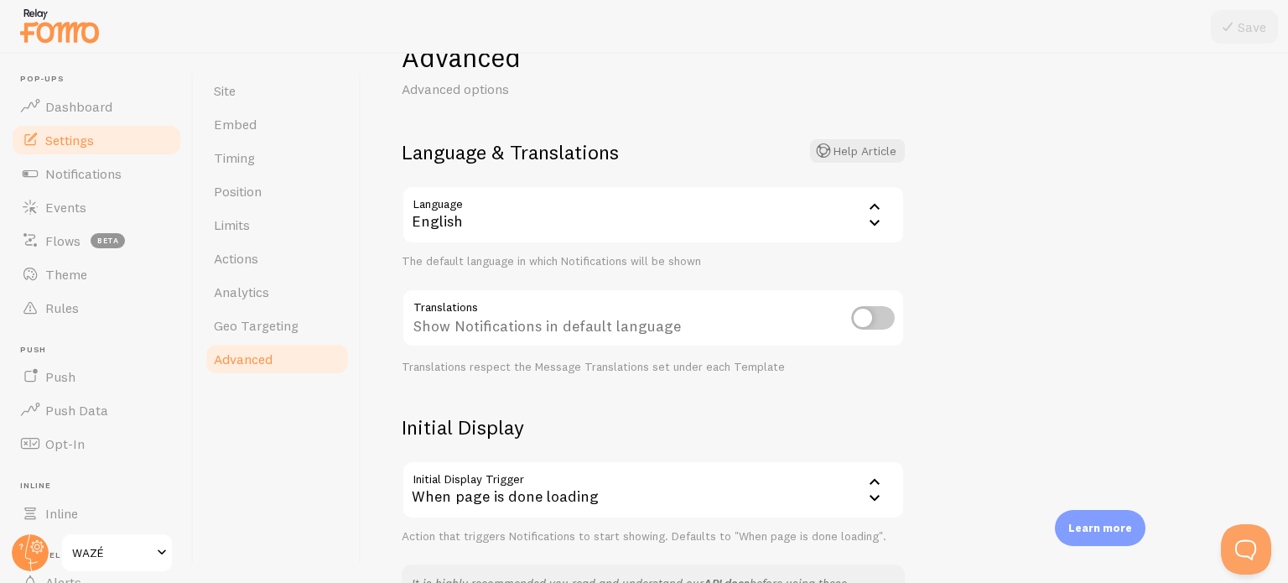
scroll to position [70, 0]
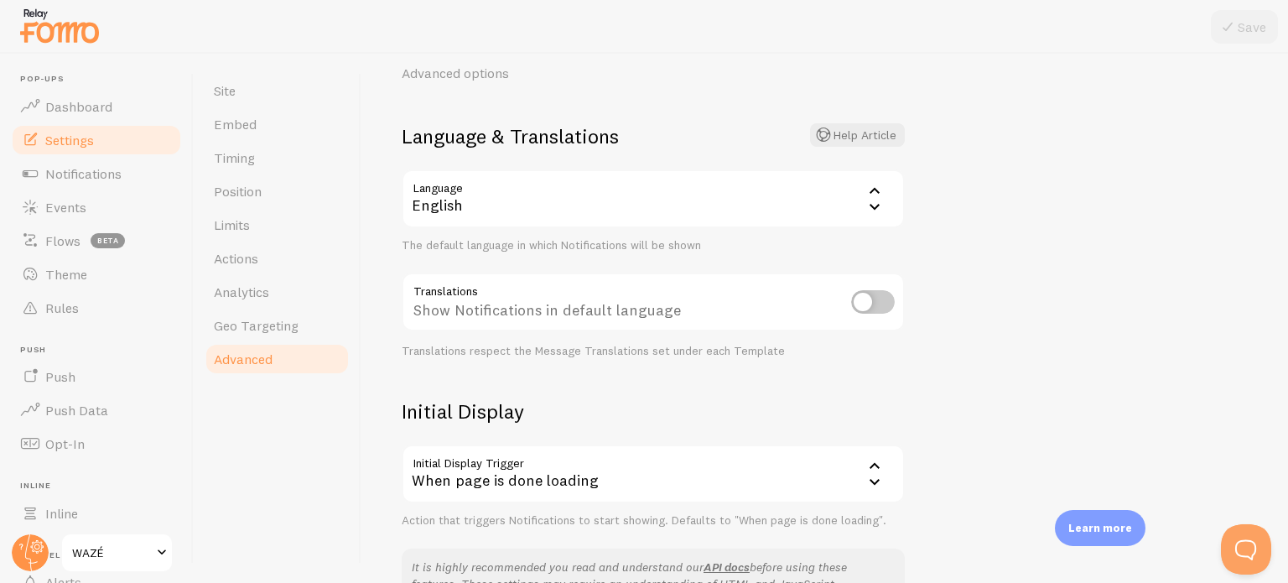
click at [849, 195] on div "English" at bounding box center [653, 198] width 503 height 59
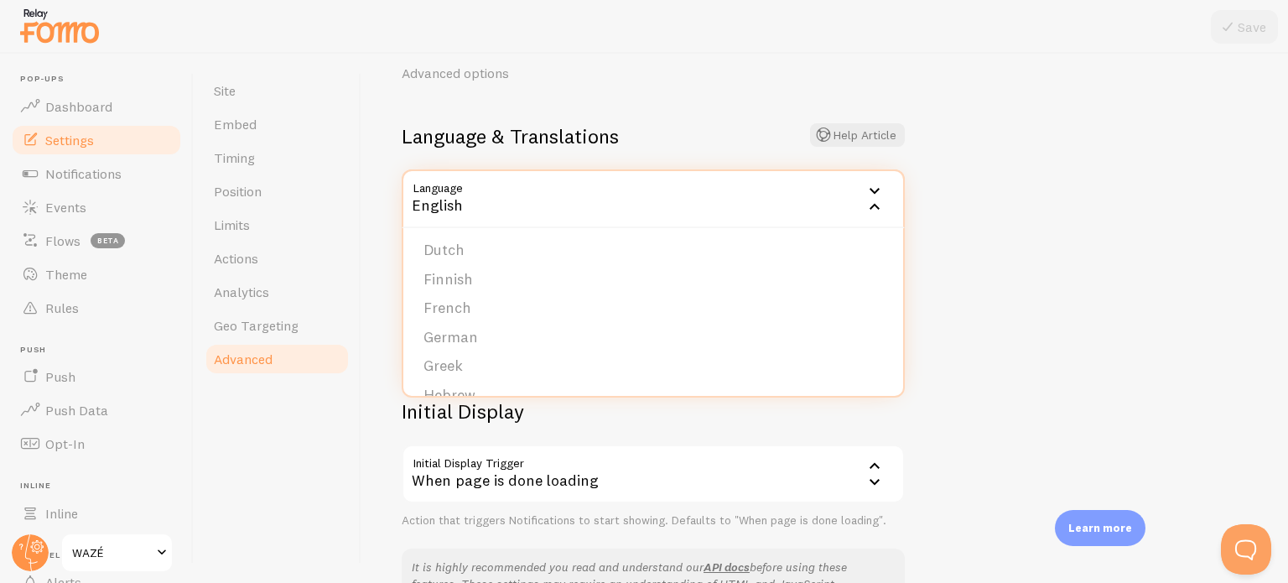
scroll to position [215, 0]
click at [768, 294] on li "French" at bounding box center [653, 297] width 500 height 29
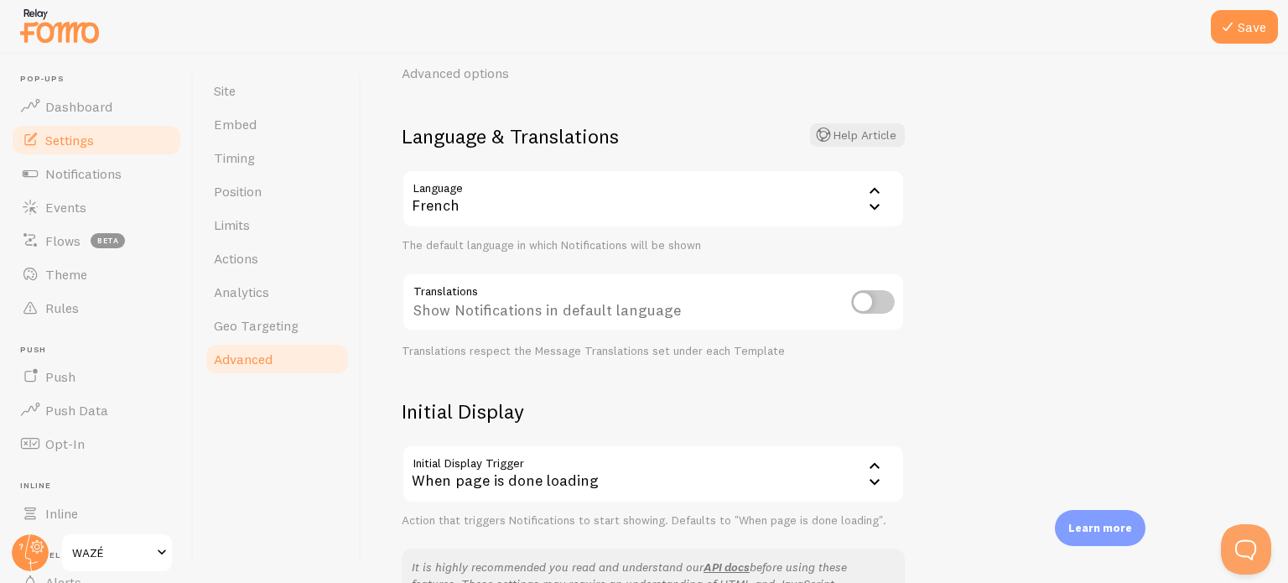
click at [1238, 26] on button "Save" at bounding box center [1244, 27] width 67 height 34
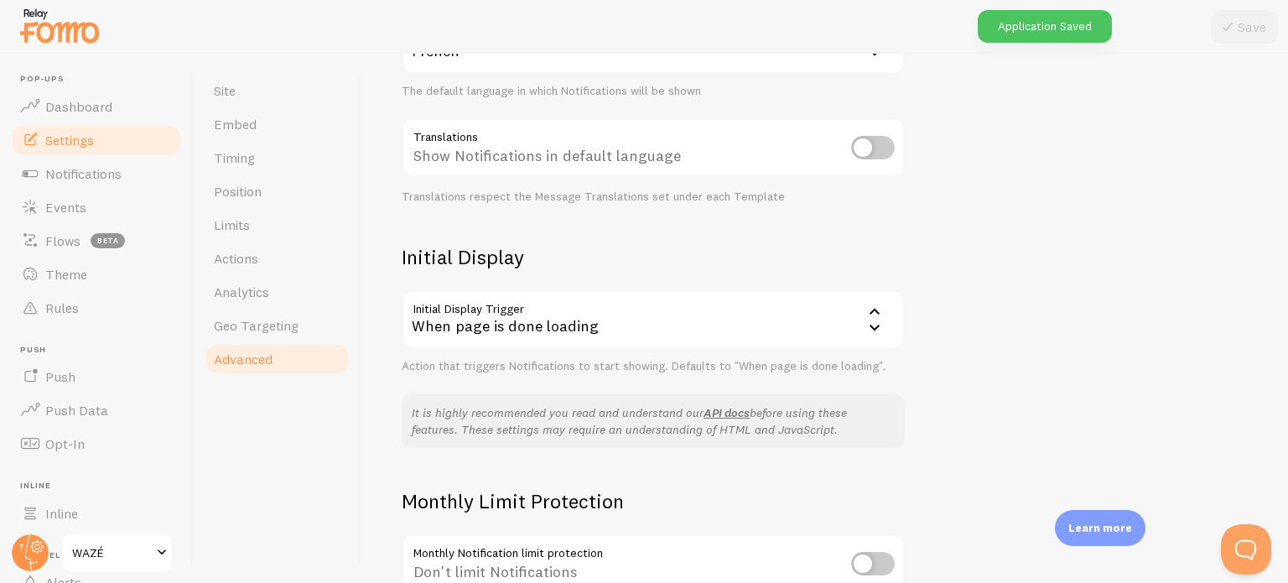
scroll to position [388, 0]
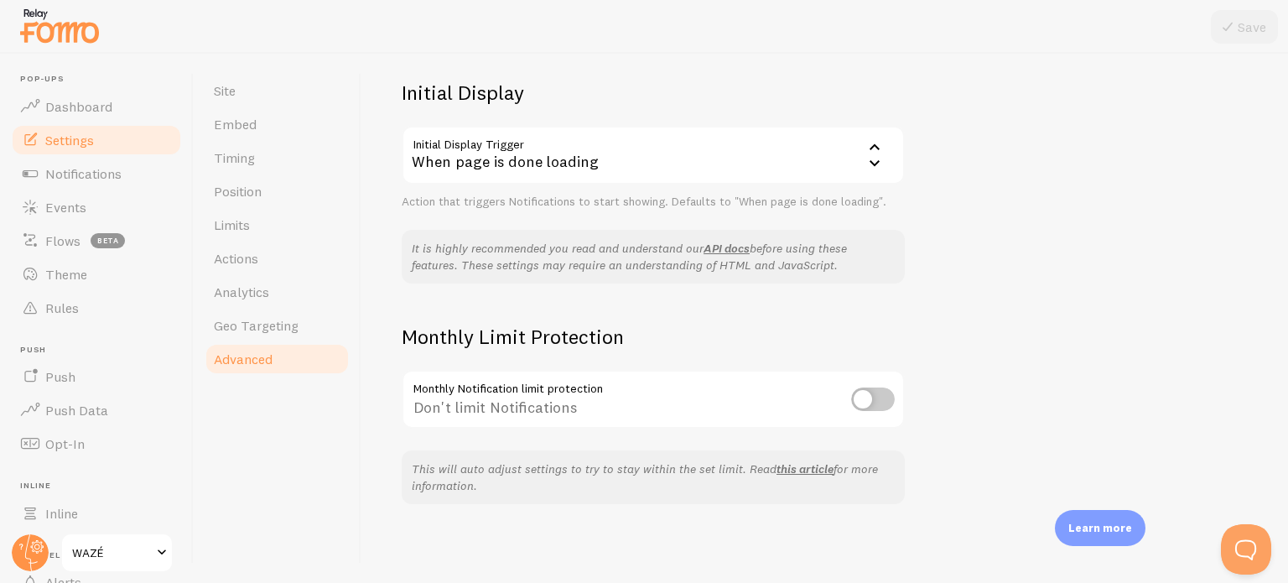
click at [221, 271] on link "Actions" at bounding box center [277, 258] width 147 height 34
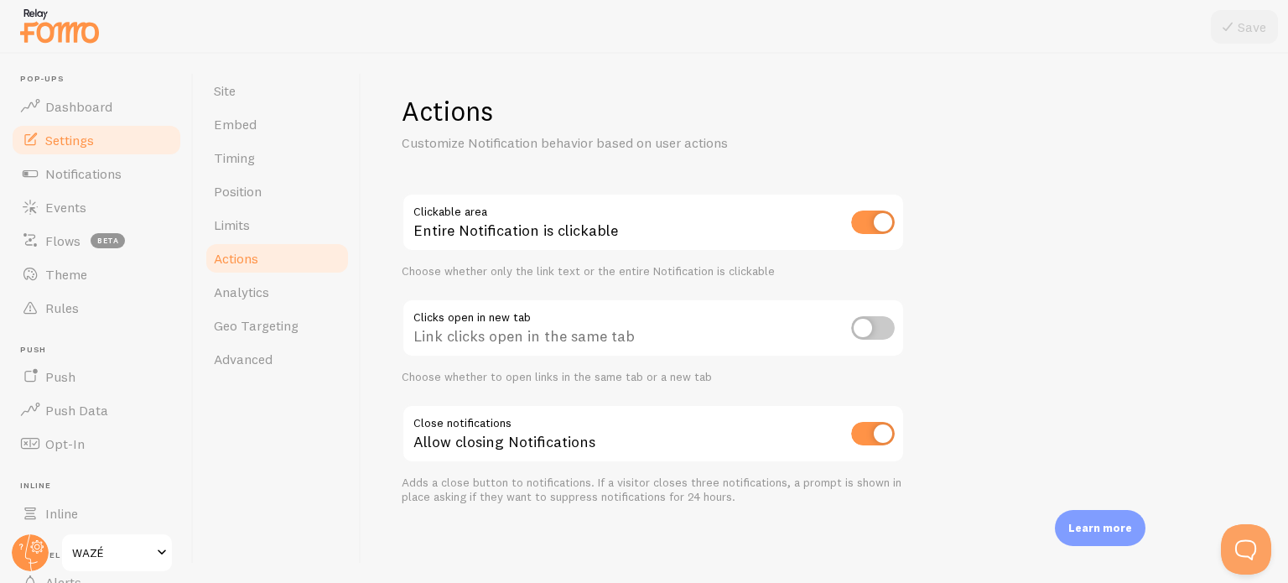
click at [88, 373] on link "Push" at bounding box center [96, 377] width 173 height 34
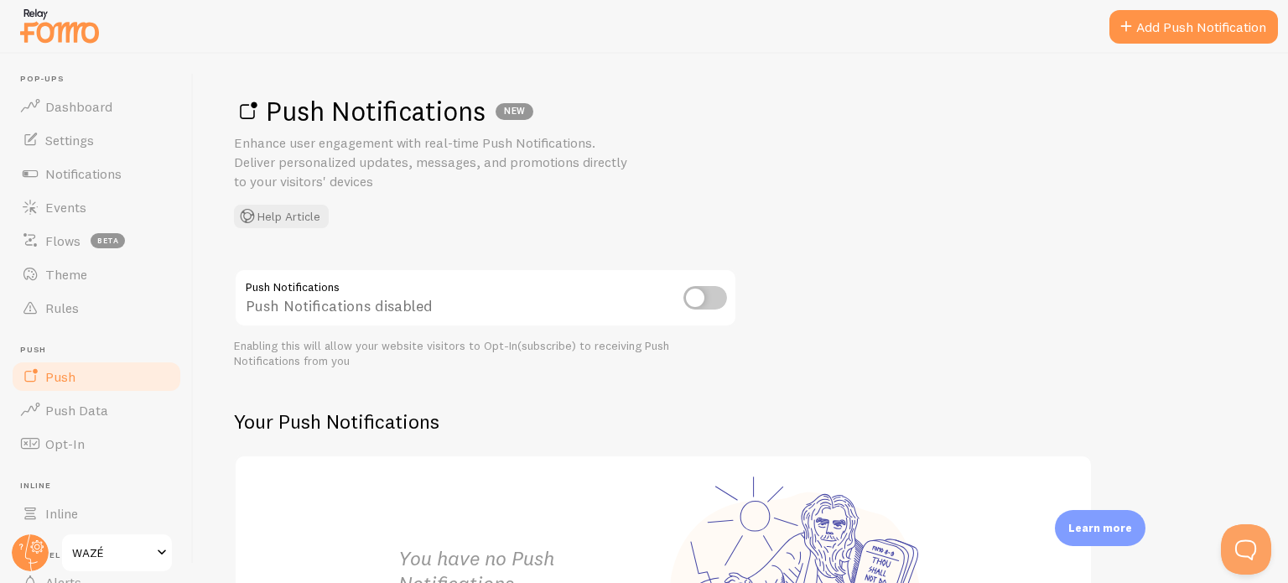
click at [124, 164] on link "Notifications" at bounding box center [96, 174] width 173 height 34
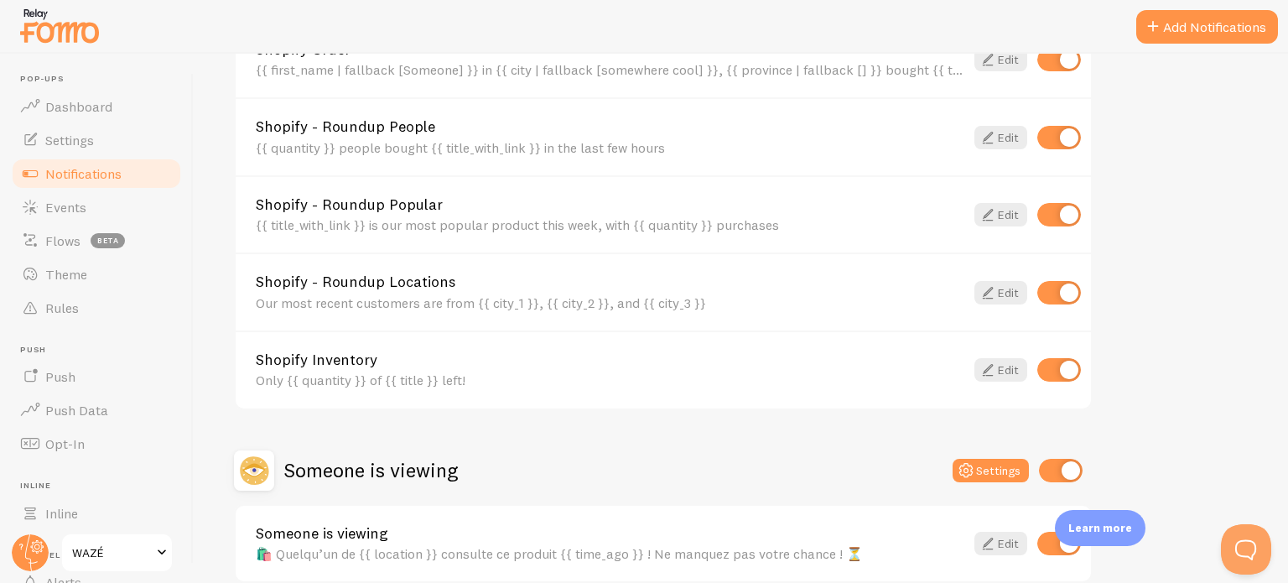
scroll to position [763, 0]
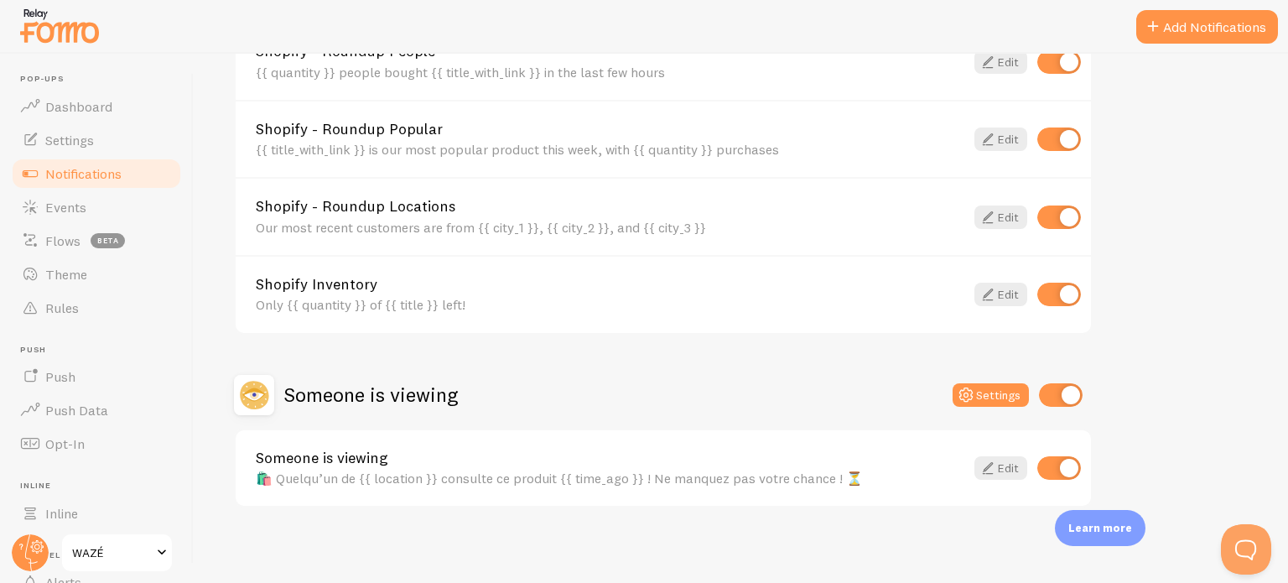
click at [1025, 402] on div "Settings" at bounding box center [1018, 394] width 130 height 23
click at [1023, 399] on button "Settings" at bounding box center [991, 394] width 76 height 23
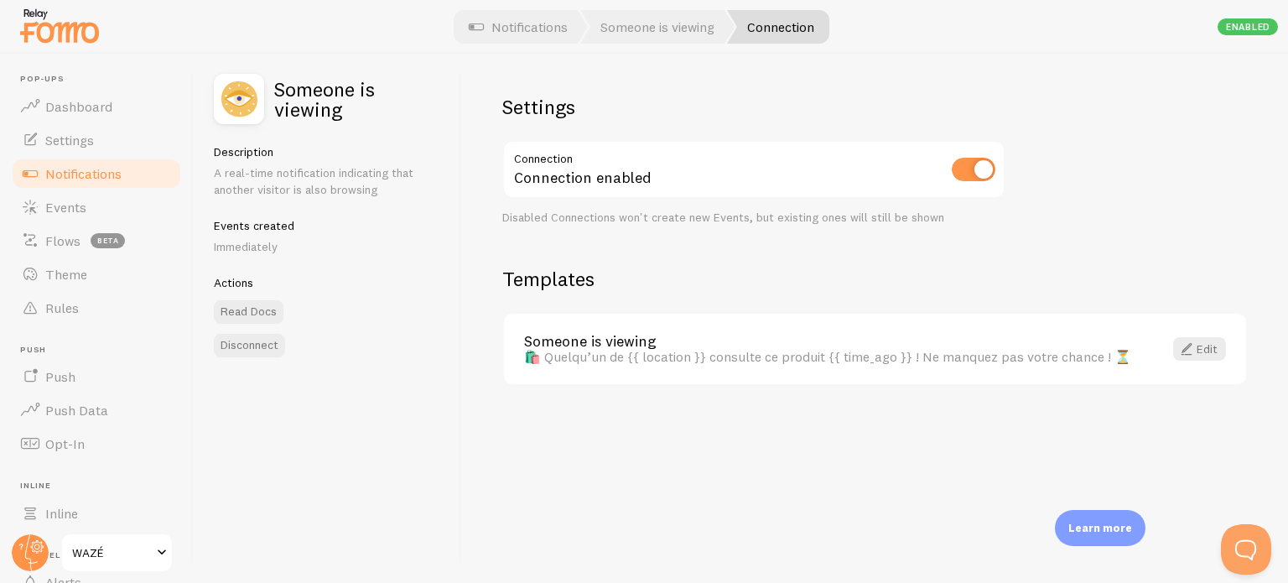
click at [133, 166] on link "Notifications" at bounding box center [96, 174] width 173 height 34
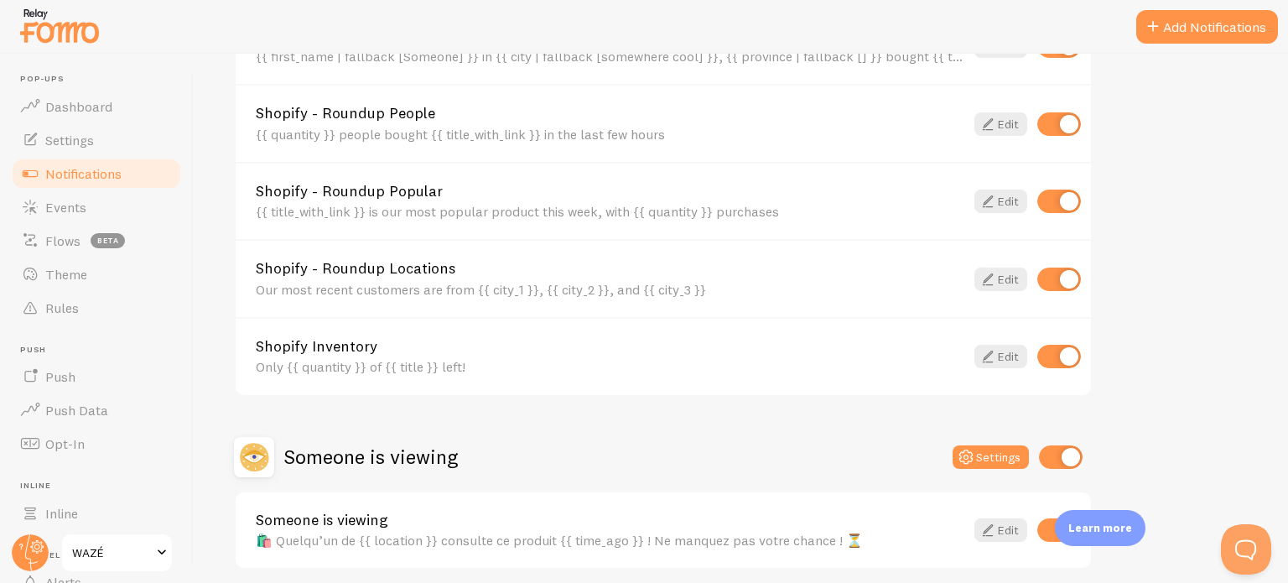
scroll to position [763, 0]
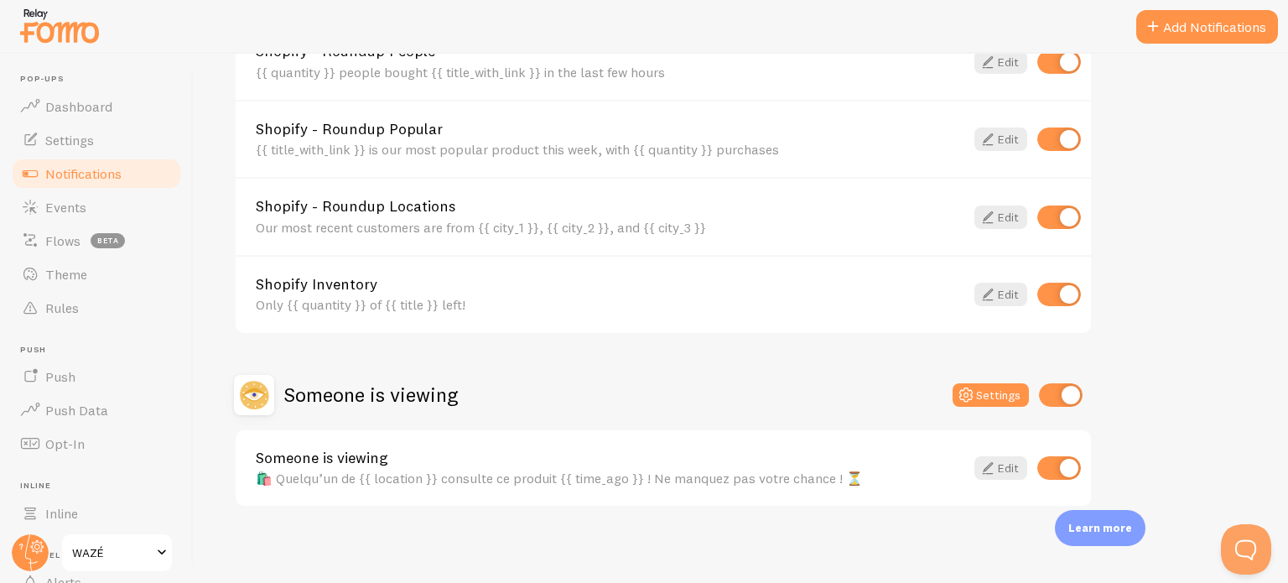
click at [1070, 467] on input "checkbox" at bounding box center [1059, 467] width 44 height 23
checkbox input "false"
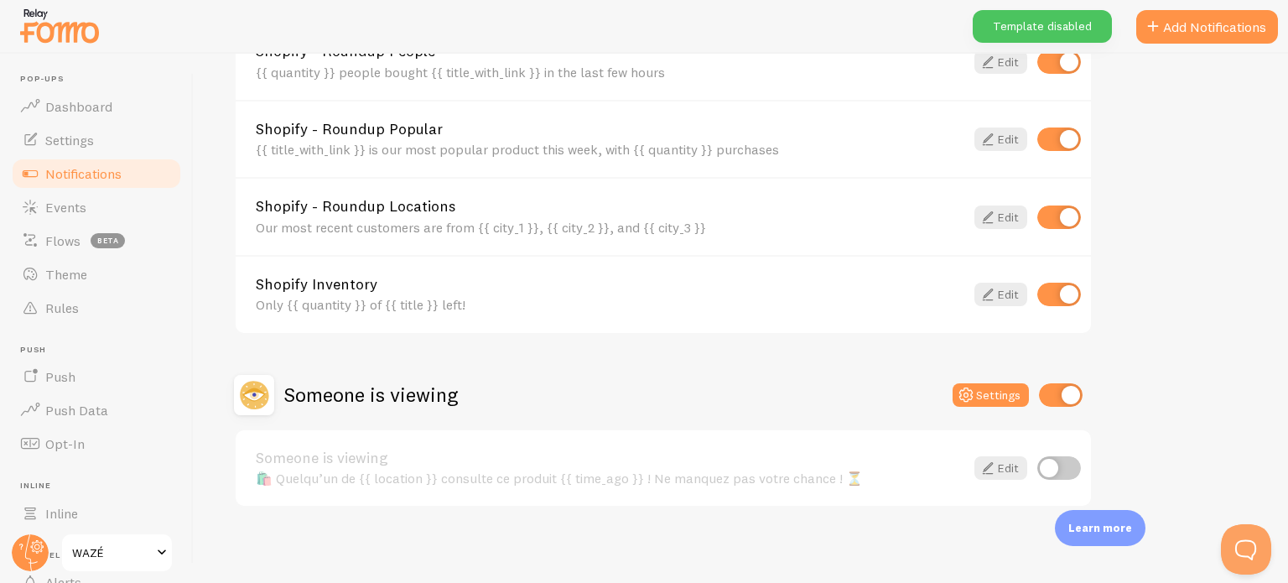
click at [1064, 30] on div "Template disabled" at bounding box center [1042, 26] width 139 height 33
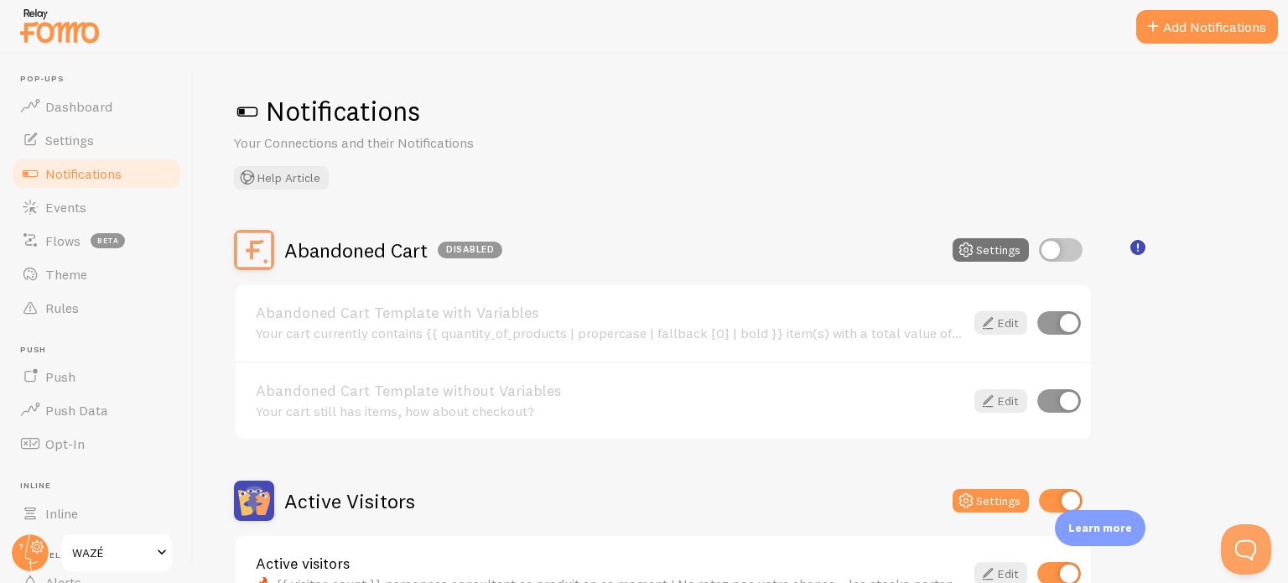
scroll to position [0, 0]
click at [91, 166] on span "Notifications" at bounding box center [83, 173] width 76 height 17
click at [88, 143] on span "Settings" at bounding box center [69, 140] width 49 height 17
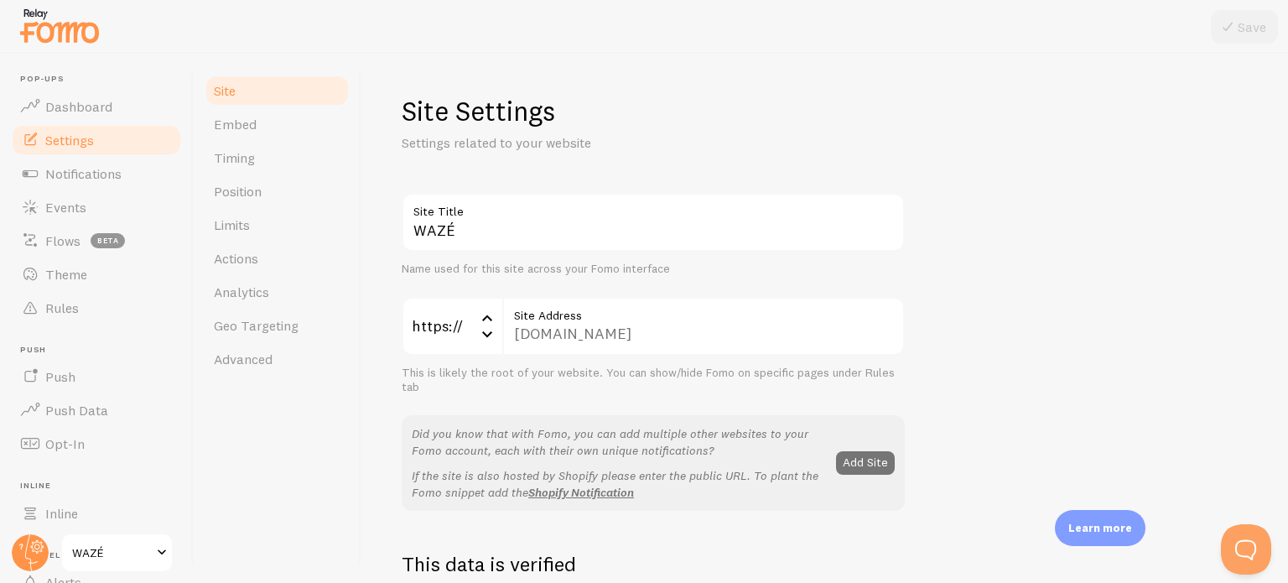
click at [284, 170] on link "Timing" at bounding box center [277, 158] width 147 height 34
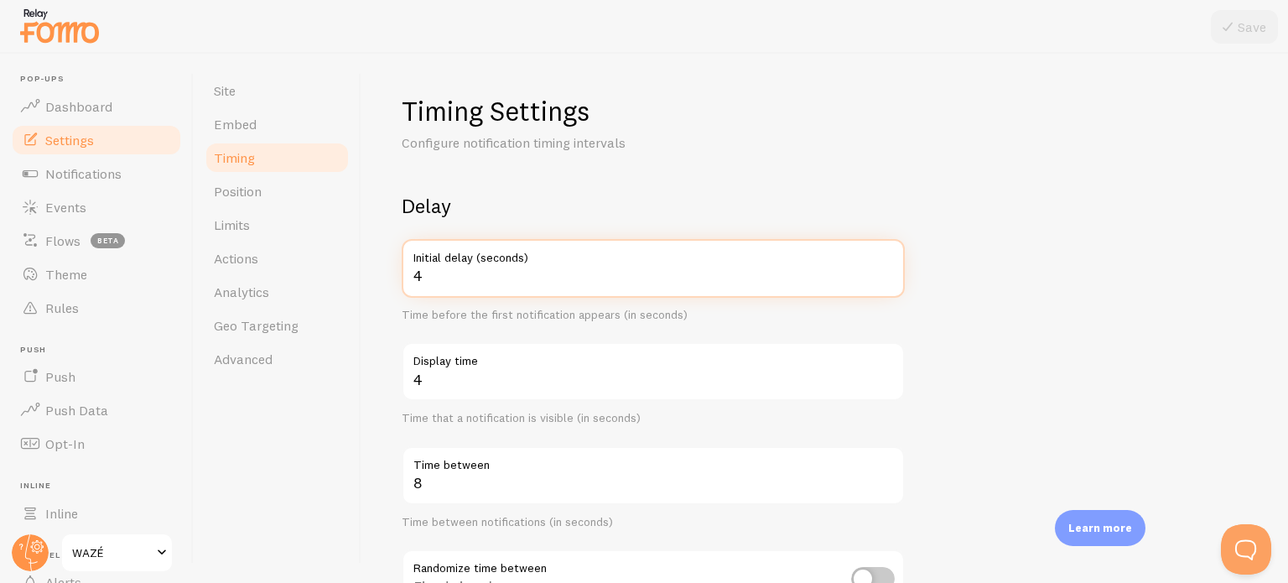
click at [599, 281] on input "4" at bounding box center [653, 268] width 503 height 59
click at [885, 272] on input "5" at bounding box center [653, 268] width 503 height 59
click at [885, 269] on input "8" at bounding box center [653, 268] width 503 height 59
click at [885, 269] on input "9" at bounding box center [653, 268] width 503 height 59
click at [885, 269] on input "10" at bounding box center [653, 268] width 503 height 59
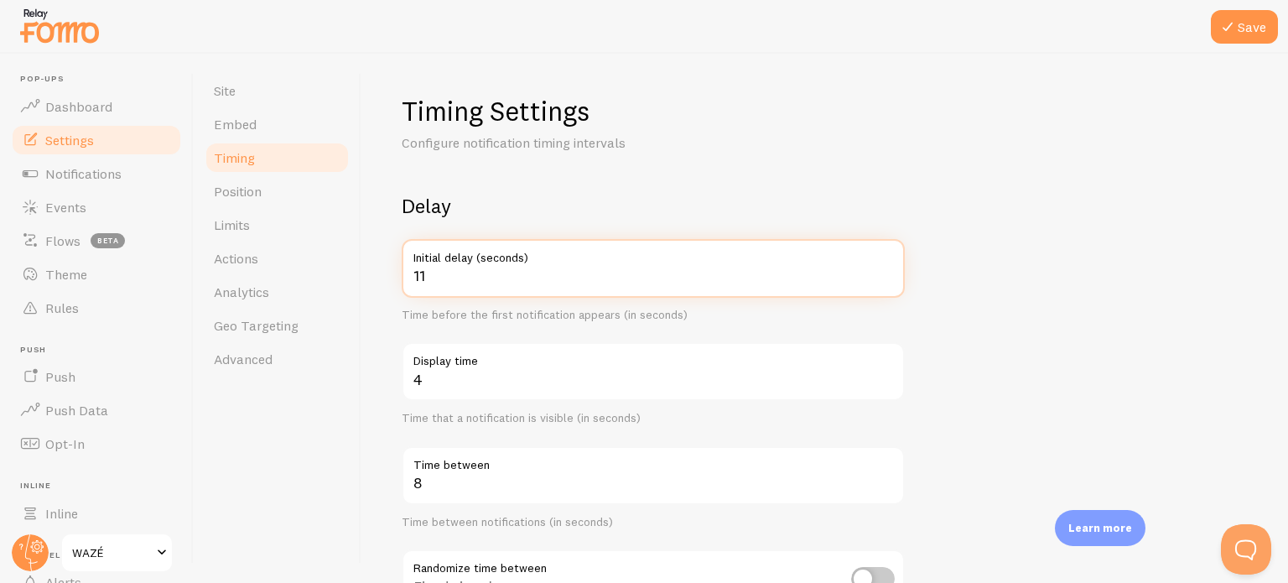
click at [885, 269] on input "11" at bounding box center [653, 268] width 503 height 59
type input "12"
click at [885, 269] on input "12" at bounding box center [653, 268] width 503 height 59
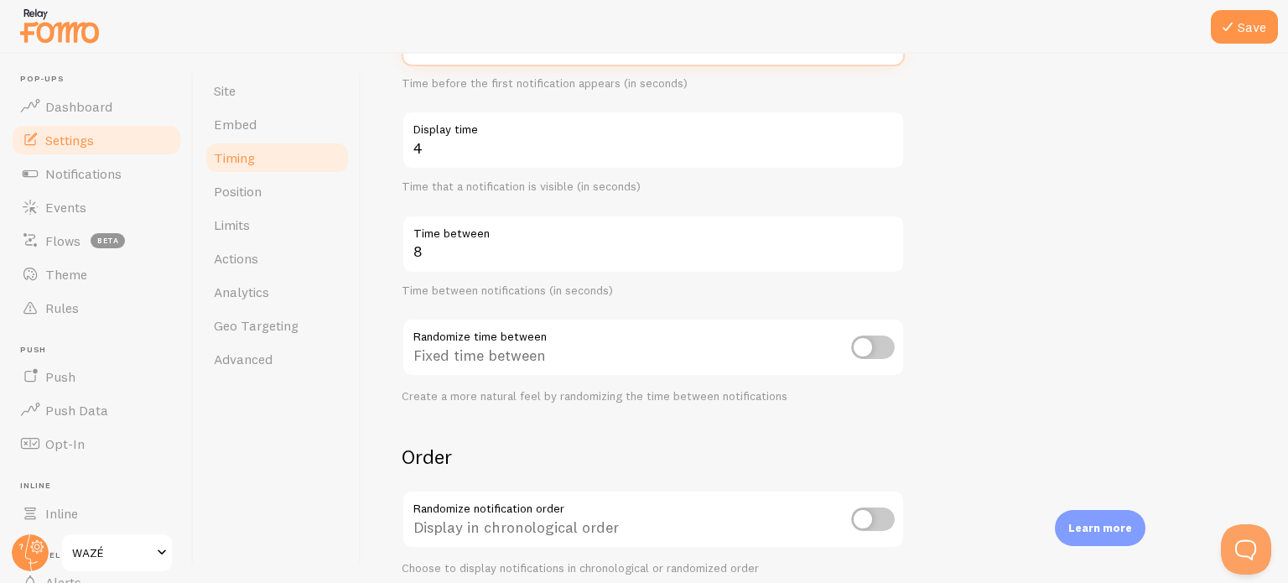
scroll to position [238, 0]
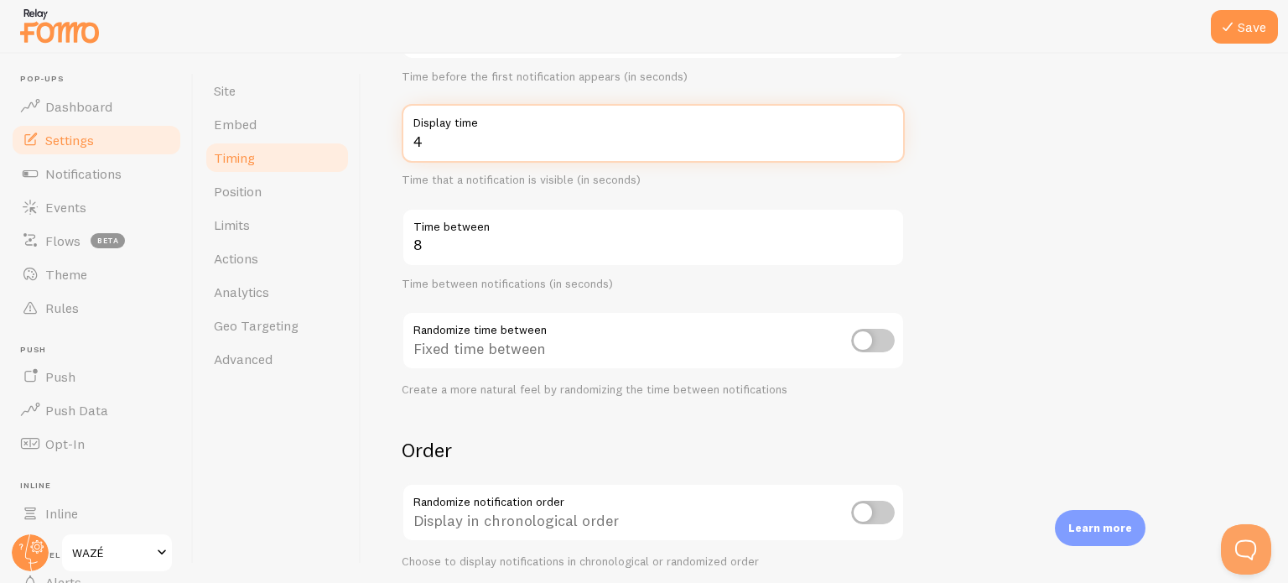
click at [876, 142] on input "4" at bounding box center [653, 133] width 503 height 59
drag, startPoint x: 876, startPoint y: 142, endPoint x: 890, endPoint y: 138, distance: 14.1
click at [890, 138] on input "4" at bounding box center [653, 133] width 503 height 59
click at [890, 138] on input "5" at bounding box center [653, 133] width 503 height 59
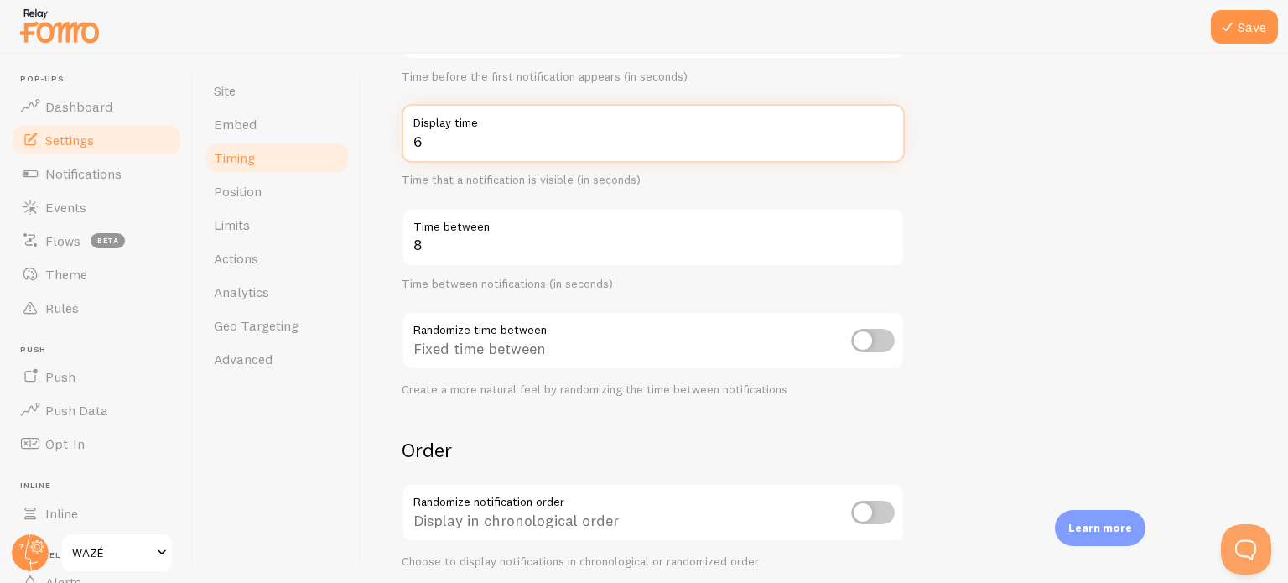
click at [890, 138] on input "6" at bounding box center [653, 133] width 503 height 59
click at [890, 138] on input "7" at bounding box center [653, 133] width 503 height 59
click at [890, 138] on input "10" at bounding box center [653, 133] width 503 height 59
click at [890, 138] on input "11" at bounding box center [653, 133] width 503 height 59
type input "12"
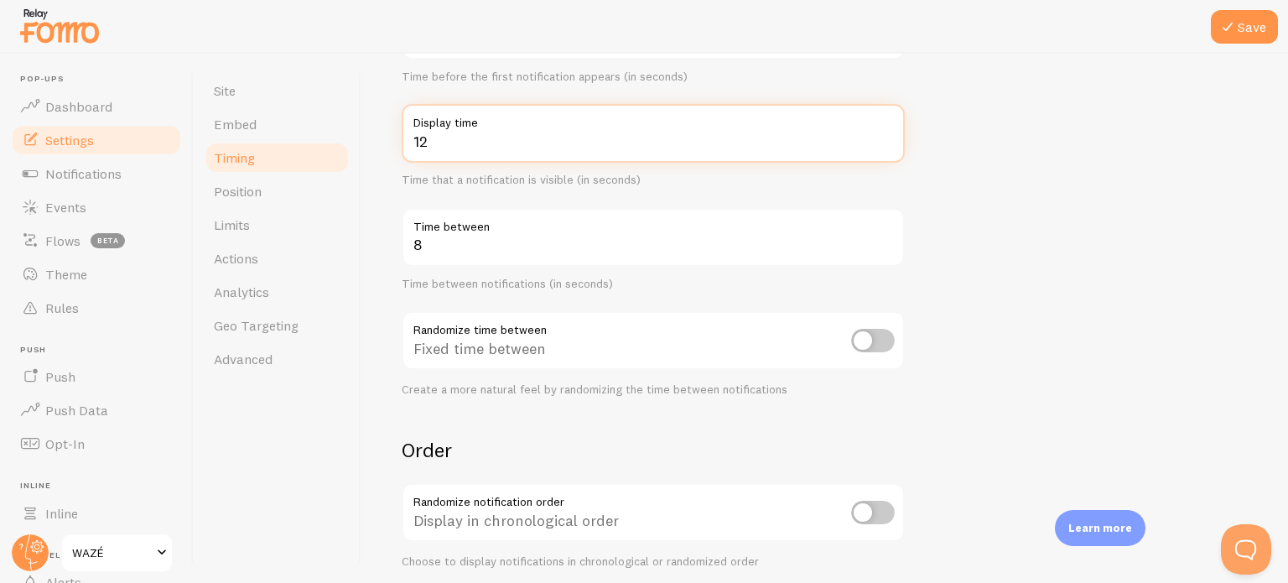
click at [890, 138] on input "12" at bounding box center [653, 133] width 503 height 59
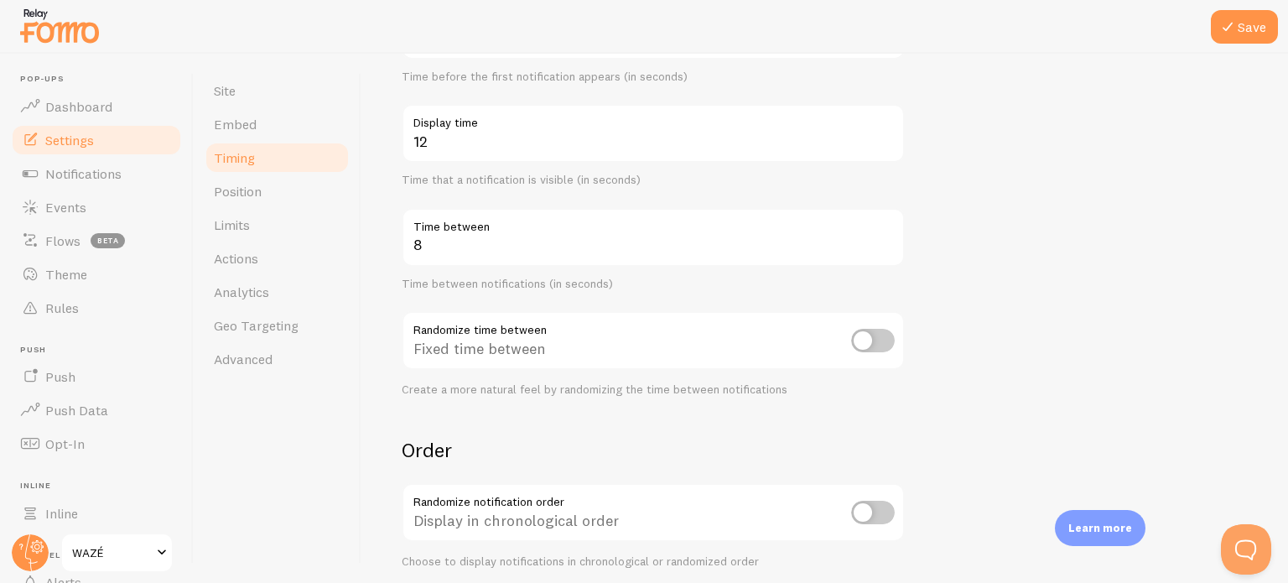
click at [1244, 47] on div at bounding box center [644, 27] width 1288 height 54
click at [1243, 23] on button "Save" at bounding box center [1244, 27] width 67 height 34
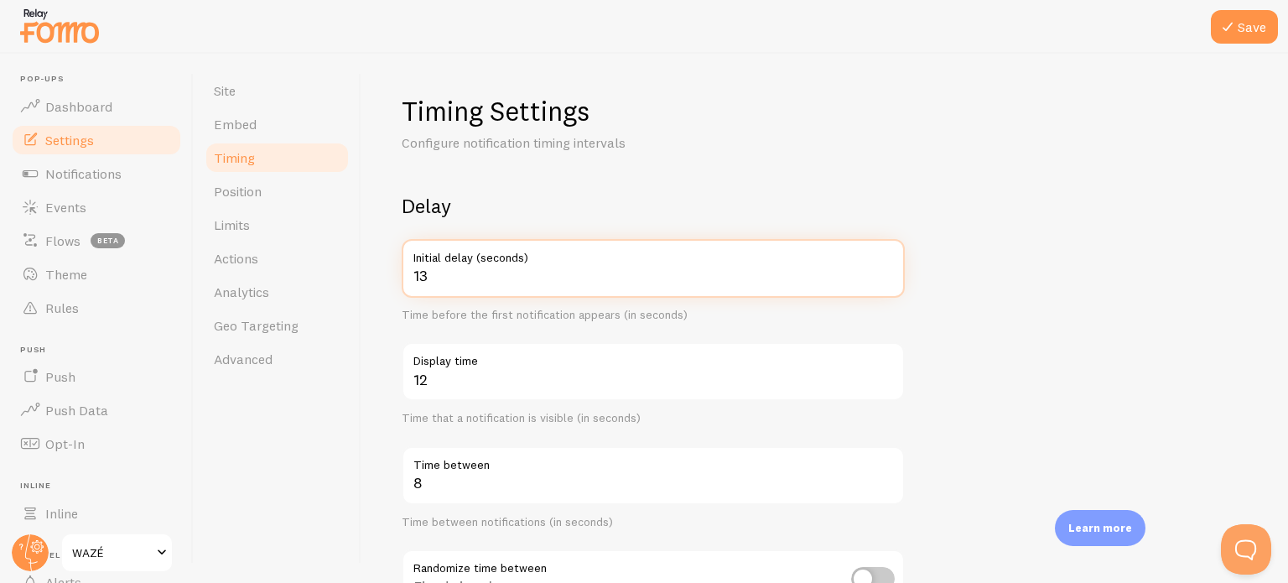
click at [885, 271] on input "13" at bounding box center [653, 268] width 503 height 59
click at [885, 271] on input "14" at bounding box center [653, 268] width 503 height 59
click at [885, 271] on input "15" at bounding box center [653, 268] width 503 height 59
click at [889, 283] on input "1" at bounding box center [653, 268] width 503 height 59
type input "4"
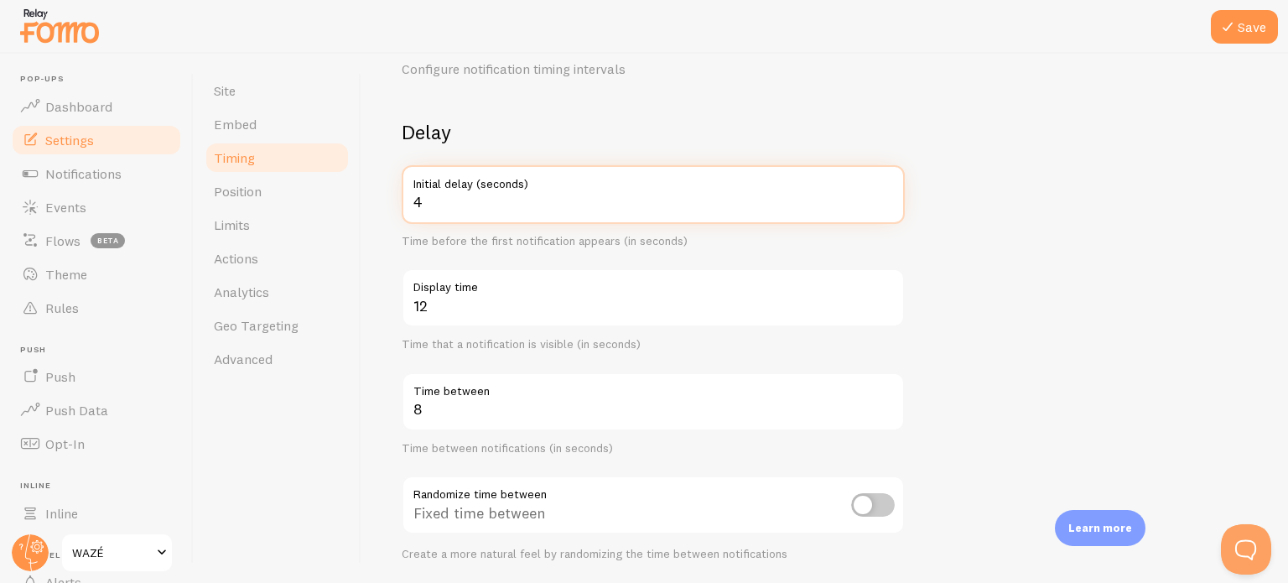
scroll to position [70, 0]
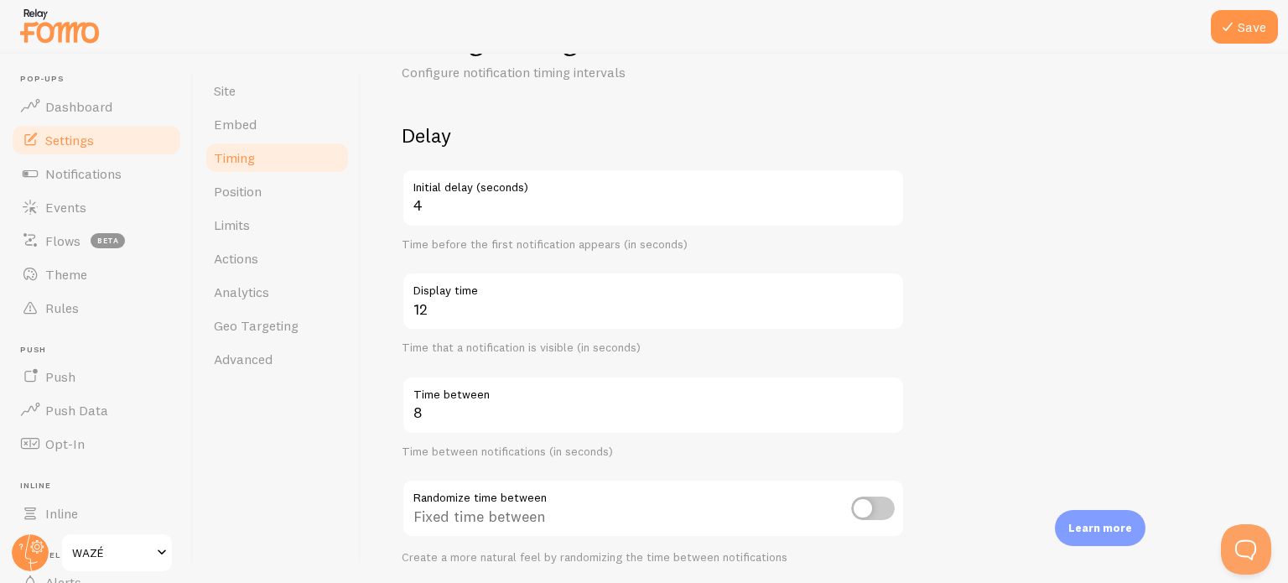
click at [1251, 33] on button "Save" at bounding box center [1244, 27] width 67 height 34
click at [93, 165] on span "Notifications" at bounding box center [83, 173] width 76 height 17
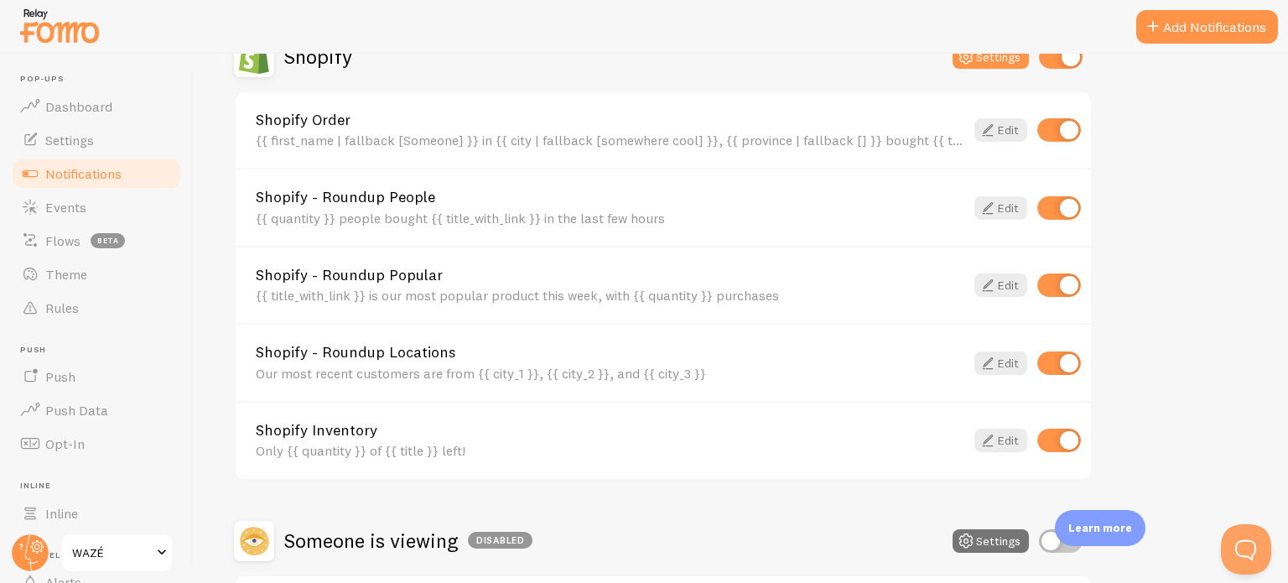
scroll to position [763, 0]
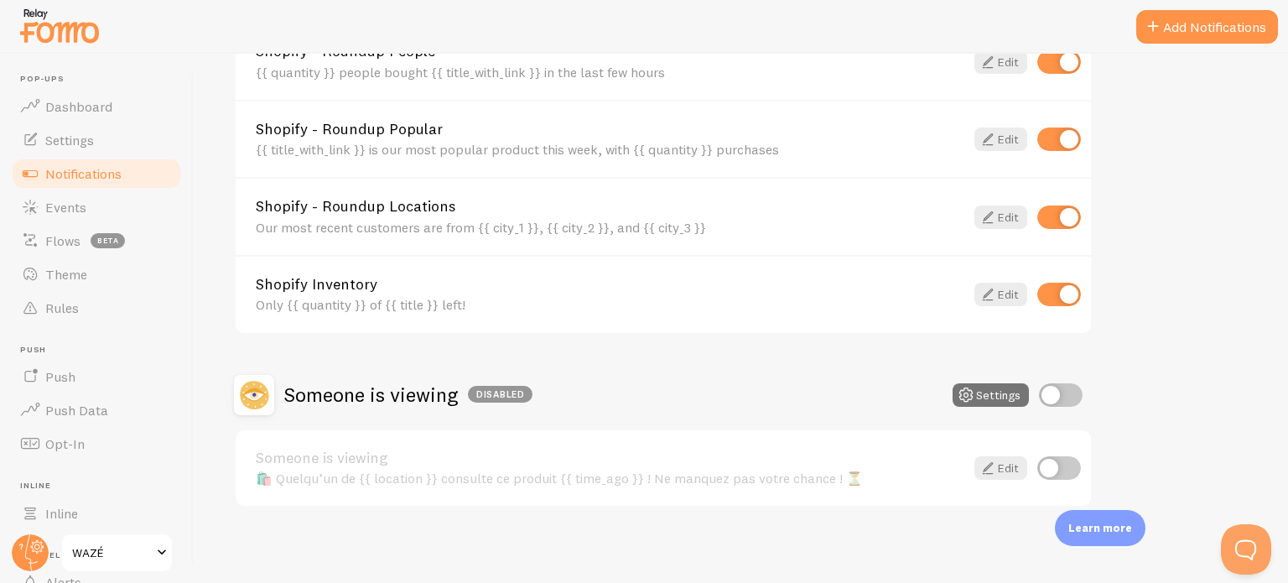
click at [1073, 389] on input "checkbox" at bounding box center [1061, 394] width 44 height 23
checkbox input "true"
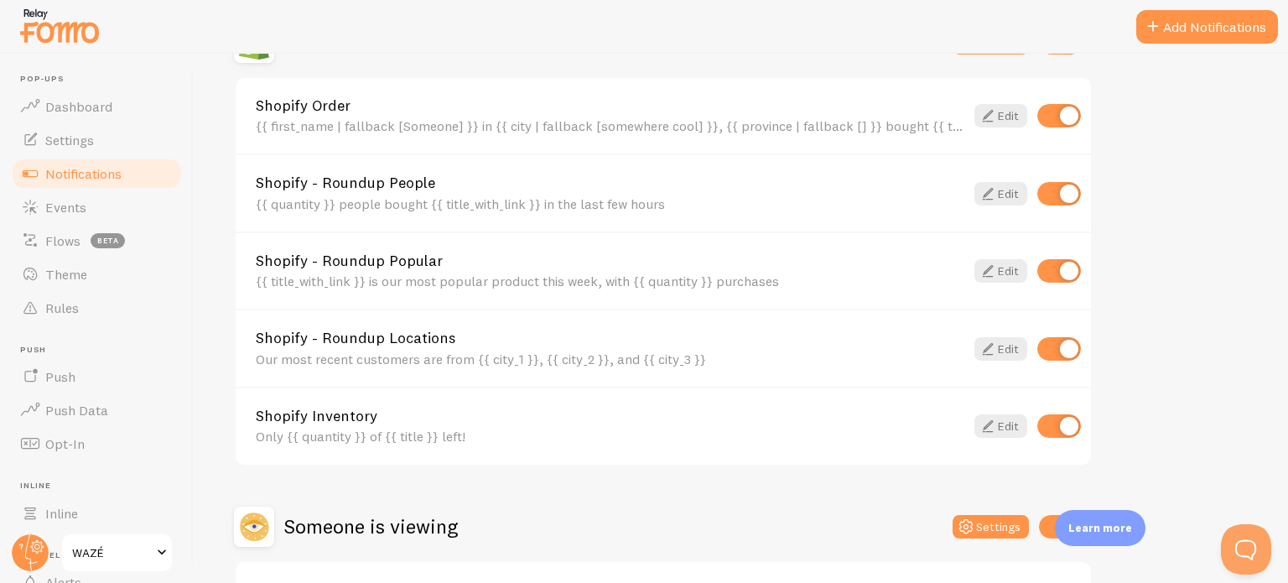
scroll to position [632, 0]
click at [996, 514] on button "Settings" at bounding box center [991, 525] width 76 height 23
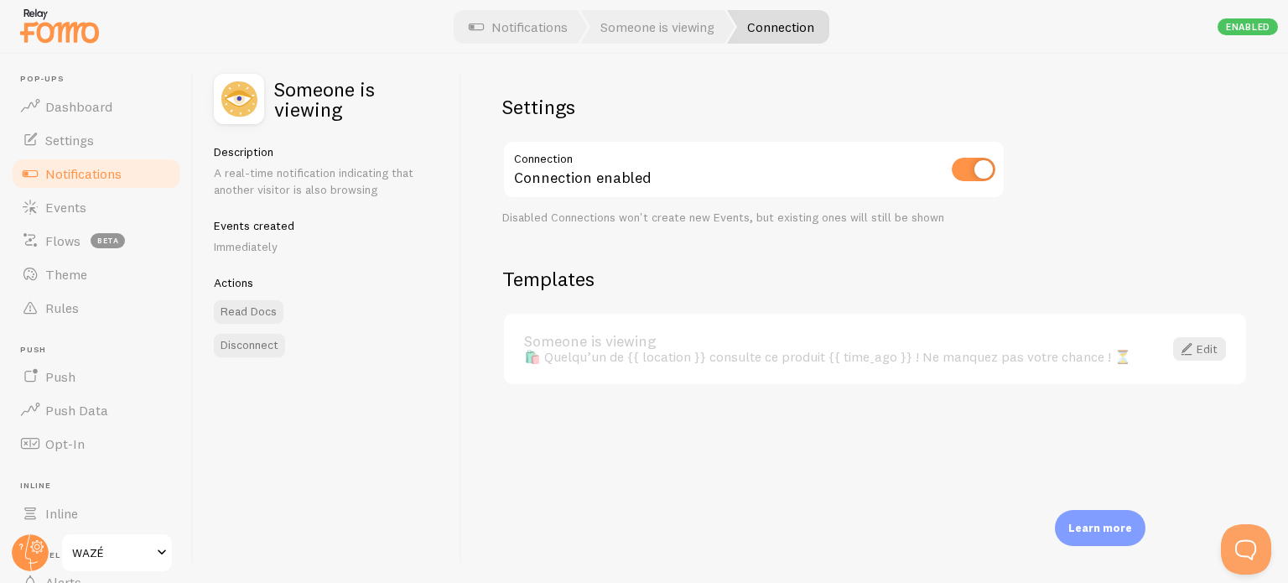
click at [1187, 351] on span at bounding box center [1186, 349] width 20 height 20
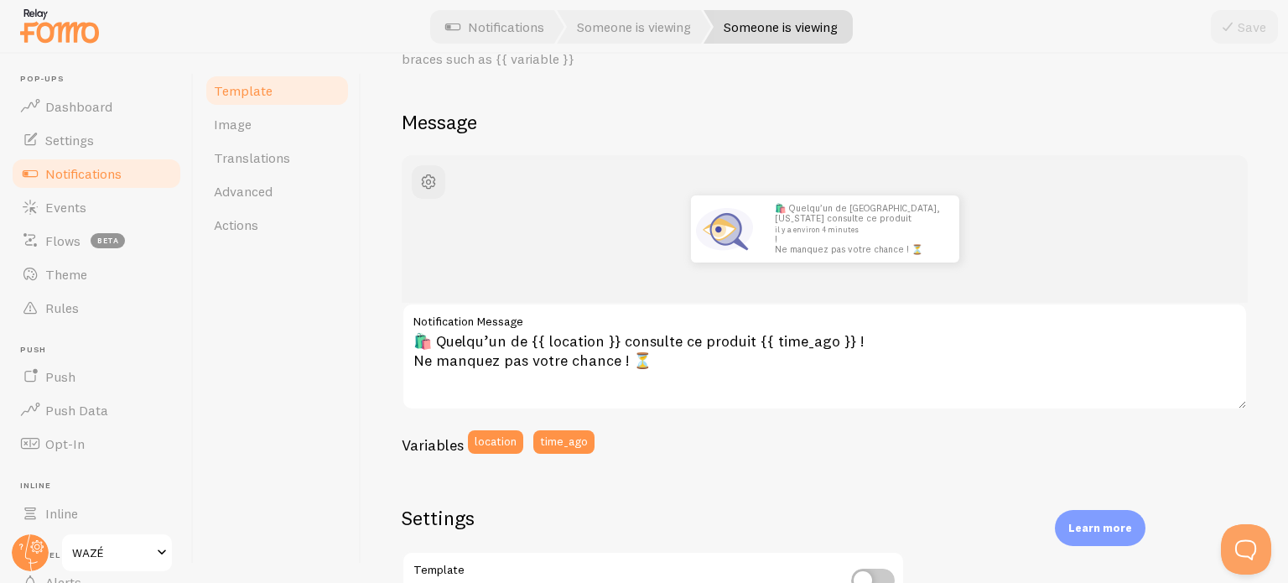
scroll to position [107, 0]
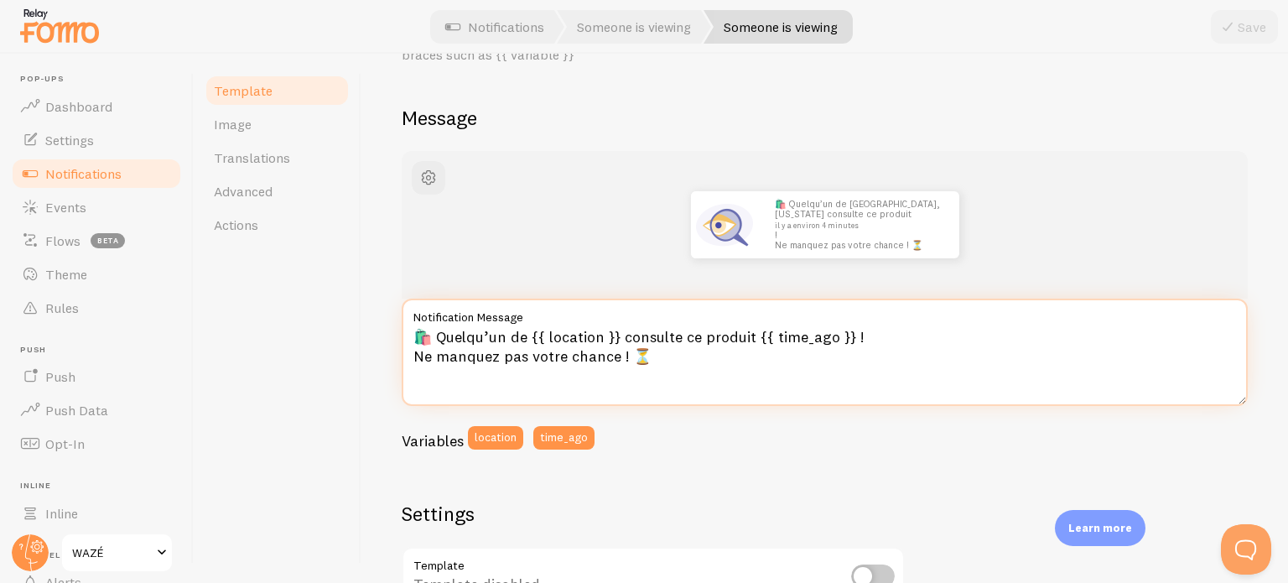
click at [625, 338] on textarea "🛍️ Quelqu’un de {{ location }} consulte ce produit {{ time_ago }} ! Ne manquez …" at bounding box center [825, 351] width 846 height 107
click at [600, 329] on textarea "🛍️ Quelqu’un de consulte ce produit {{ time_ago }} ! Ne manquez pas votre chanc…" at bounding box center [825, 351] width 846 height 107
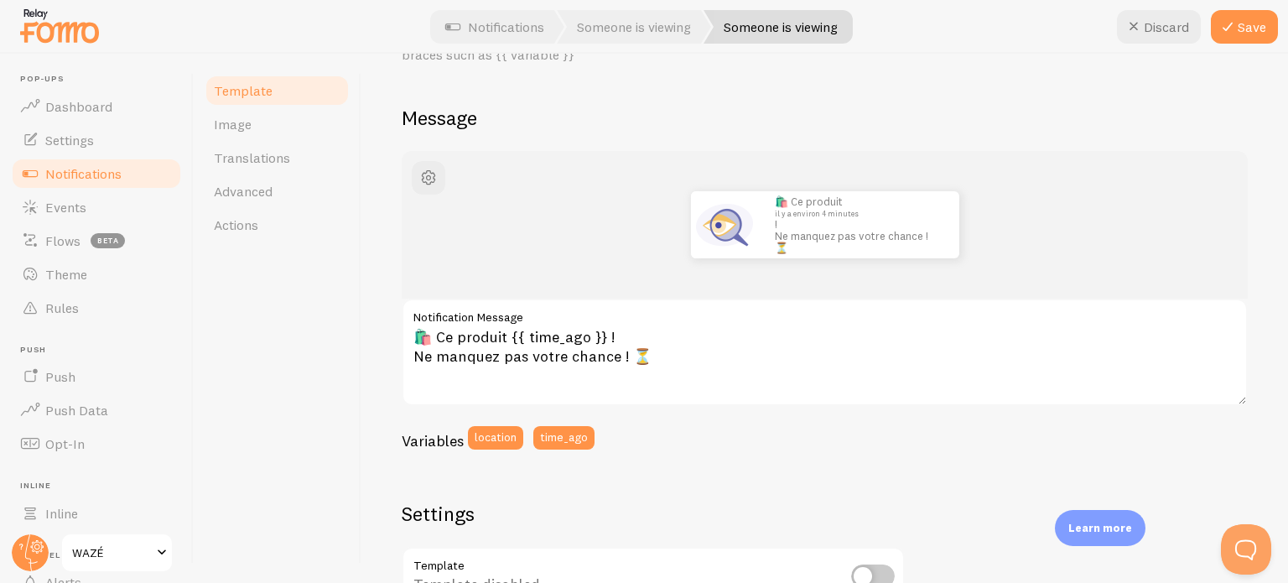
click at [602, 323] on label "Notification Message" at bounding box center [825, 312] width 846 height 29
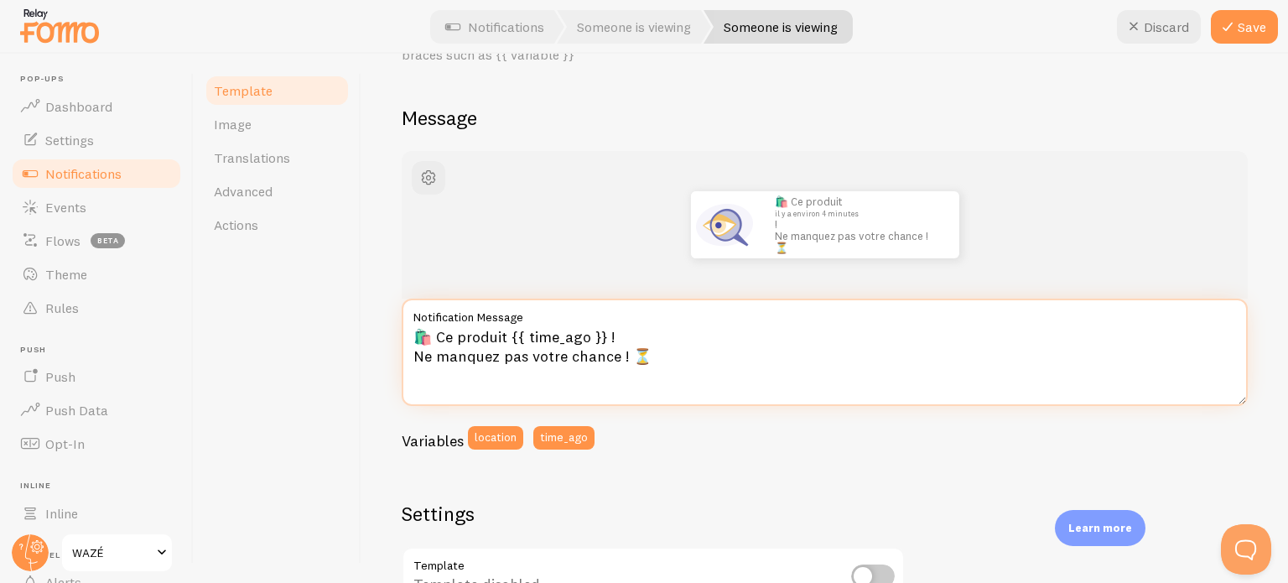
click at [602, 323] on textarea "🛍️ Ce produit {{ time_ago }} ! Ne manquez pas votre chance ! ⏳" at bounding box center [825, 351] width 846 height 107
click at [602, 332] on textarea "🛍️ Ce produit {{ time_ago }} ! Ne manquez pas votre chance ! ⏳" at bounding box center [825, 351] width 846 height 107
click at [617, 332] on textarea "🛍️ Ce produit {{ time_ago }} ! Ne manquez pas votre chance ! ⏳" at bounding box center [825, 351] width 846 height 107
click at [669, 335] on textarea "🛍️ Ce produit vient d'enregister sa 38ième ventes Ne manquez pas votre chance !…" at bounding box center [825, 351] width 846 height 107
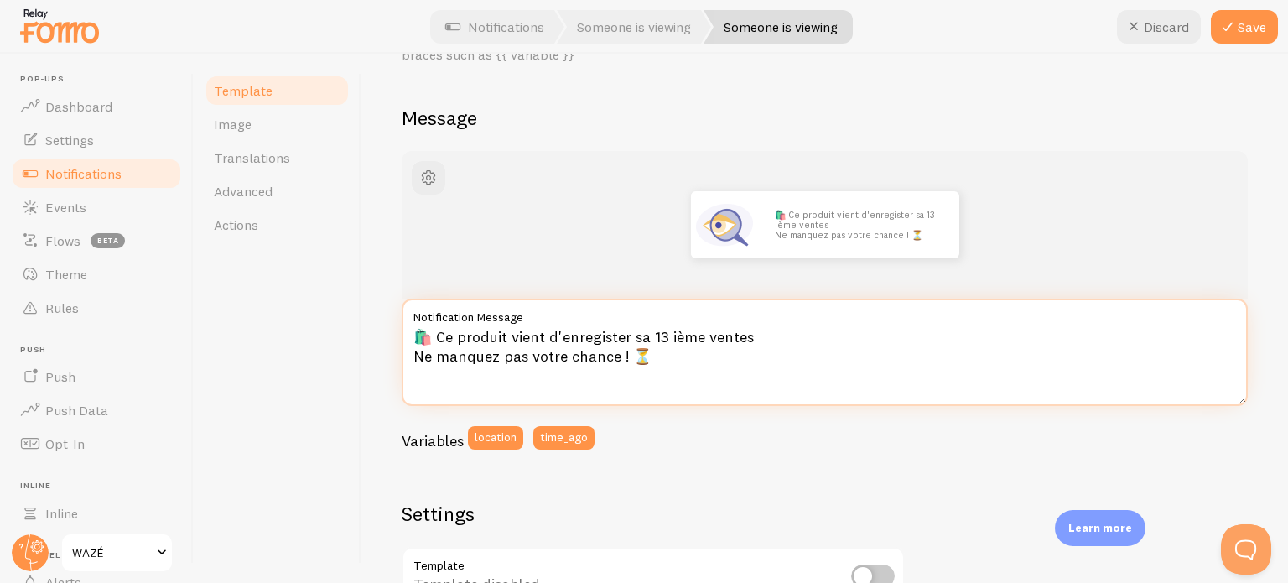
click at [684, 335] on textarea "🛍️ Ce produit vient d'enregister sa 13 ième ventes Ne manquez pas votre chance …" at bounding box center [825, 351] width 846 height 107
click at [733, 331] on textarea "🛍️ Ce produit vient d'enregister sa 13e ventes Ne manquez pas votre chance ! ⏳" at bounding box center [825, 351] width 846 height 107
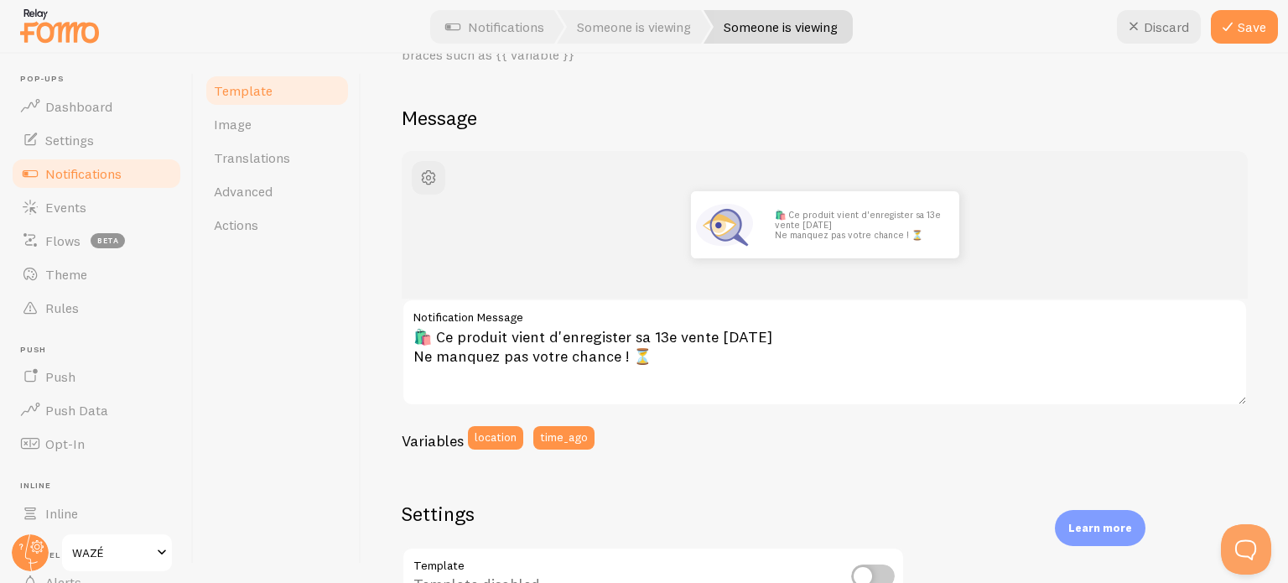
click at [1245, 34] on button "Save" at bounding box center [1244, 27] width 67 height 34
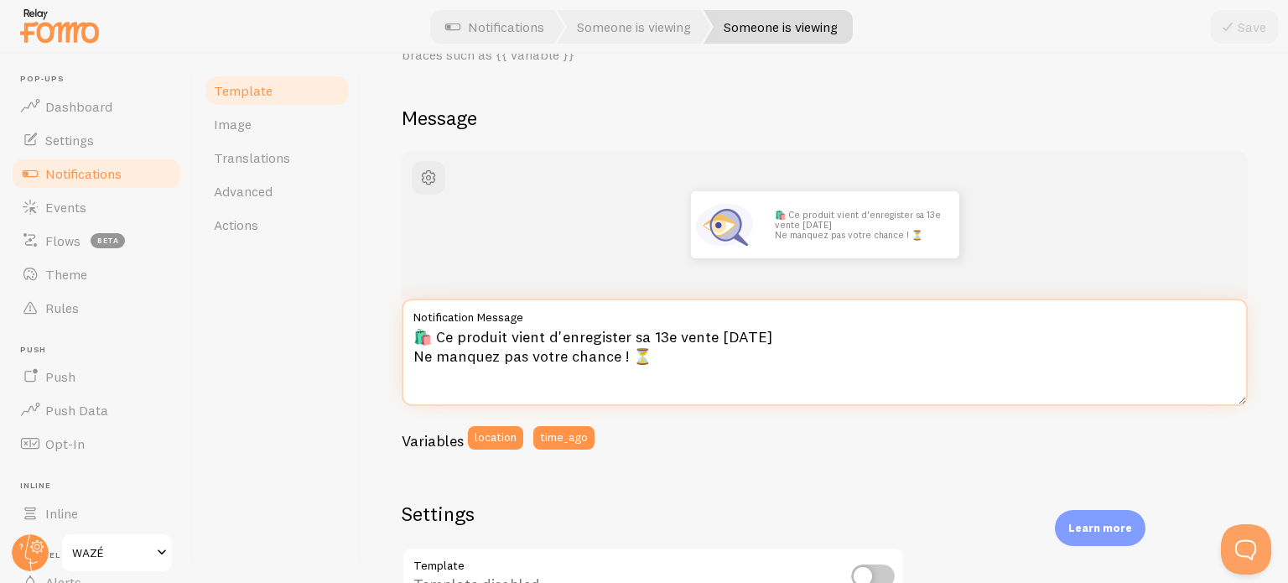
click at [590, 351] on textarea "🛍️ Ce produit vient d'enregister sa 13e vente [DATE] Ne manquez pas votre chanc…" at bounding box center [825, 351] width 846 height 107
type textarea "🛍️ Ce produit vient d'enregister sa 13e vente [DATE] Ne manquez surtout pas not…"
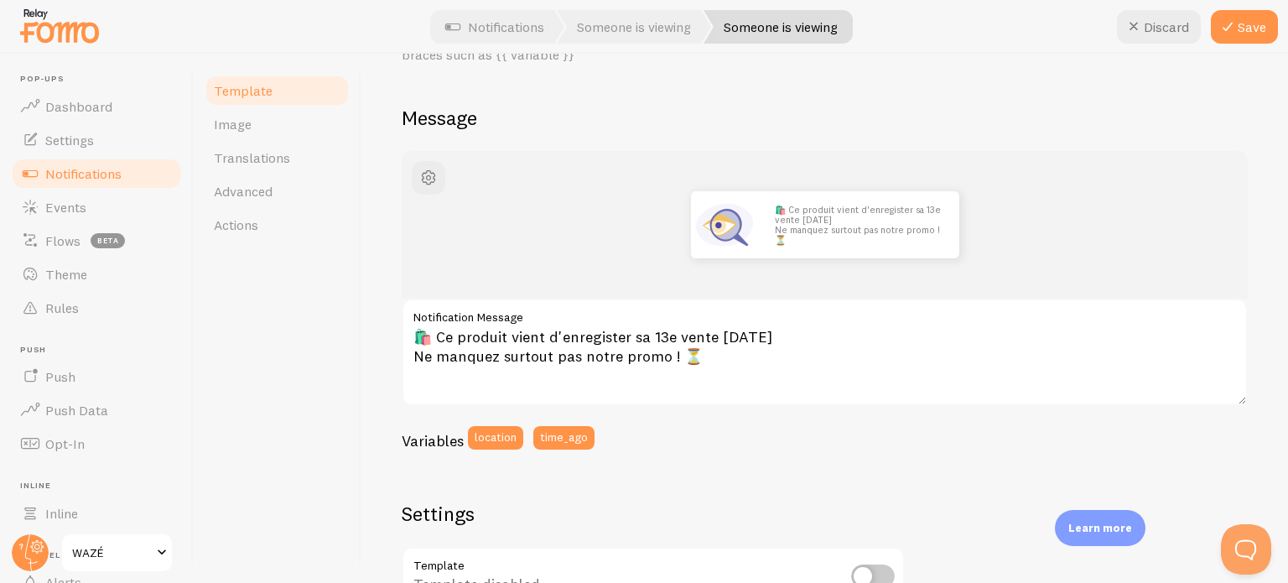
click at [1237, 23] on icon at bounding box center [1227, 27] width 20 height 20
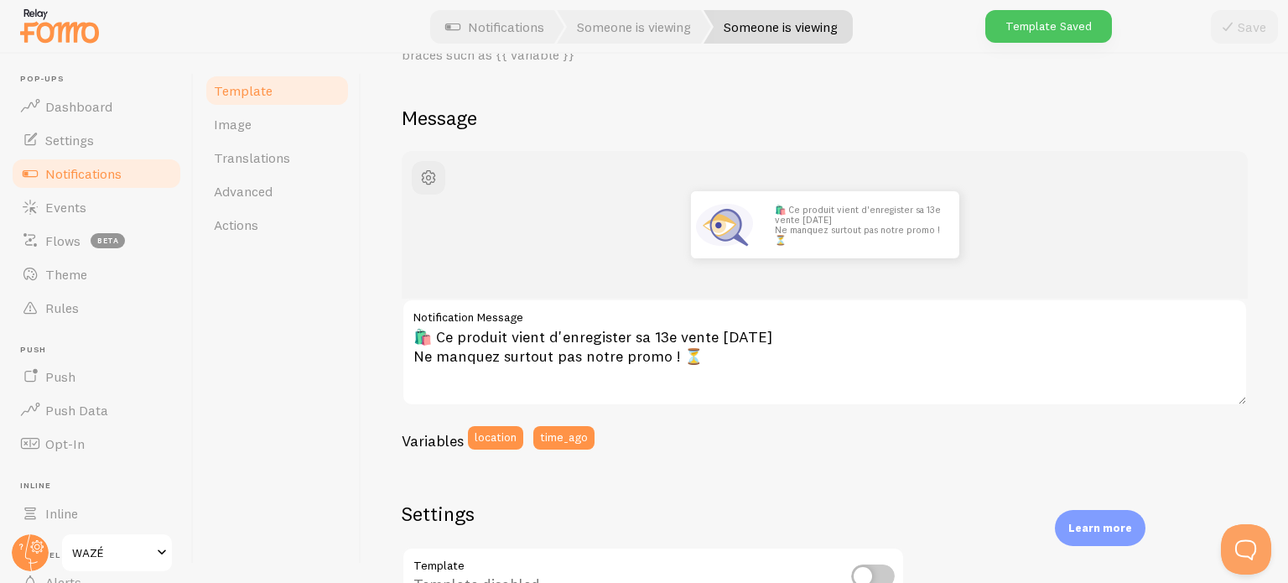
click at [91, 140] on span "Settings" at bounding box center [69, 140] width 49 height 17
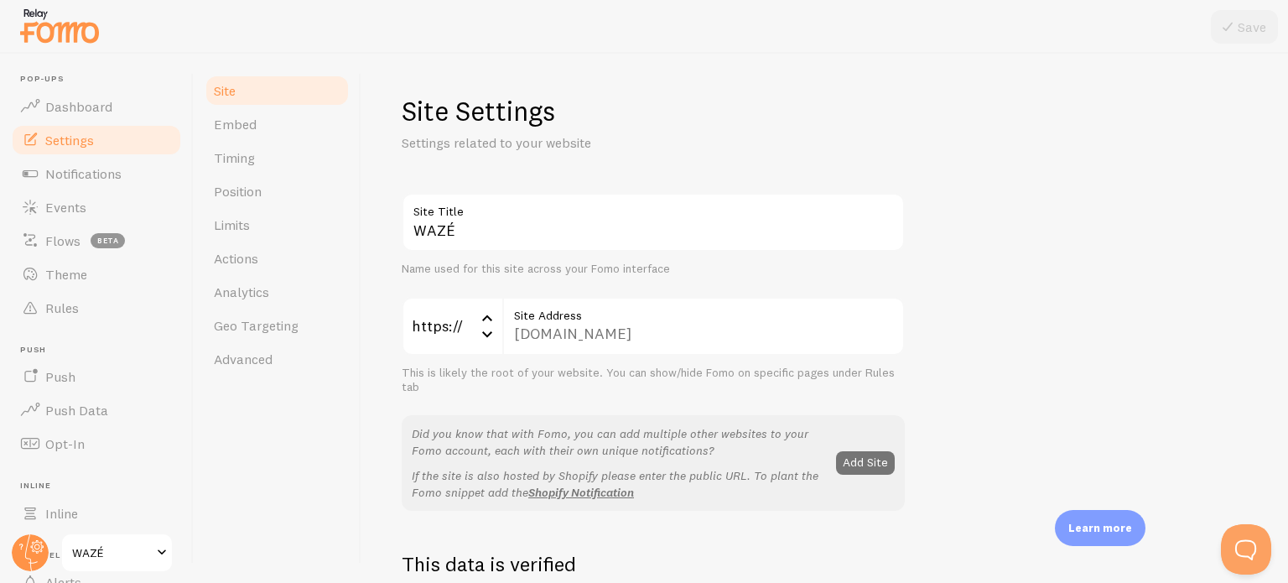
click at [245, 164] on span "Timing" at bounding box center [234, 157] width 41 height 17
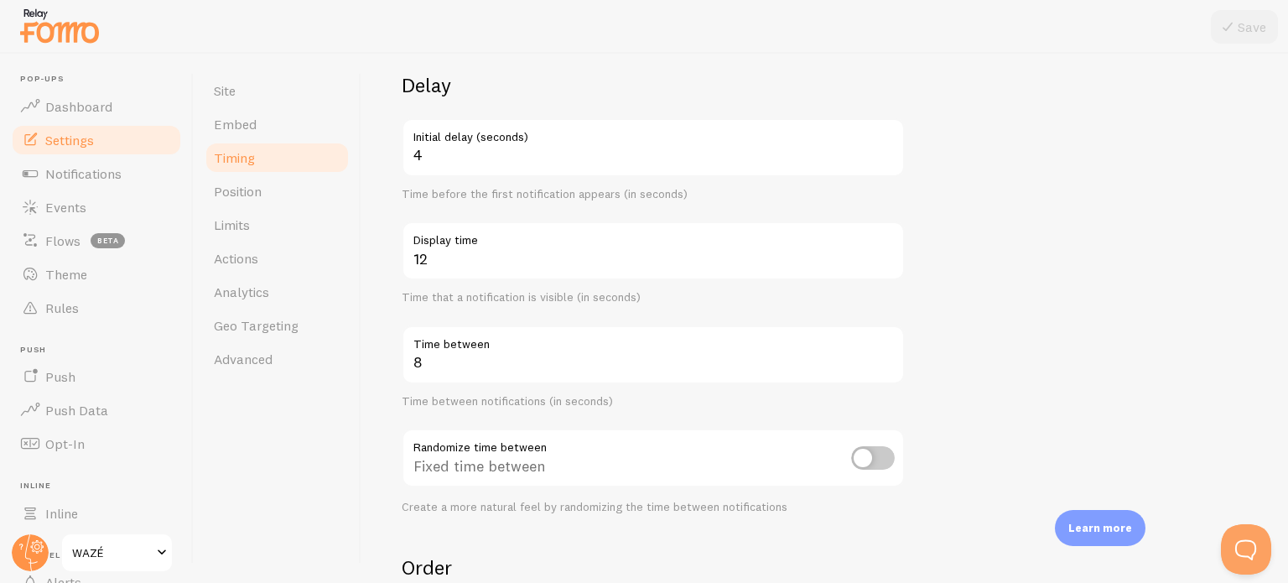
scroll to position [124, 0]
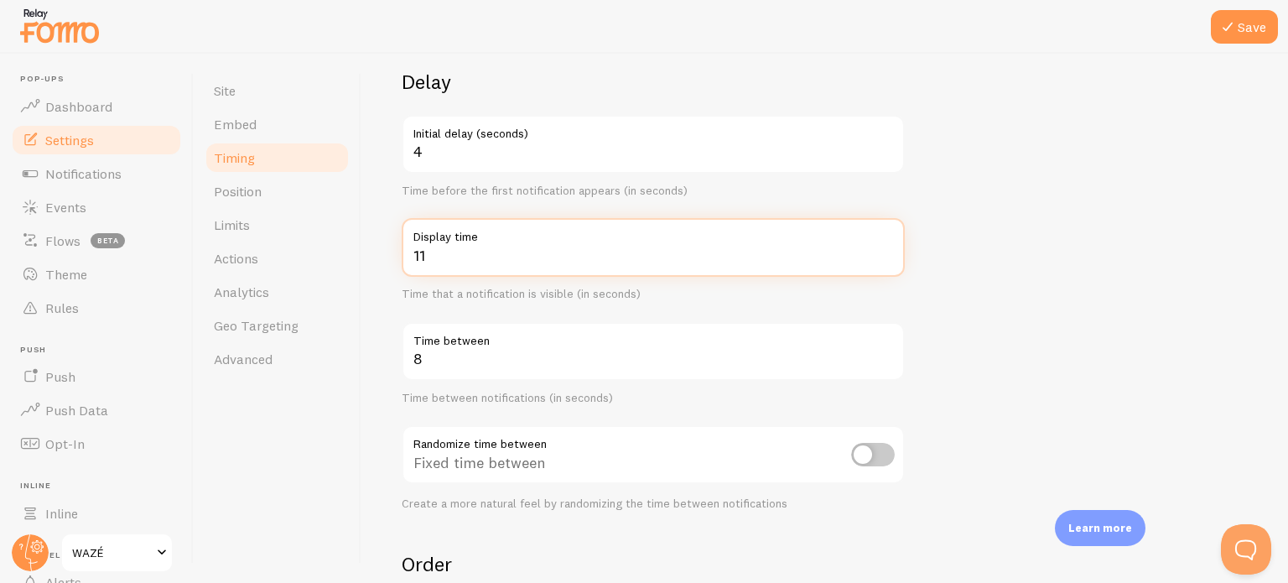
click at [885, 255] on input "11" at bounding box center [653, 247] width 503 height 59
click at [885, 255] on input "10" at bounding box center [653, 247] width 503 height 59
type input "9"
click at [885, 255] on input "9" at bounding box center [653, 247] width 503 height 59
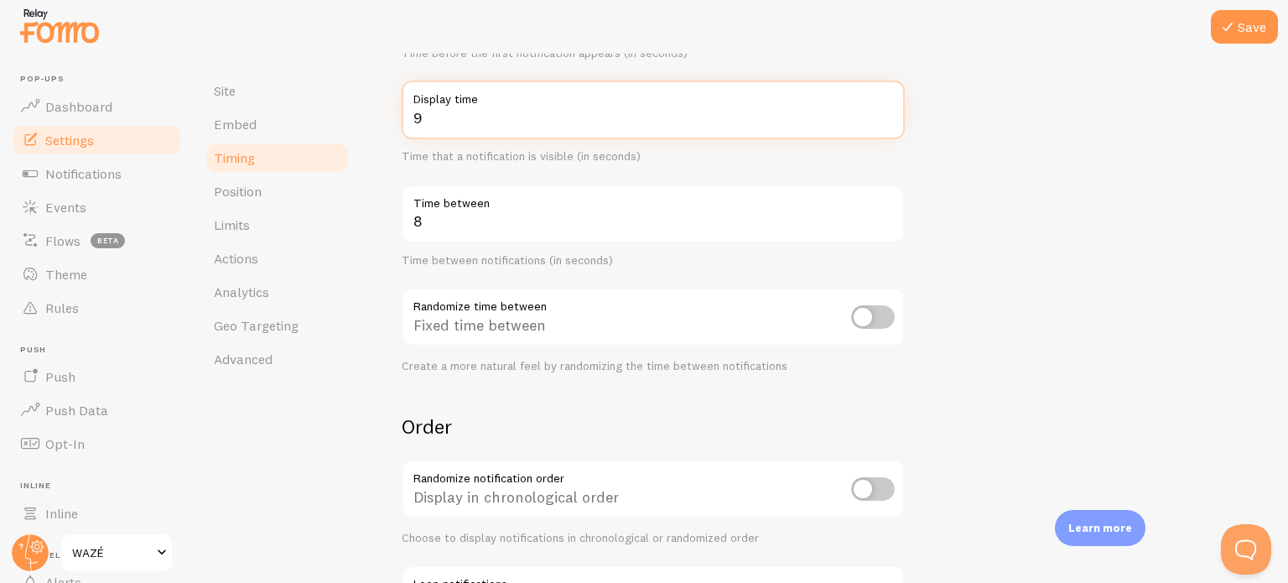
scroll to position [278, 0]
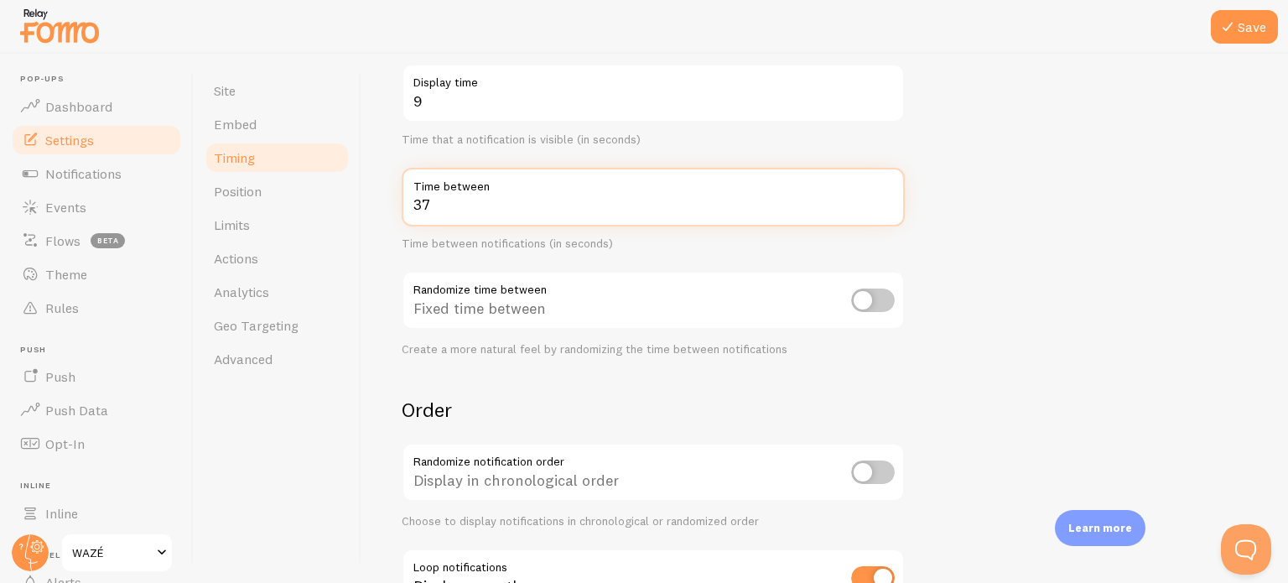
click at [884, 196] on input "37" at bounding box center [653, 197] width 503 height 59
click at [884, 196] on input "38" at bounding box center [653, 197] width 503 height 59
click at [884, 196] on input "39" at bounding box center [653, 197] width 503 height 59
type input "40"
click at [884, 196] on input "40" at bounding box center [653, 197] width 503 height 59
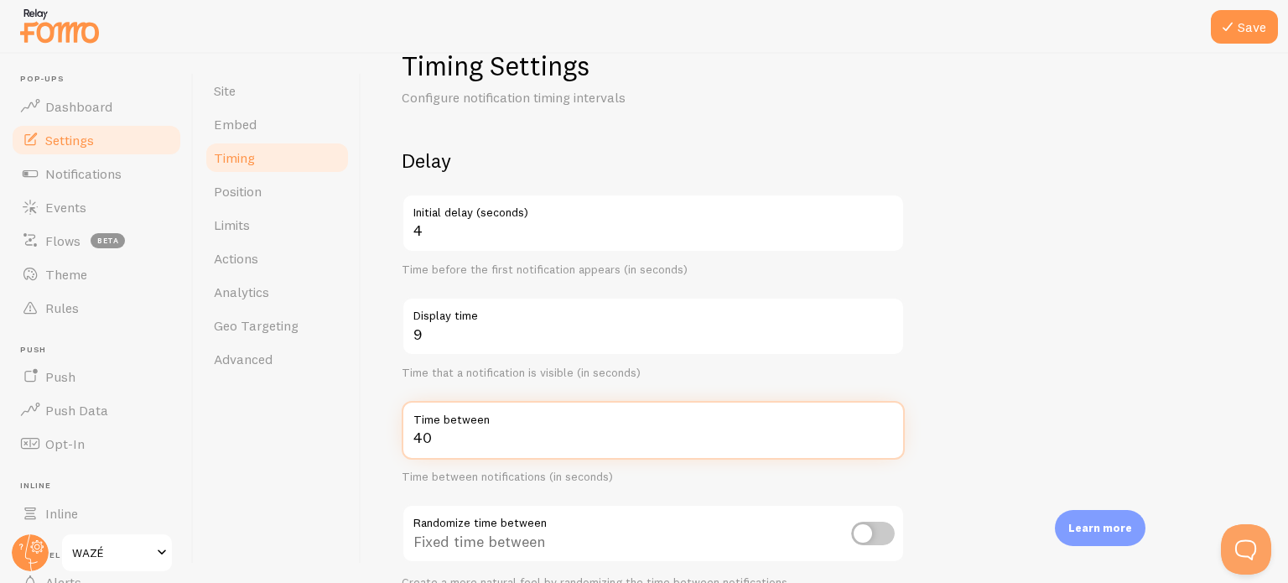
scroll to position [0, 0]
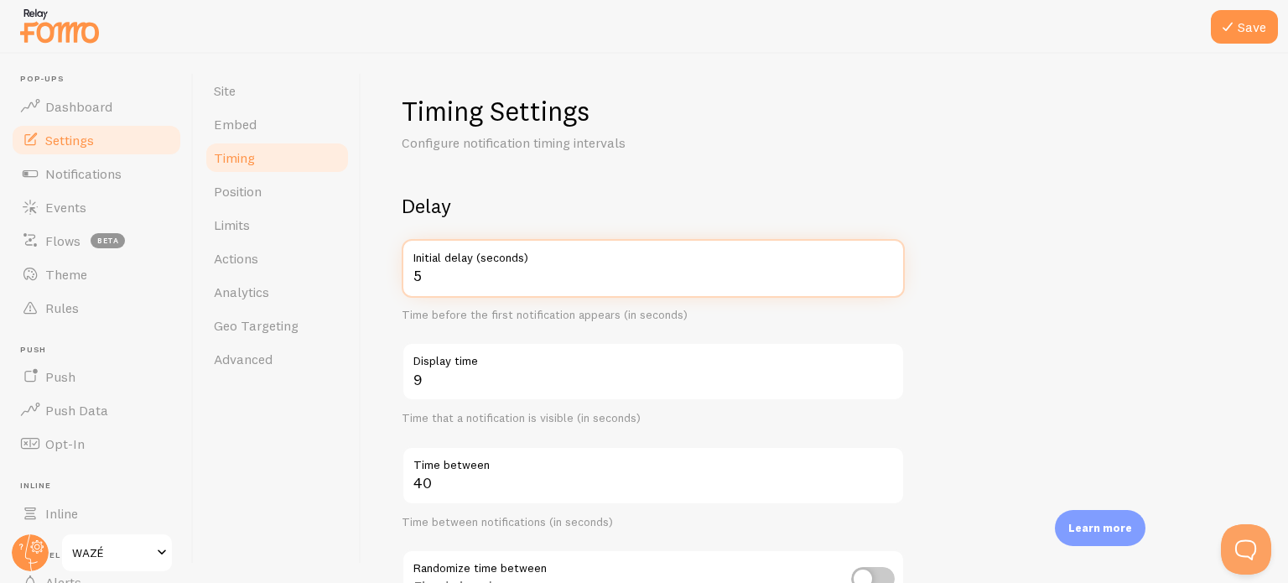
click at [887, 271] on input "5" at bounding box center [653, 268] width 503 height 59
type input "4"
click at [887, 278] on input "4" at bounding box center [653, 268] width 503 height 59
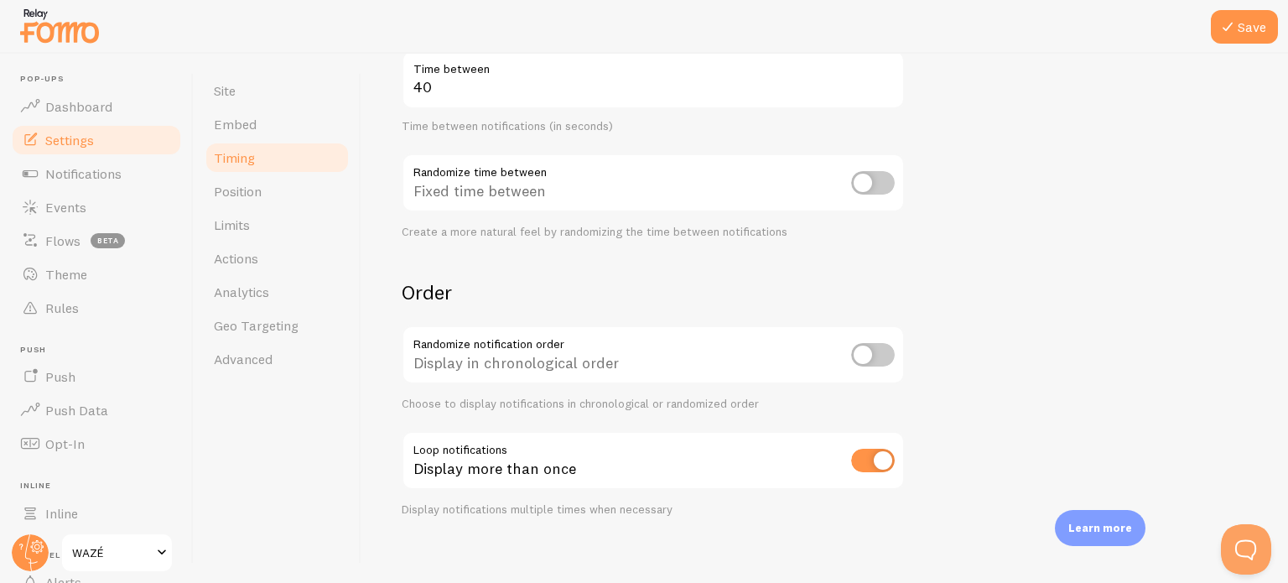
scroll to position [408, 0]
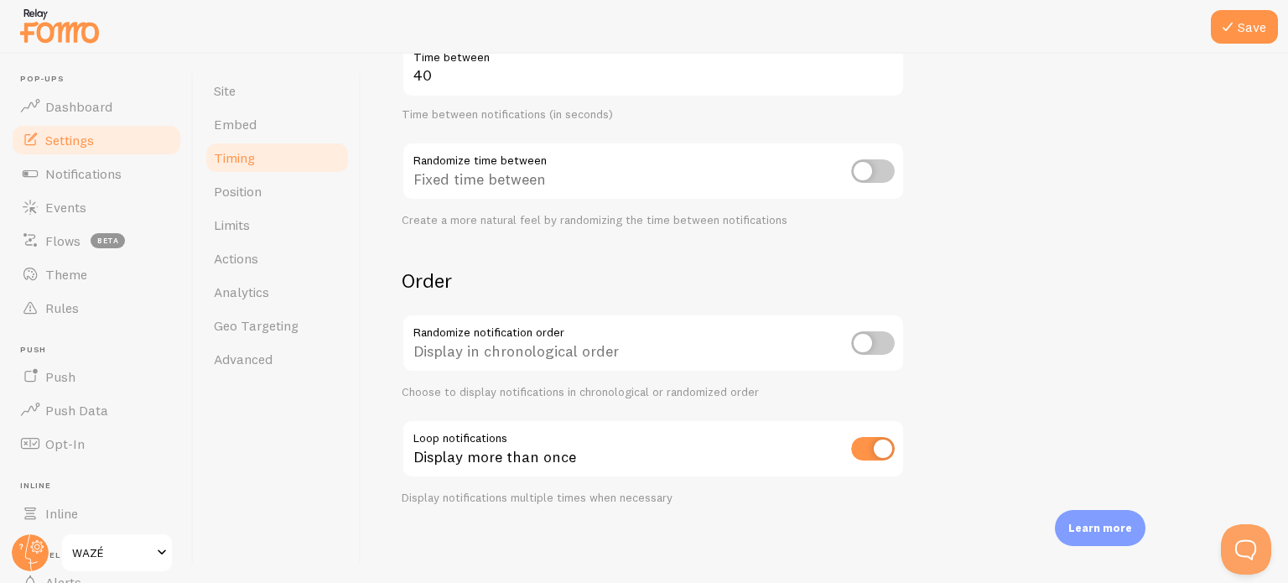
click at [1252, 8] on div at bounding box center [644, 27] width 1288 height 54
click at [1248, 23] on button "Save" at bounding box center [1244, 27] width 67 height 34
